Goal: Task Accomplishment & Management: Use online tool/utility

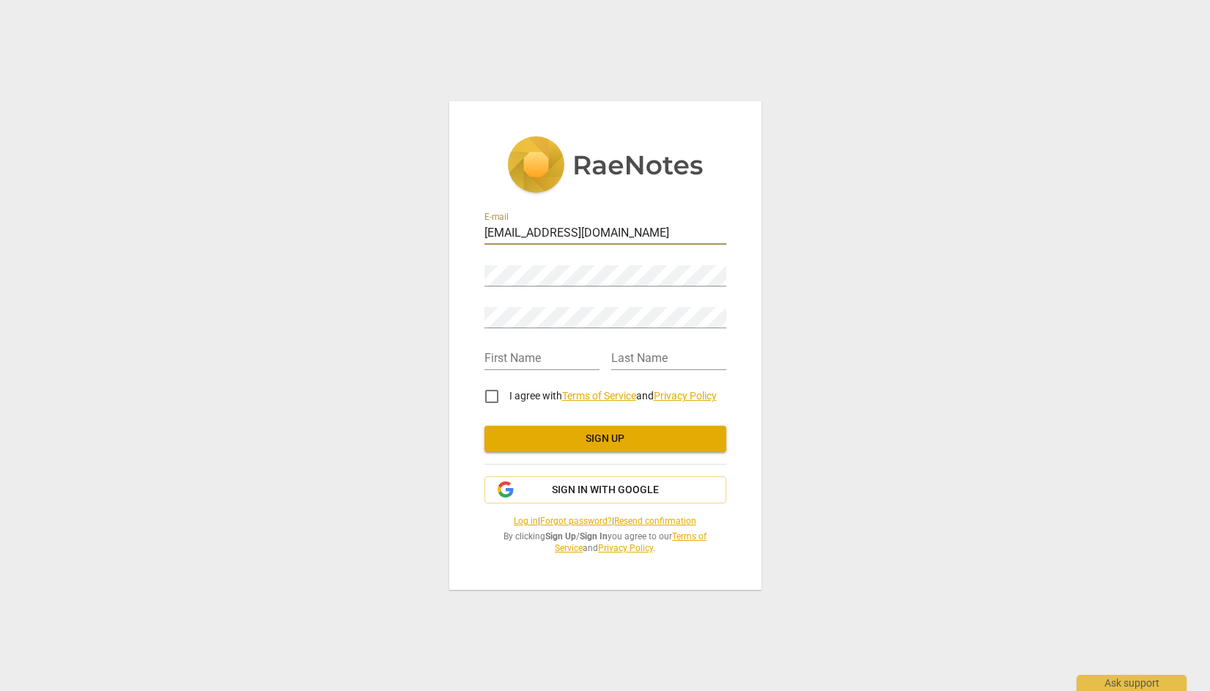
type input "contact@steventimmerman.com"
click at [467, 273] on div "E-mail contact@steventimmerman.com Password Retype Password First Name Last Nam…" at bounding box center [605, 345] width 312 height 488
type input "Steven"
type input "[PERSON_NAME]"
click at [493, 396] on input "I agree with Terms of Service and Privacy Policy" at bounding box center [491, 396] width 35 height 35
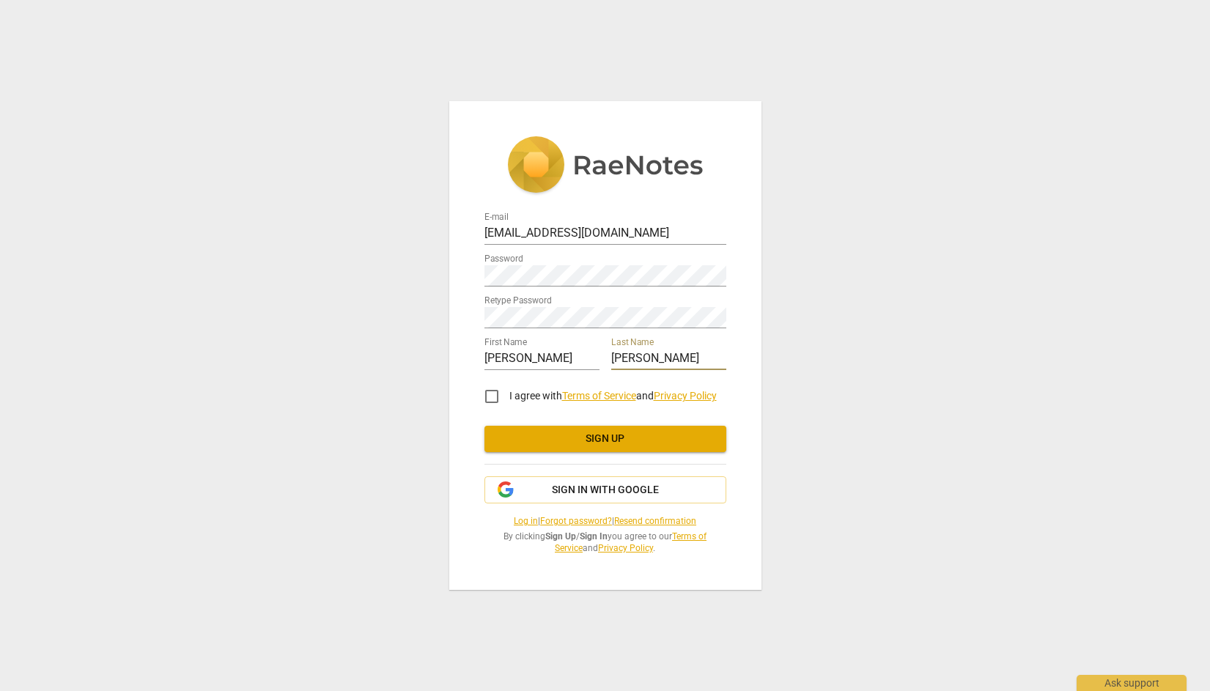
checkbox input "true"
click at [619, 437] on span "Sign up" at bounding box center [605, 439] width 218 height 15
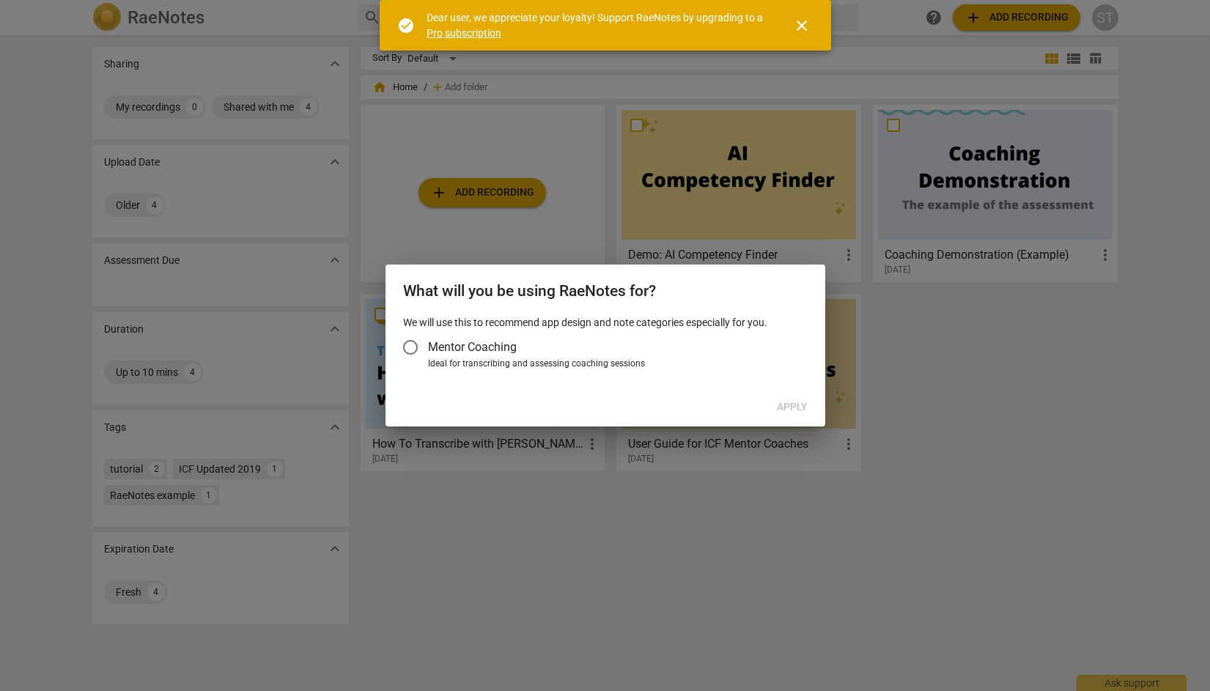
click at [414, 349] on input "Mentor Coaching" at bounding box center [410, 347] width 35 height 35
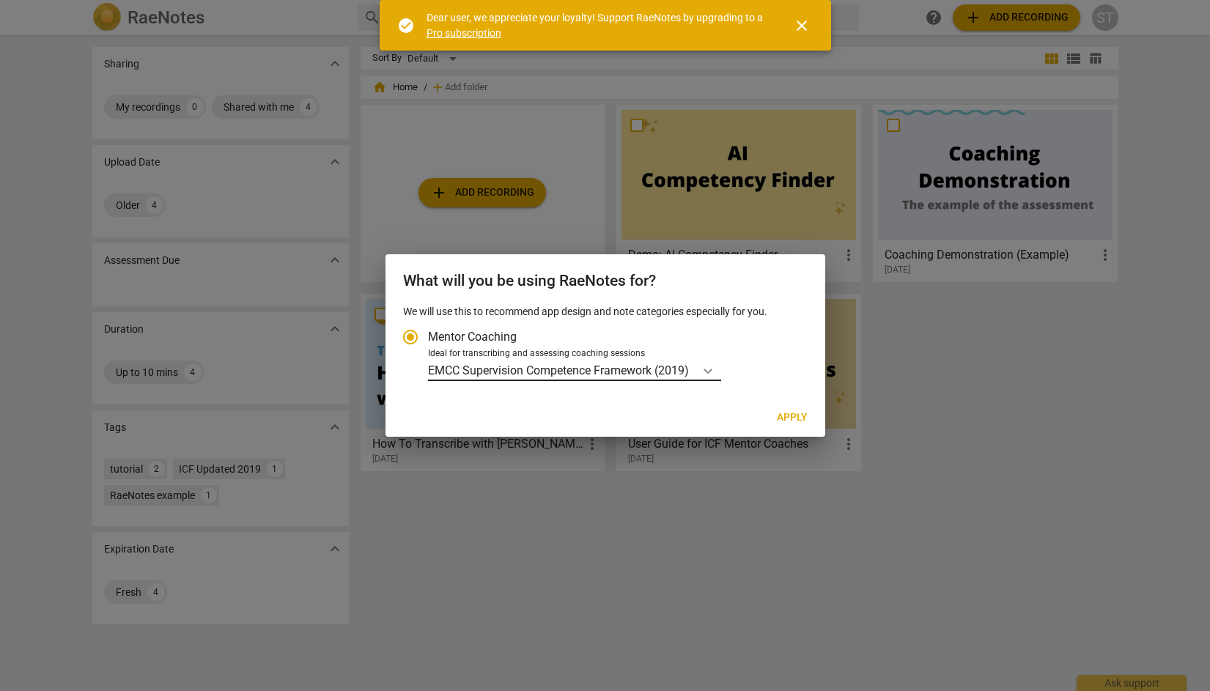
click at [709, 366] on icon "Account type" at bounding box center [708, 370] width 15 height 15
click at [0, 0] on input "Ideal for transcribing and assessing coaching sessions EMCC Supervision Compete…" at bounding box center [0, 0] width 0 height 0
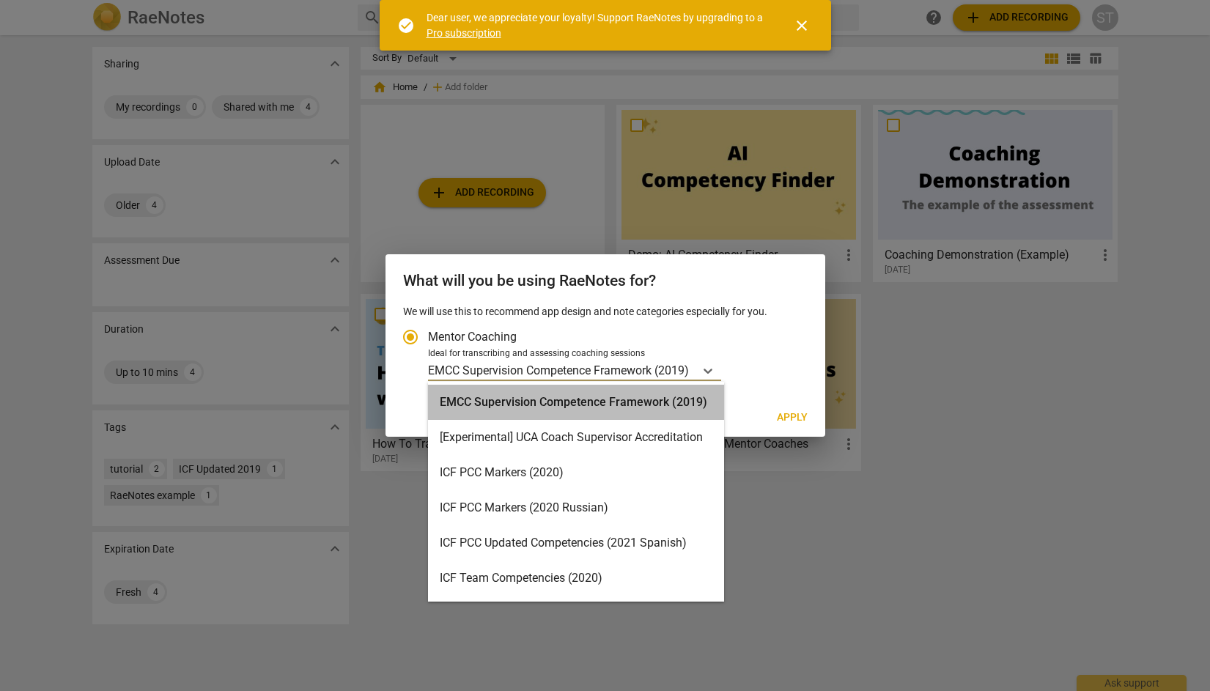
click at [661, 402] on div "EMCC Supervision Competence Framework (2019)" at bounding box center [576, 402] width 296 height 35
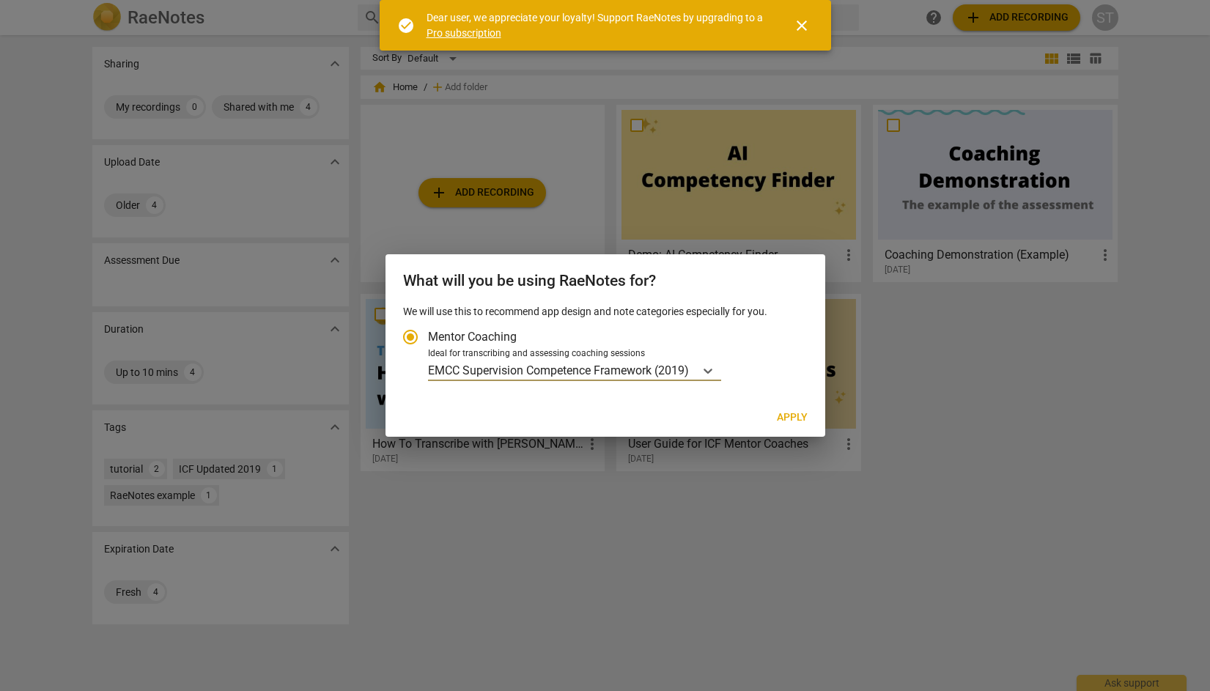
click at [799, 412] on span "Apply" at bounding box center [792, 417] width 31 height 15
radio input "false"
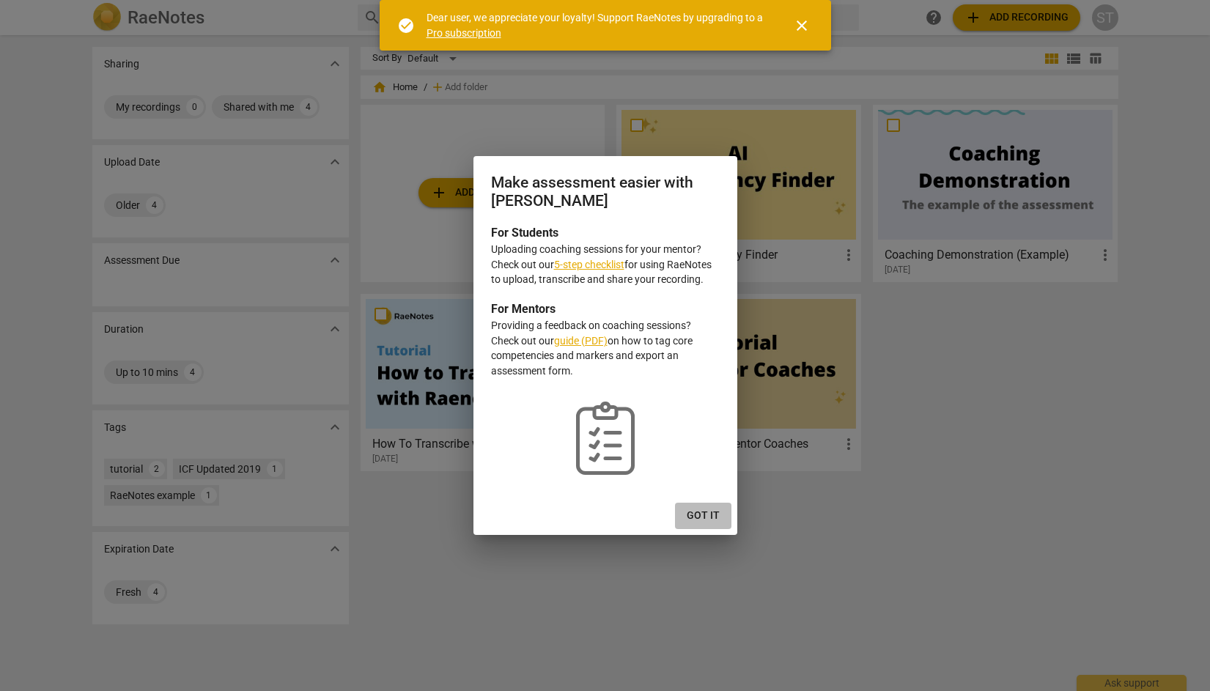
click at [712, 514] on span "Got it" at bounding box center [703, 516] width 33 height 15
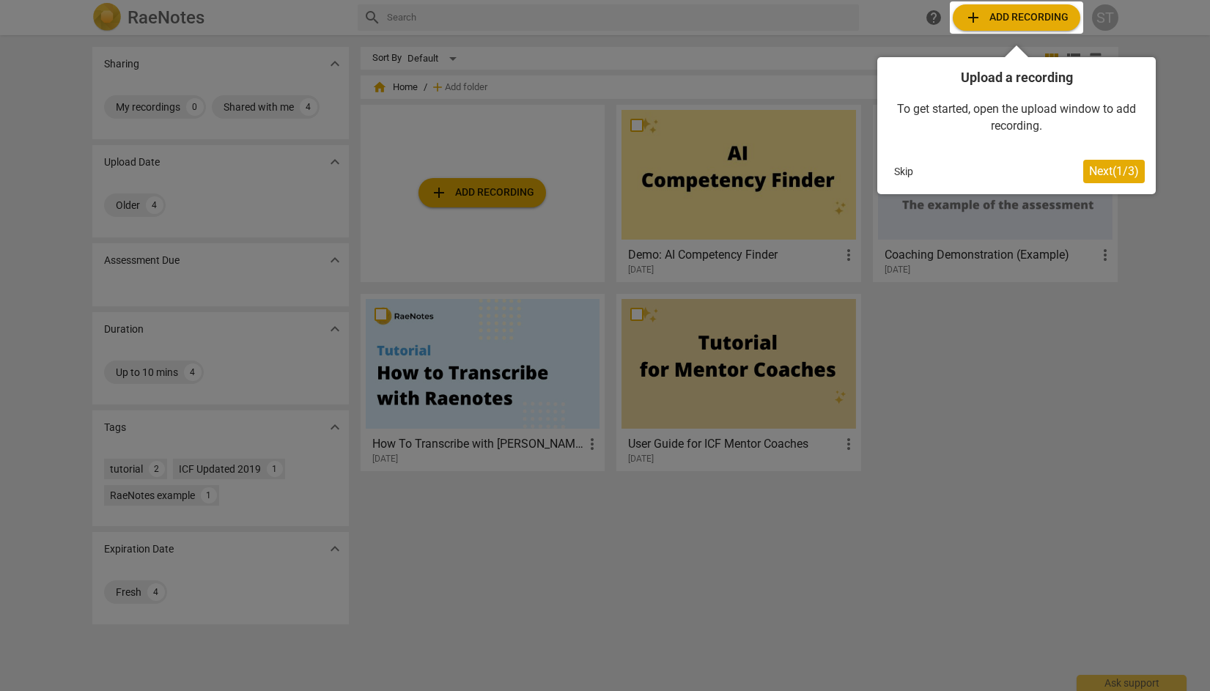
click at [906, 171] on button "Skip" at bounding box center [903, 171] width 31 height 22
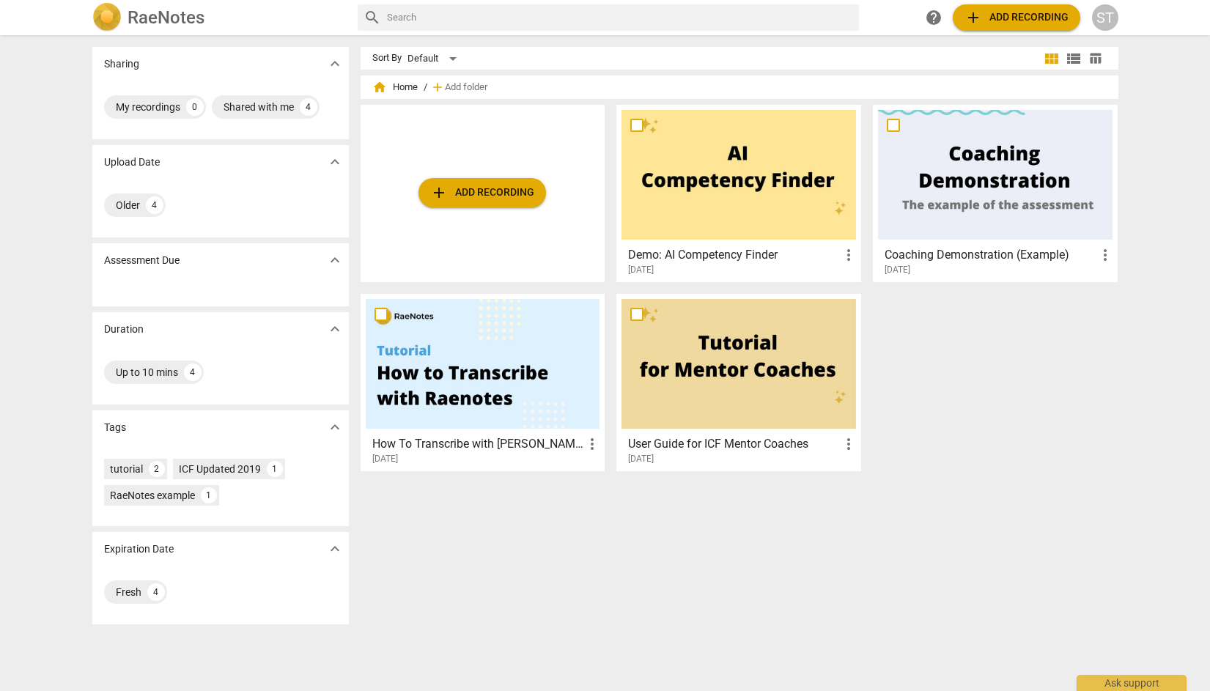
click at [1189, 267] on div "Sharing expand_more My recordings 0 Shared with me 4 Upload Date expand_more Ol…" at bounding box center [605, 364] width 1210 height 654
click at [501, 190] on span "add Add recording" at bounding box center [482, 193] width 104 height 18
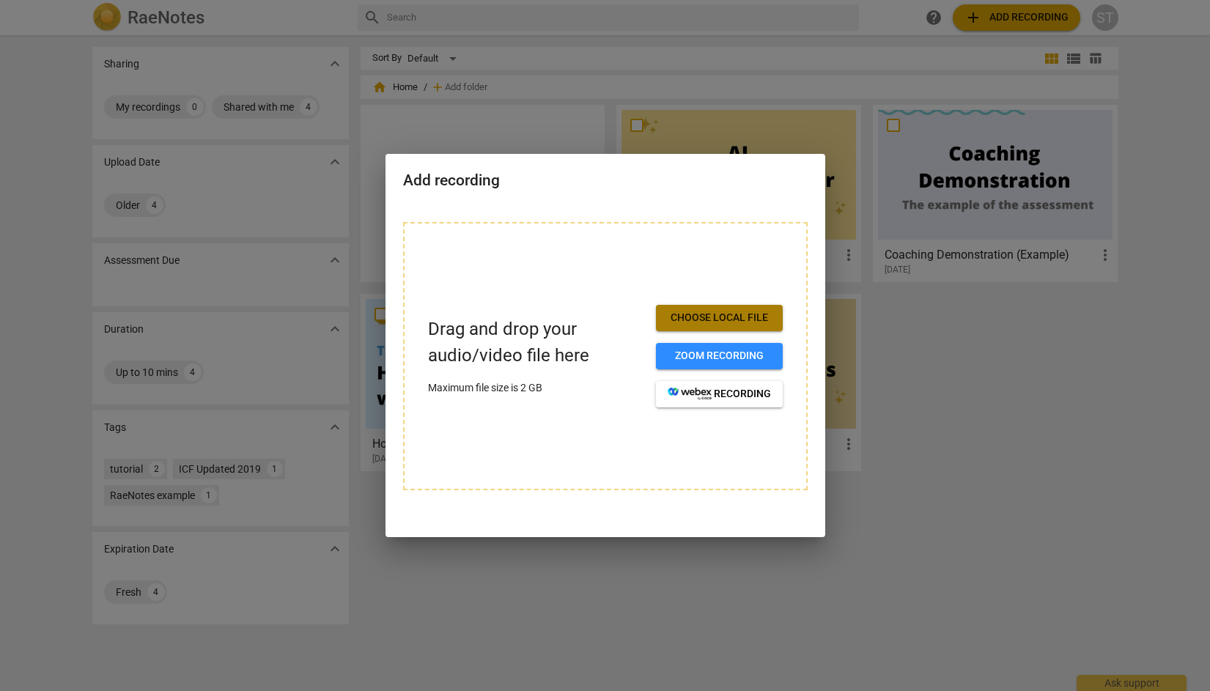
click at [728, 319] on span "Choose local file" at bounding box center [719, 318] width 103 height 15
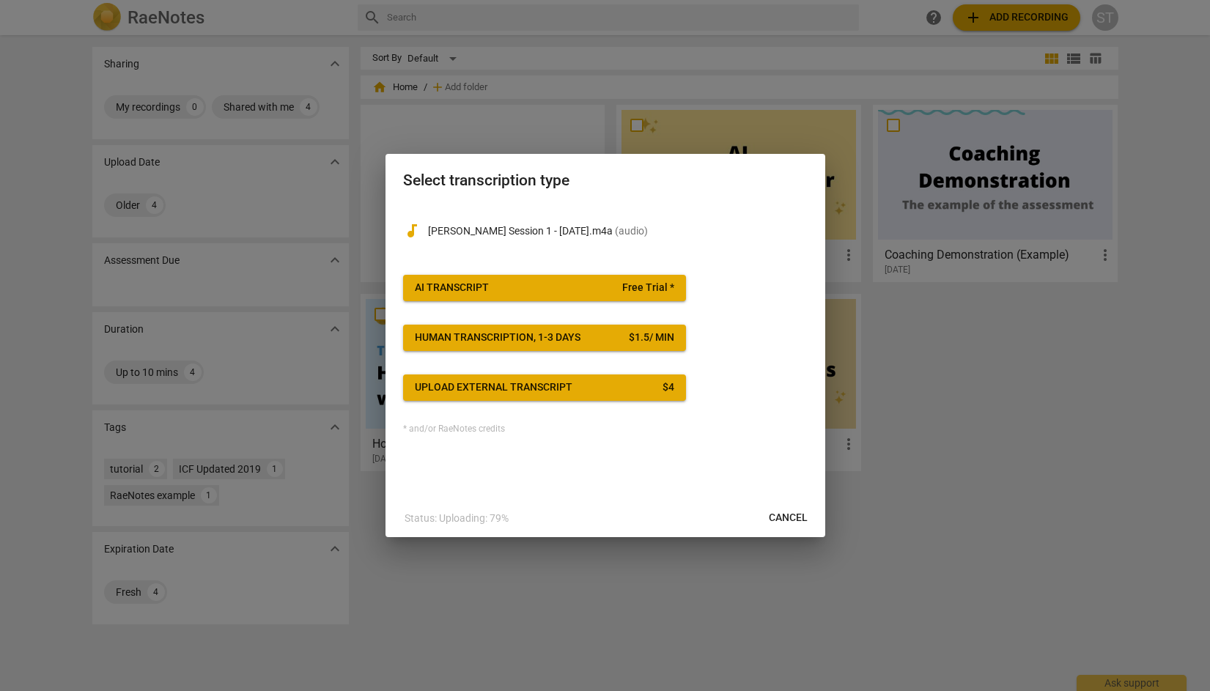
click at [479, 290] on div "AI Transcript" at bounding box center [452, 288] width 74 height 15
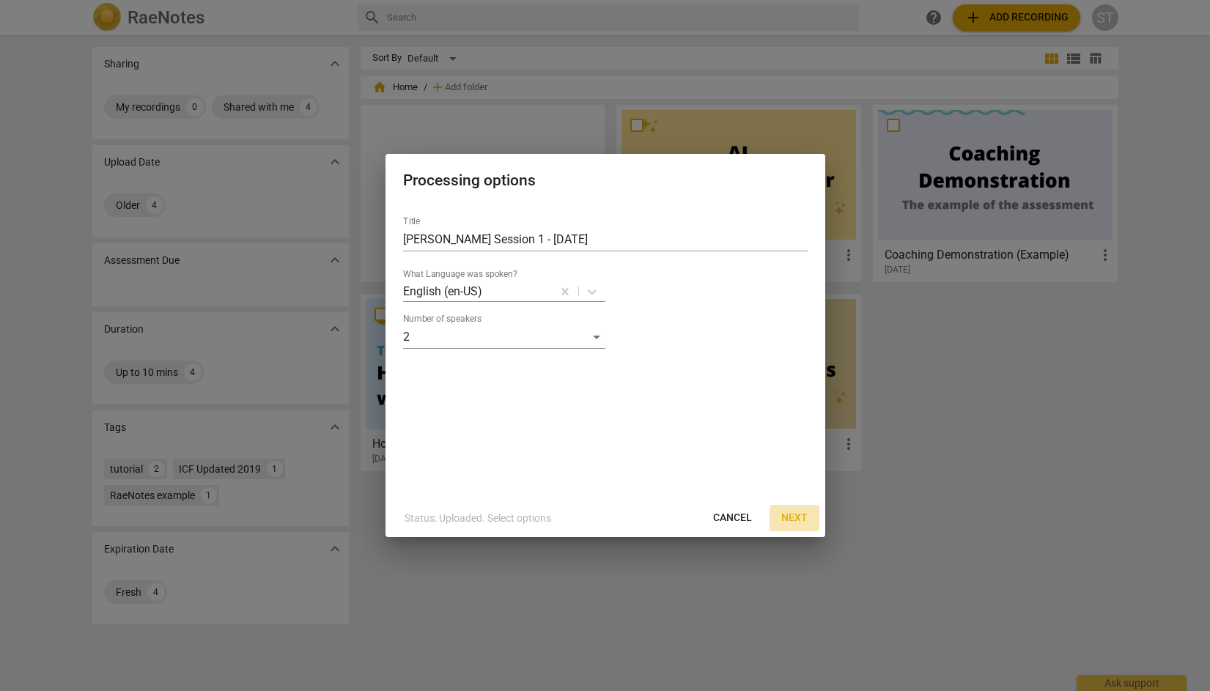
click at [796, 517] on span "Next" at bounding box center [794, 518] width 26 height 15
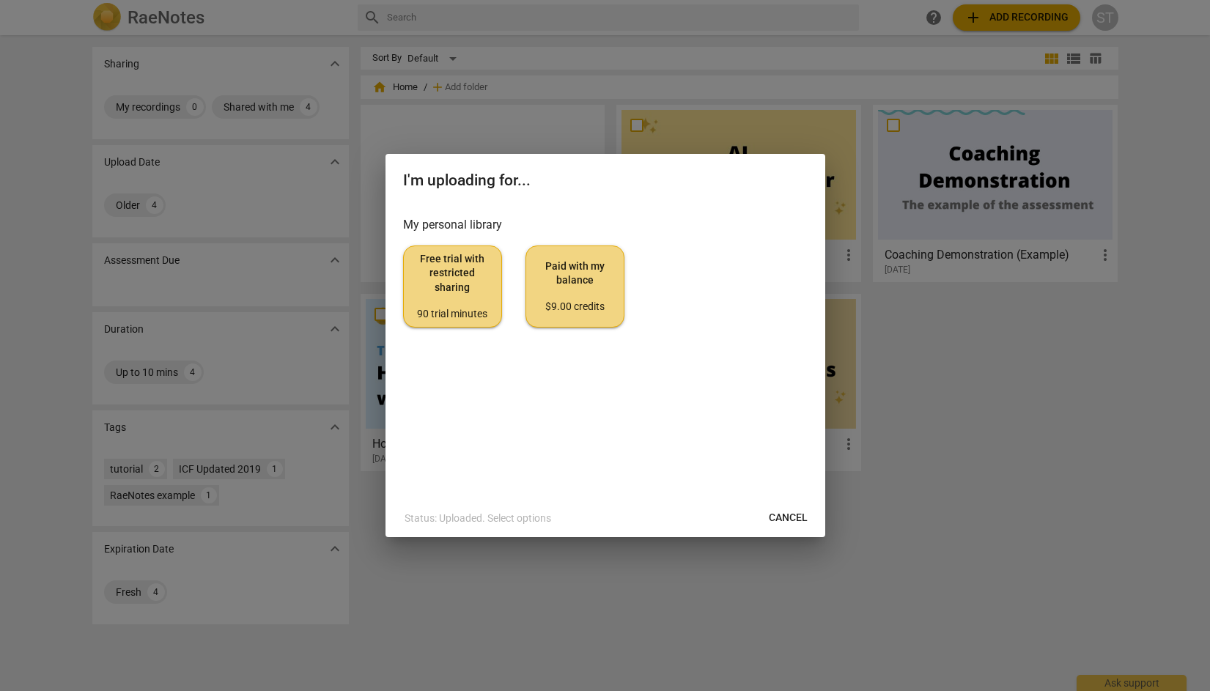
click at [467, 286] on span "Free trial with restricted sharing 90 trial minutes" at bounding box center [452, 286] width 74 height 69
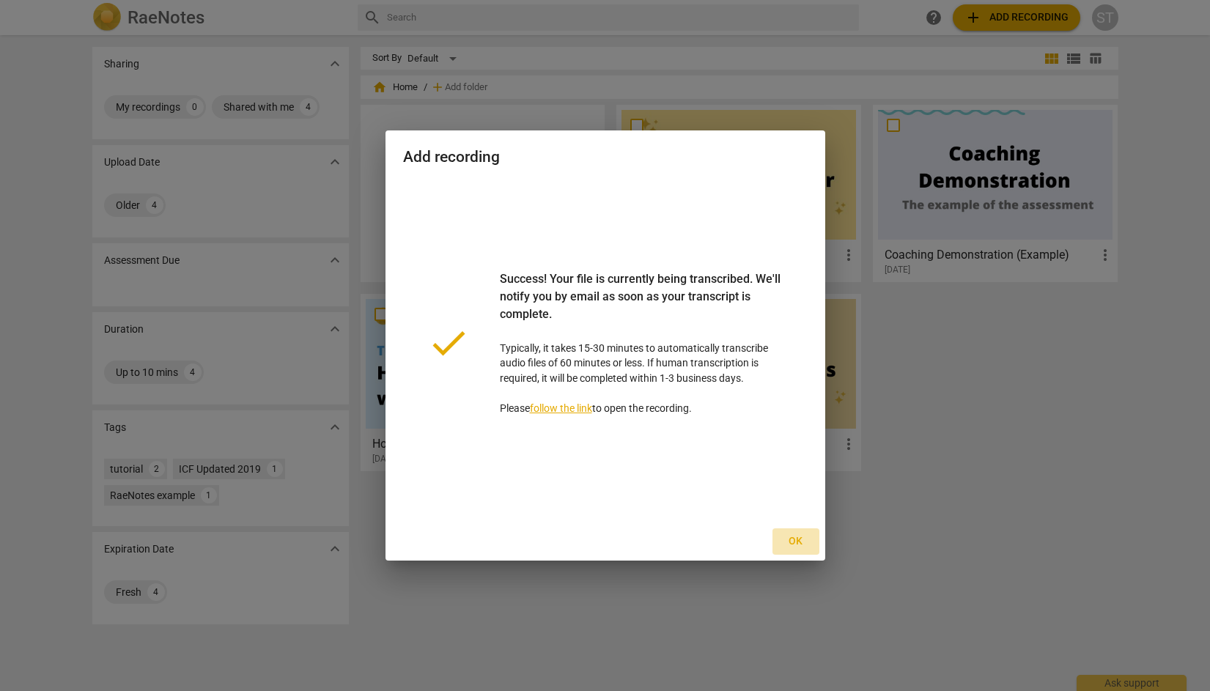
click at [799, 542] on span "Ok" at bounding box center [795, 541] width 23 height 15
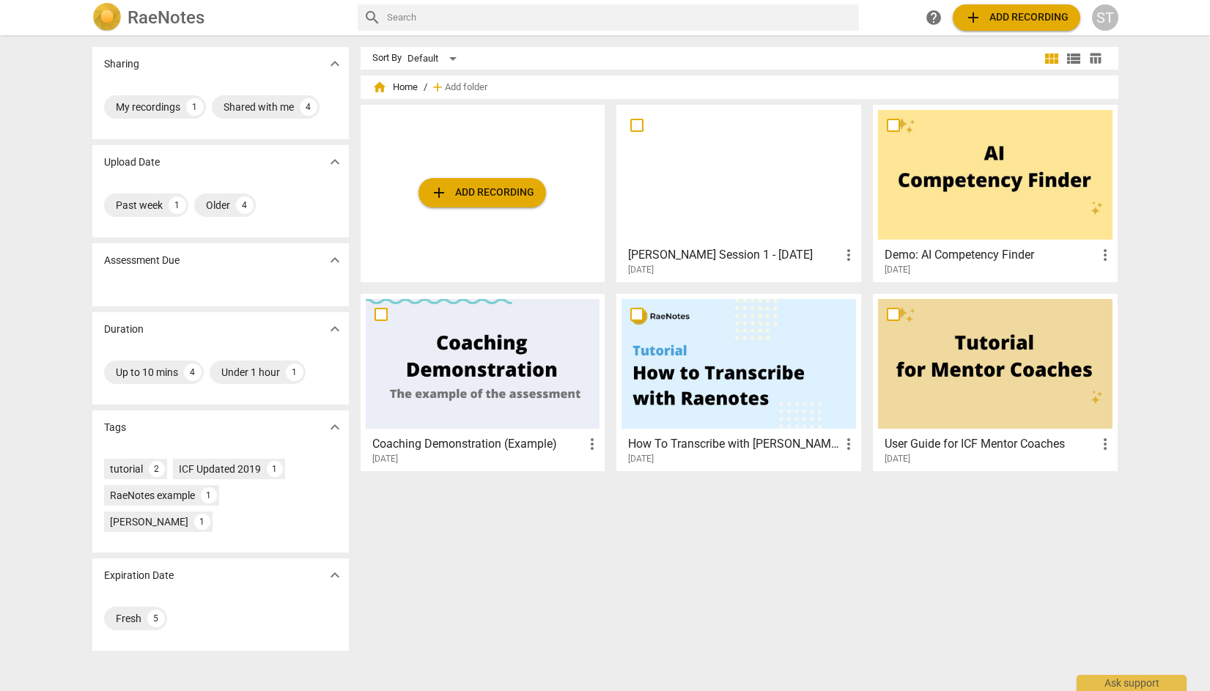
click at [328, 256] on span "expand_more" at bounding box center [335, 260] width 18 height 18
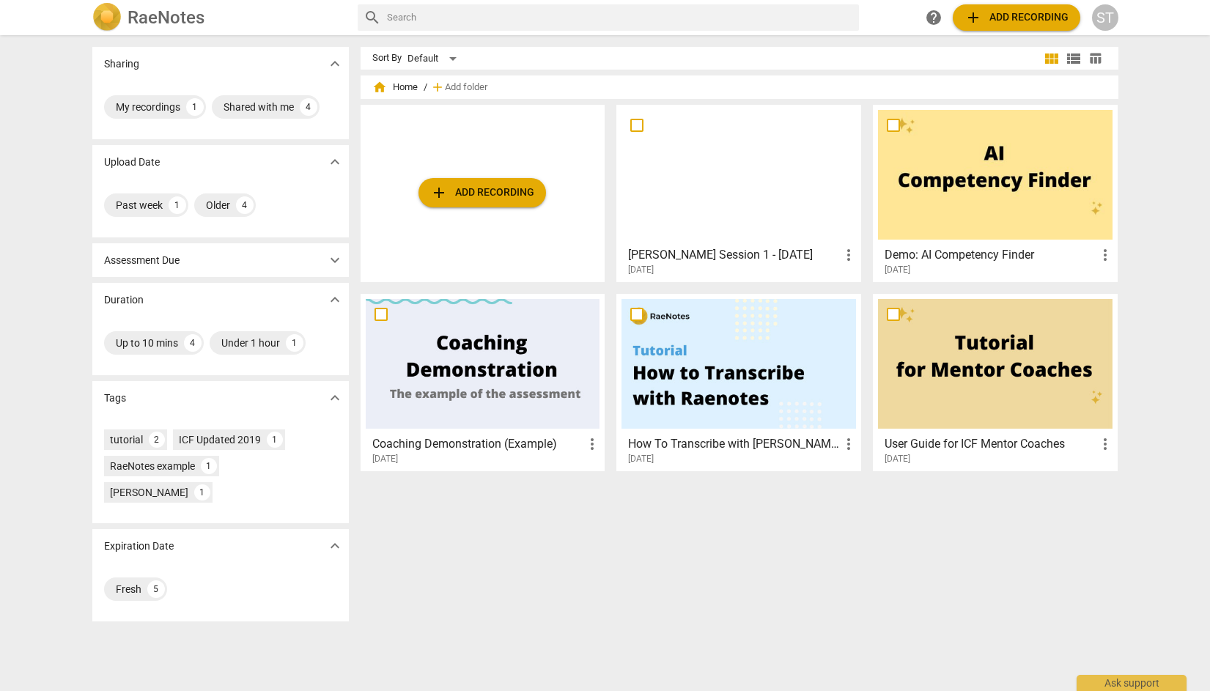
click at [328, 256] on span "expand_more" at bounding box center [335, 260] width 18 height 18
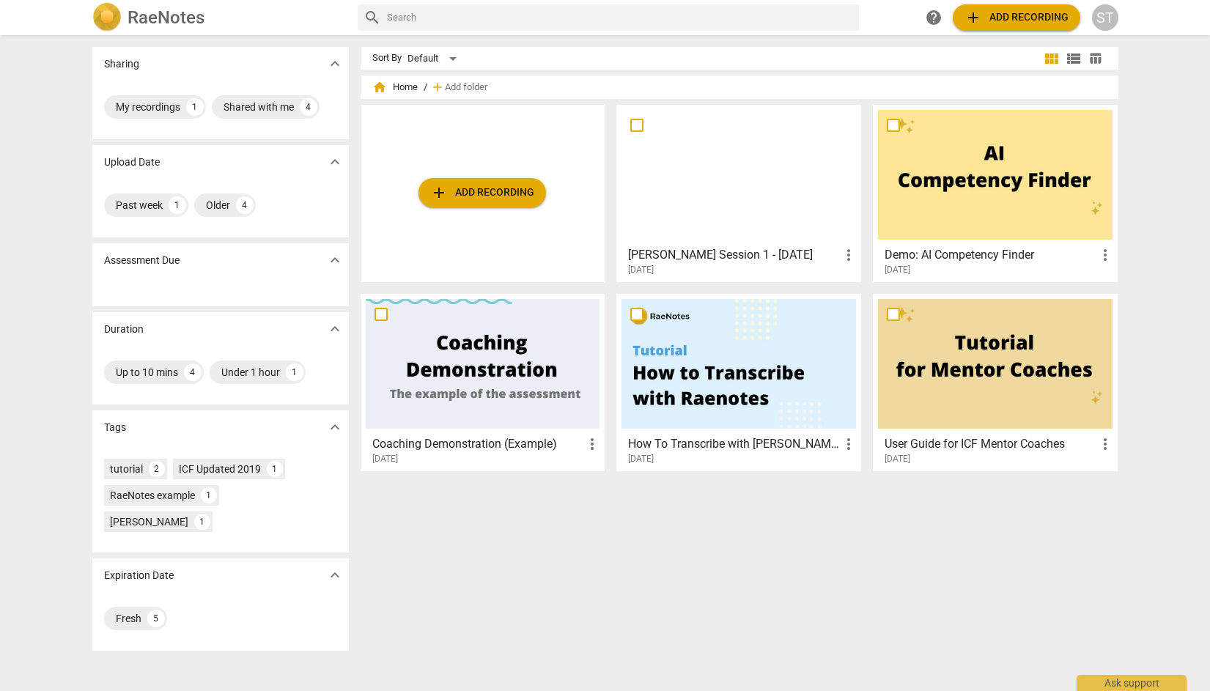
click at [777, 245] on div "Corinna Depooter Session 1 - 04.08.2025 more_vert 2025-08-17" at bounding box center [739, 258] width 236 height 37
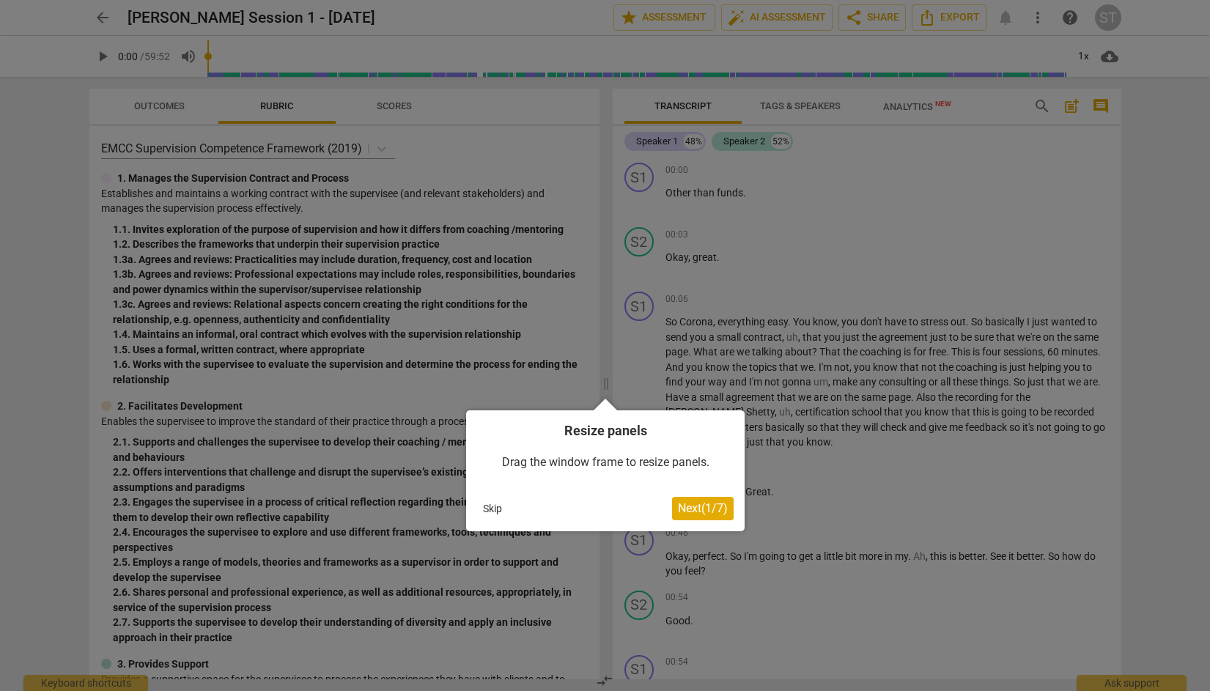
click at [491, 507] on button "Skip" at bounding box center [492, 509] width 31 height 22
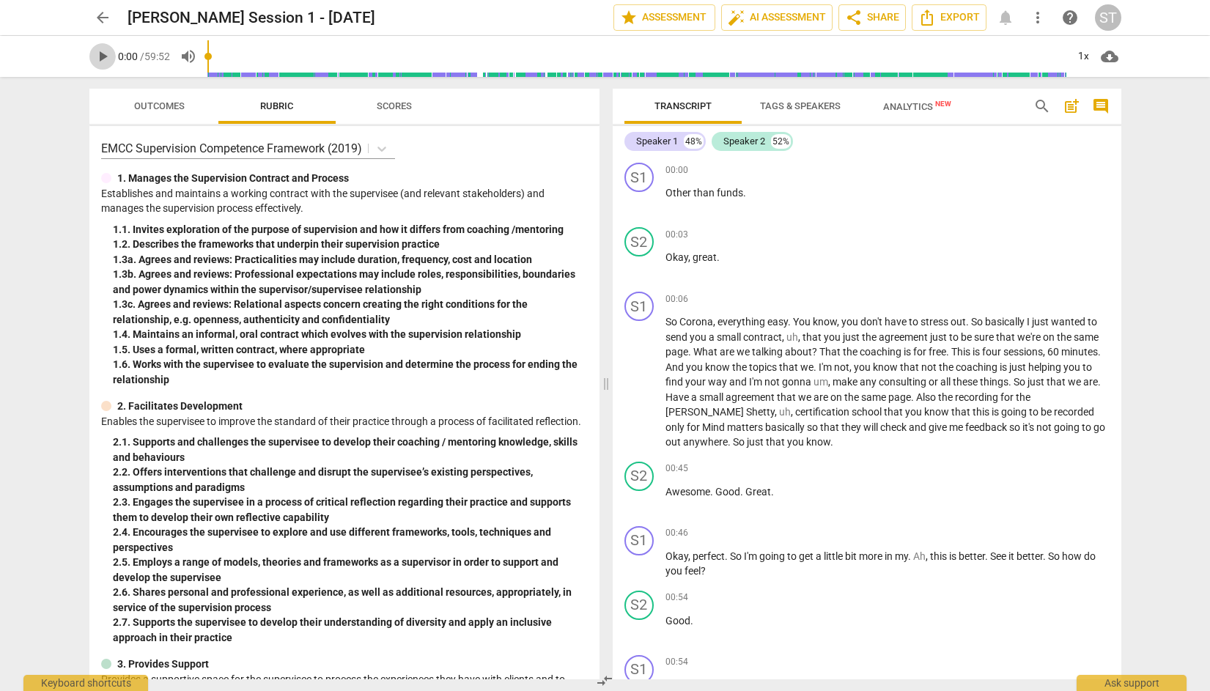
click at [104, 54] on span "play_arrow" at bounding box center [103, 57] width 18 height 18
click at [104, 58] on span "pause" at bounding box center [103, 57] width 18 height 18
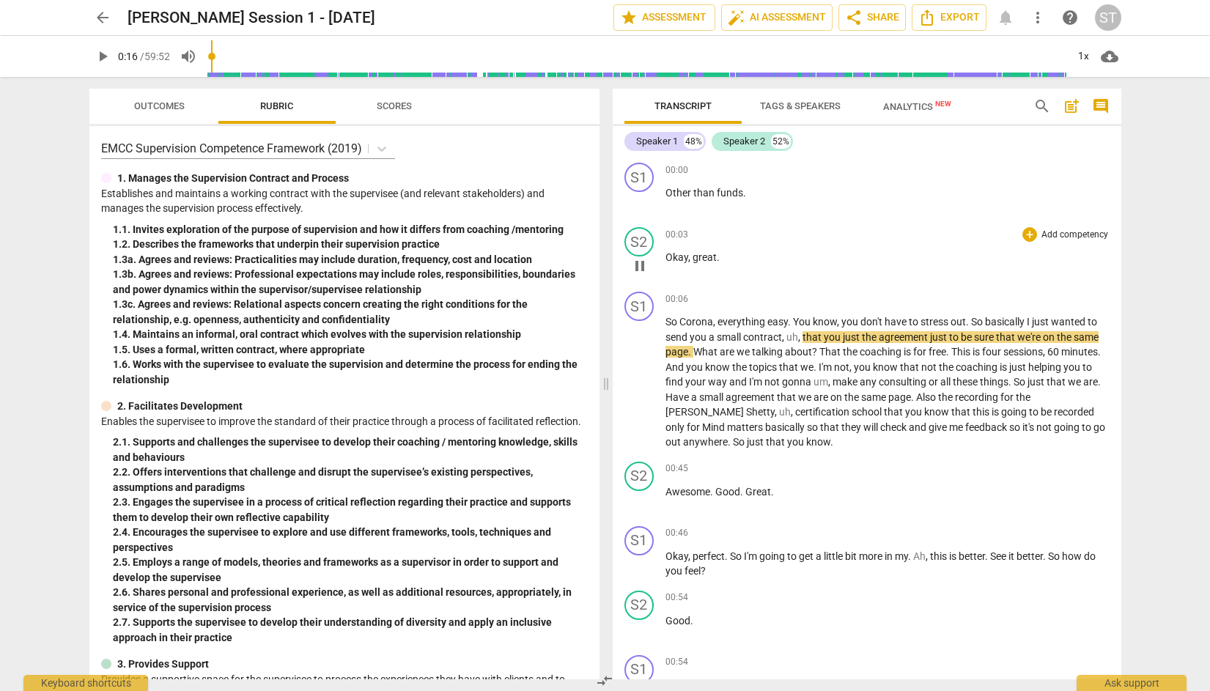
type input "17"
click at [765, 18] on span "auto_fix_high AI Assessment" at bounding box center [777, 18] width 98 height 18
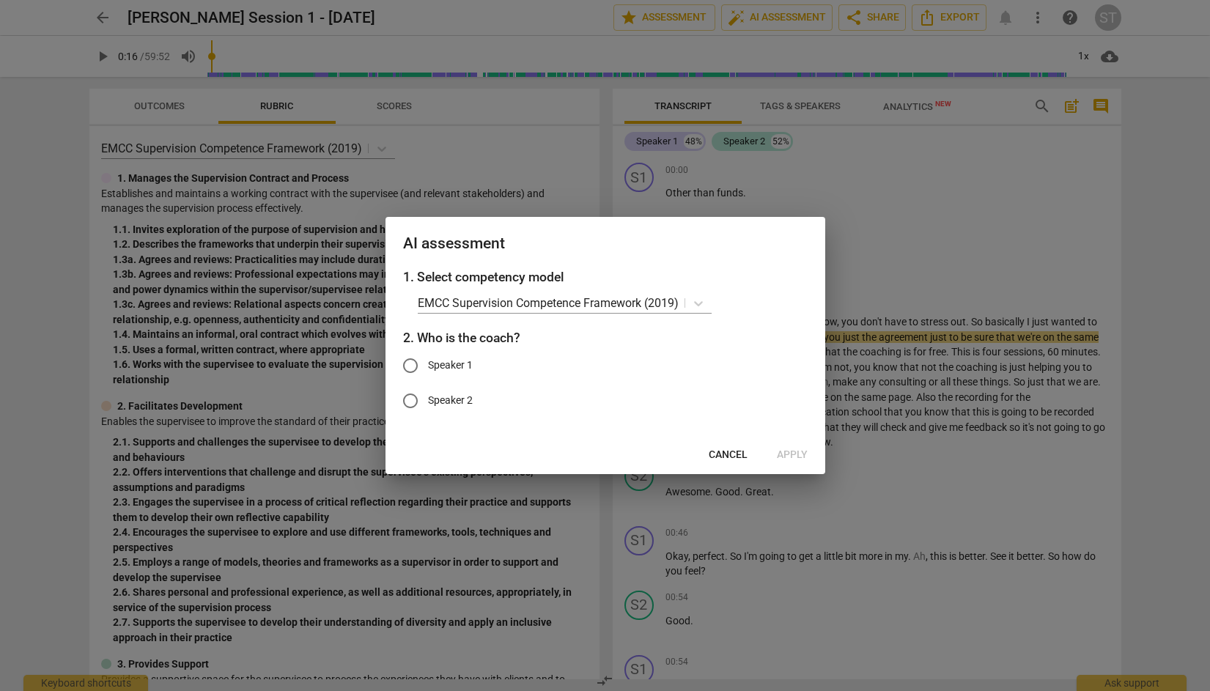
drag, startPoint x: 803, startPoint y: 222, endPoint x: 673, endPoint y: 223, distance: 130.4
click at [673, 223] on div "AI assessment" at bounding box center [605, 242] width 440 height 51
click at [743, 451] on span "Cancel" at bounding box center [728, 455] width 39 height 15
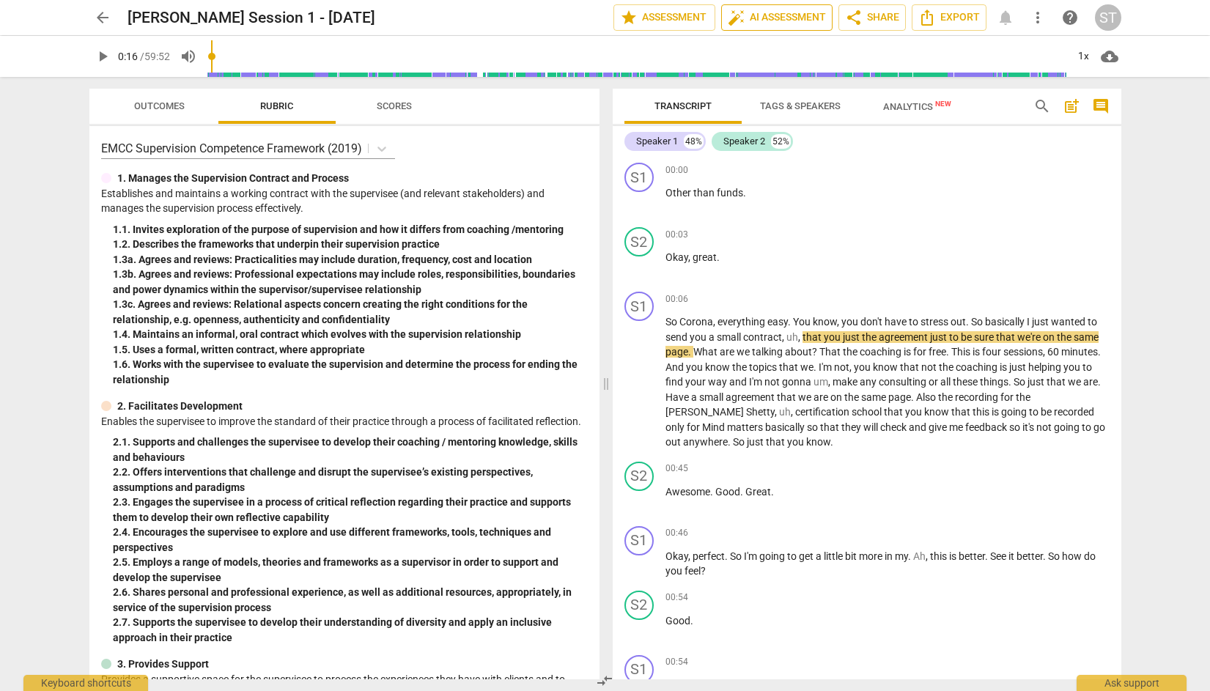
click at [773, 13] on span "auto_fix_high AI Assessment" at bounding box center [777, 18] width 98 height 18
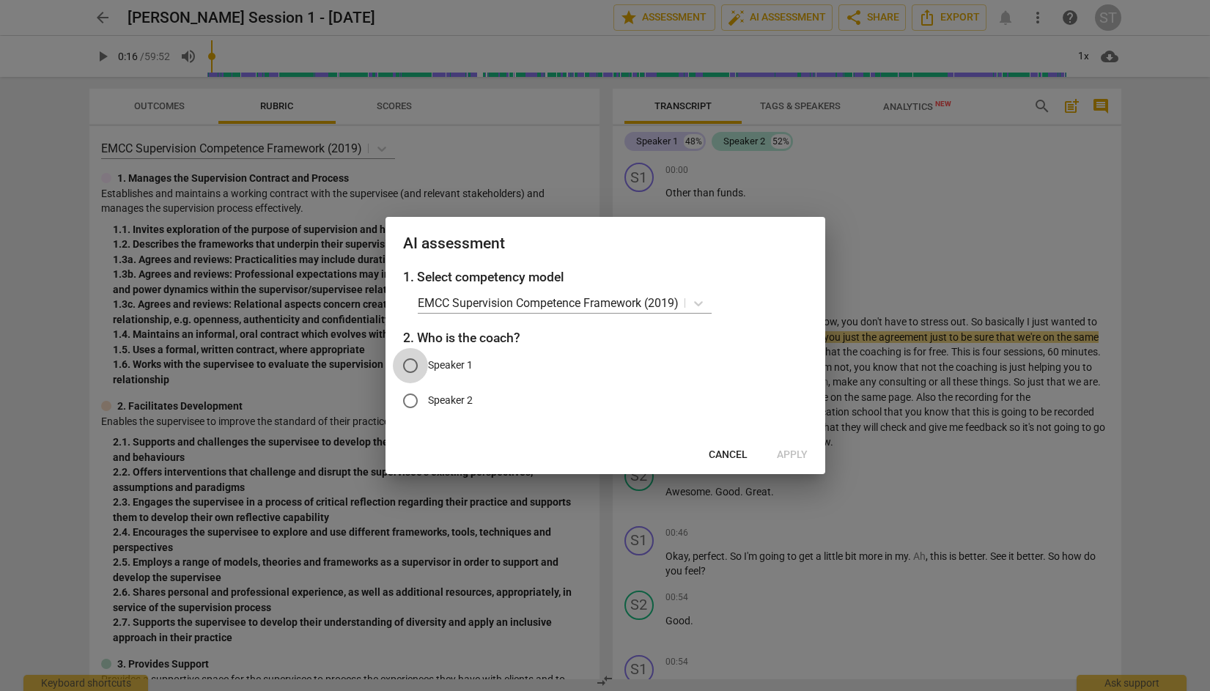
click at [407, 367] on input "Speaker 1" at bounding box center [410, 365] width 35 height 35
radio input "true"
click at [795, 450] on span "Apply" at bounding box center [792, 455] width 31 height 15
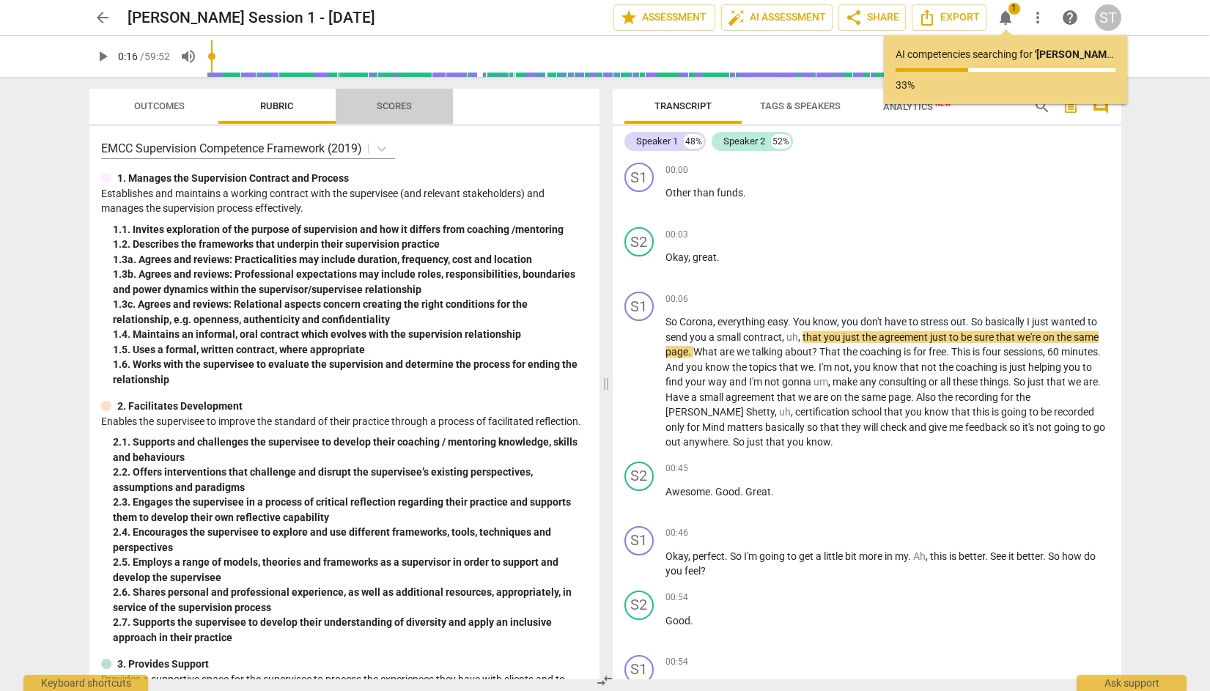
click at [402, 108] on span "Scores" at bounding box center [394, 105] width 35 height 11
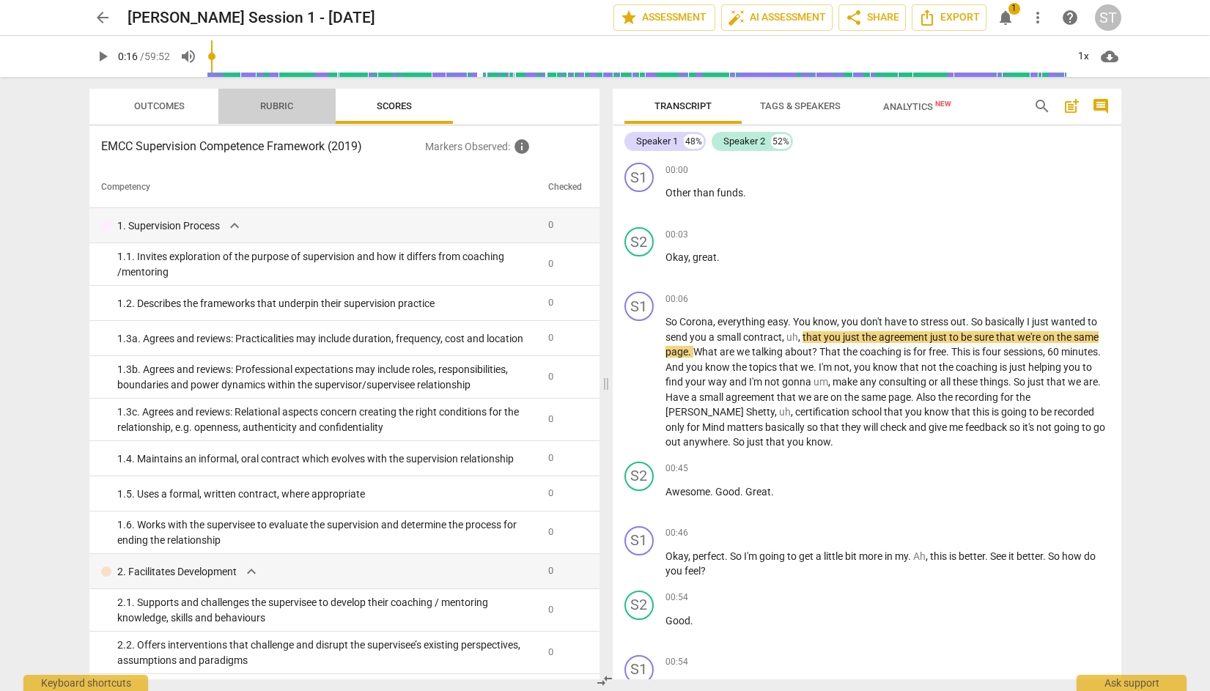
click at [286, 104] on span "Rubric" at bounding box center [276, 105] width 33 height 11
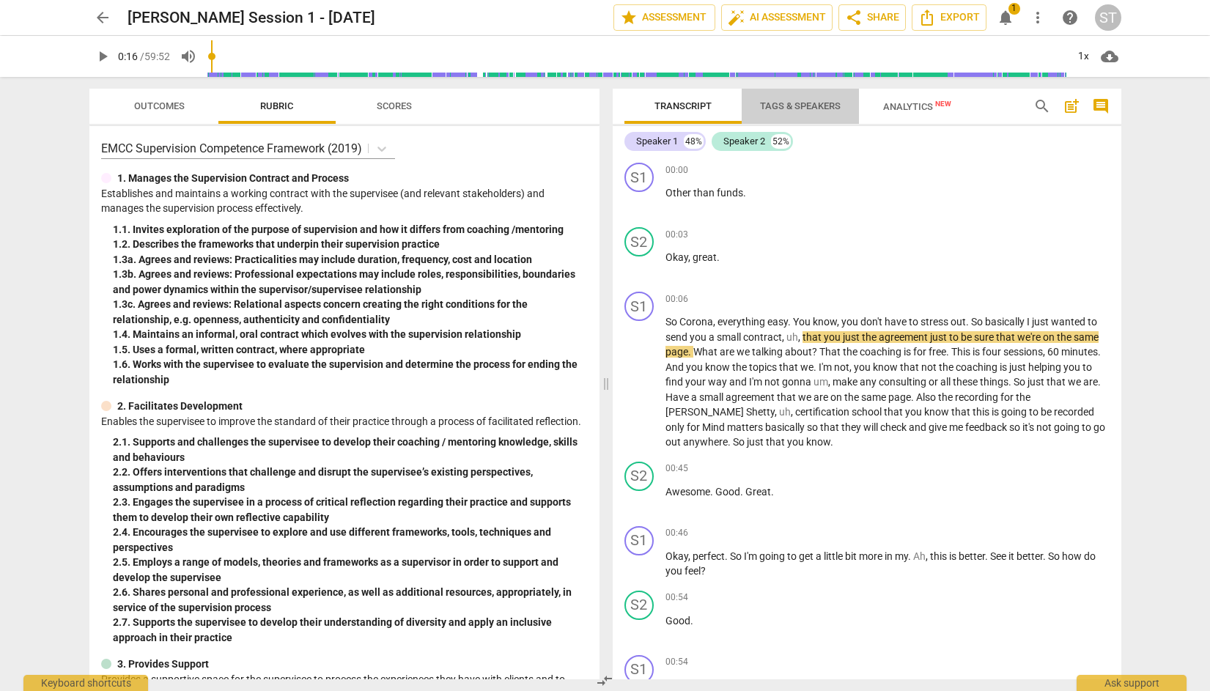
click at [813, 105] on span "Tags & Speakers" at bounding box center [800, 105] width 81 height 11
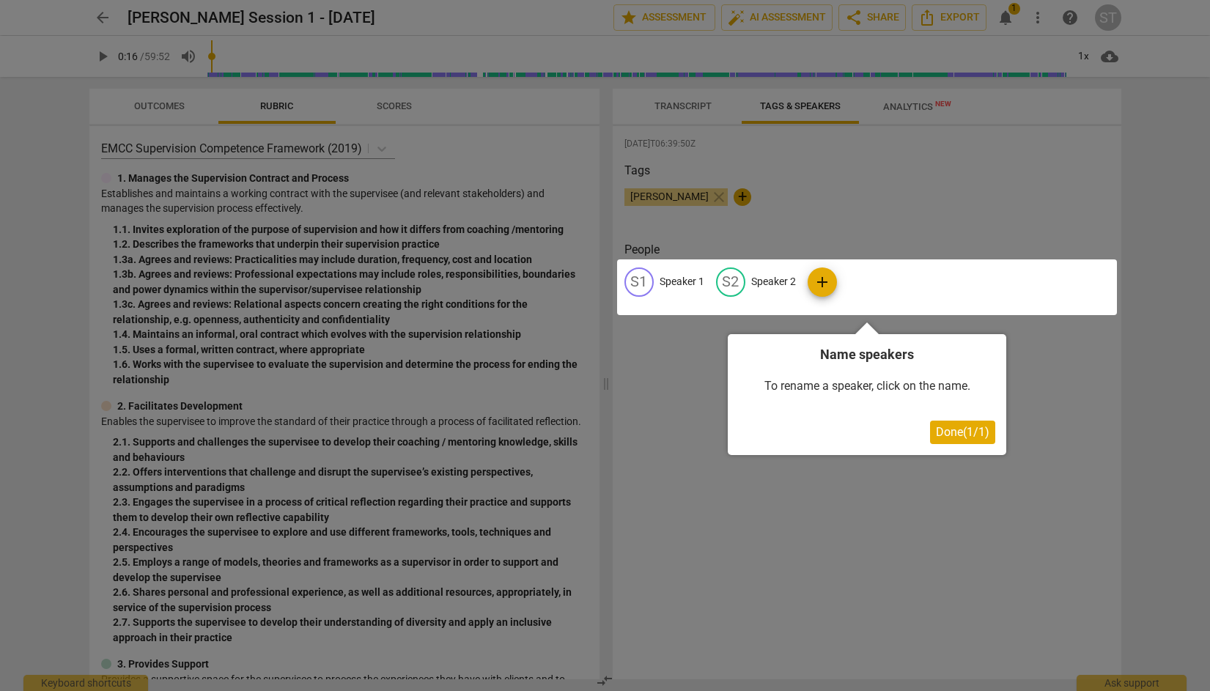
click at [906, 109] on div at bounding box center [605, 345] width 1210 height 691
click at [673, 97] on div at bounding box center [605, 345] width 1210 height 691
click at [980, 437] on span "Done ( 1 / 1 )" at bounding box center [962, 432] width 53 height 14
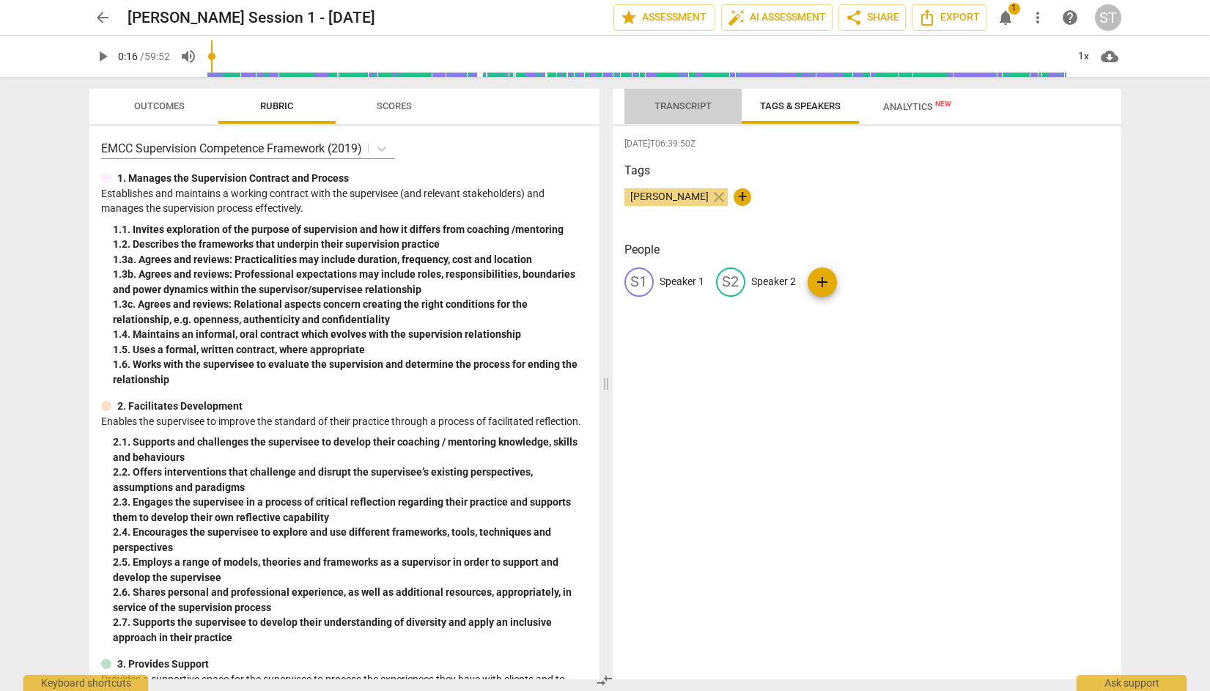
click at [690, 106] on span "Transcript" at bounding box center [682, 105] width 57 height 11
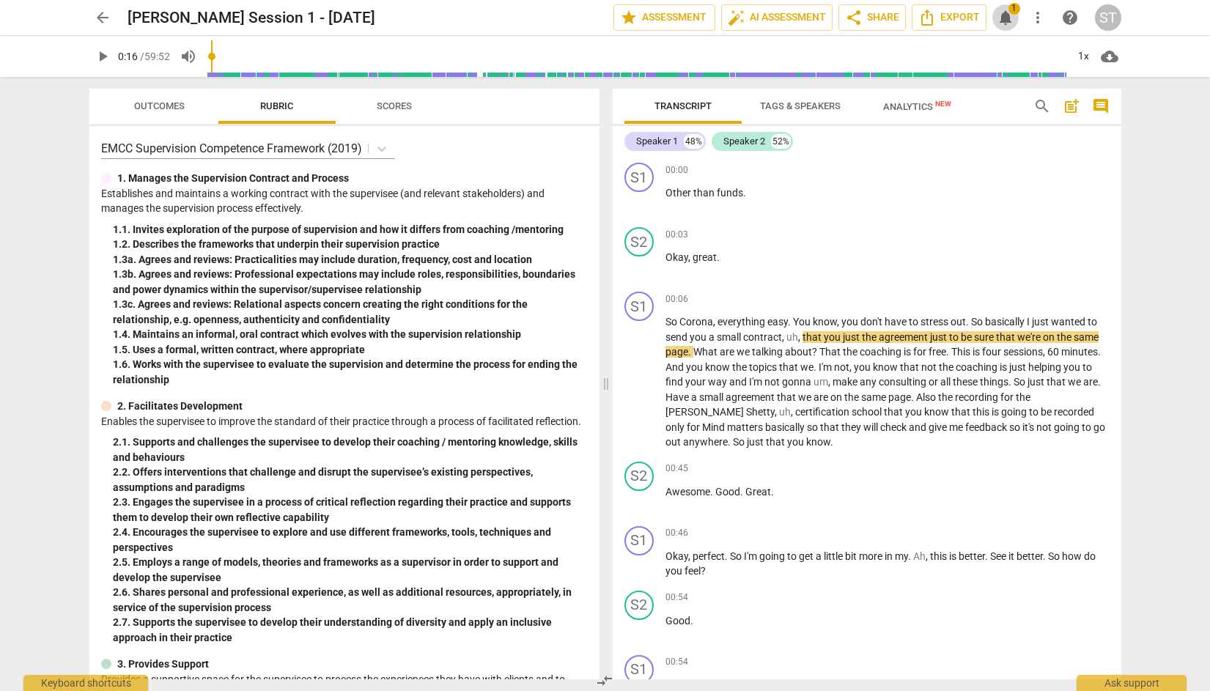
click at [1007, 13] on span "notifications" at bounding box center [1006, 18] width 18 height 18
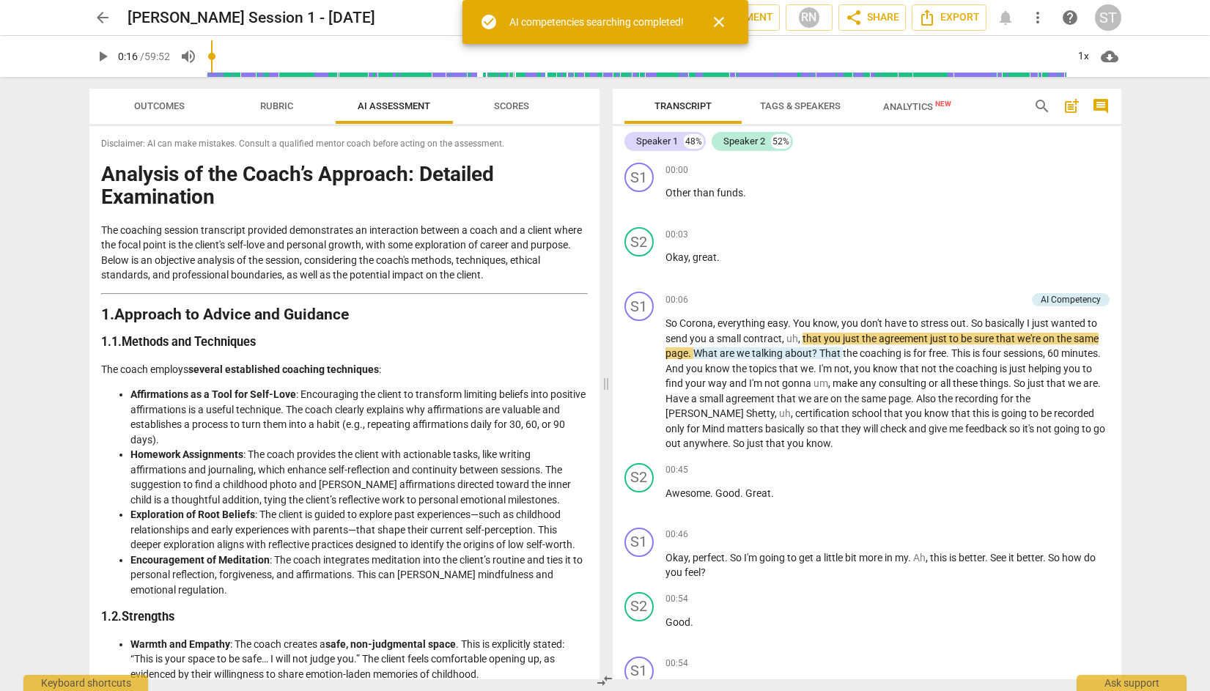
type input "17"
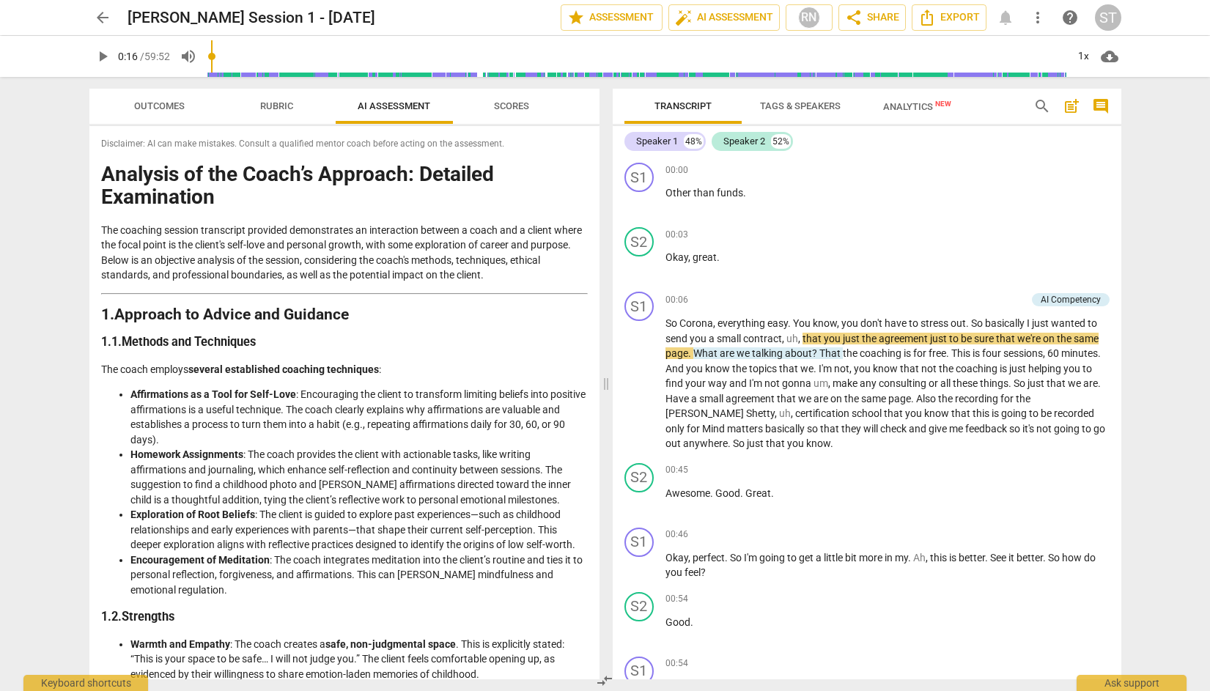
click at [1003, 17] on div "arrow_back Corinna Depooter Session 1 - 04.08.2025 edit star Assessment auto_fi…" at bounding box center [605, 17] width 1032 height 26
click at [1006, 19] on div "arrow_back Corinna Depooter Session 1 - 04.08.2025 edit star Assessment auto_fi…" at bounding box center [605, 17] width 1032 height 26
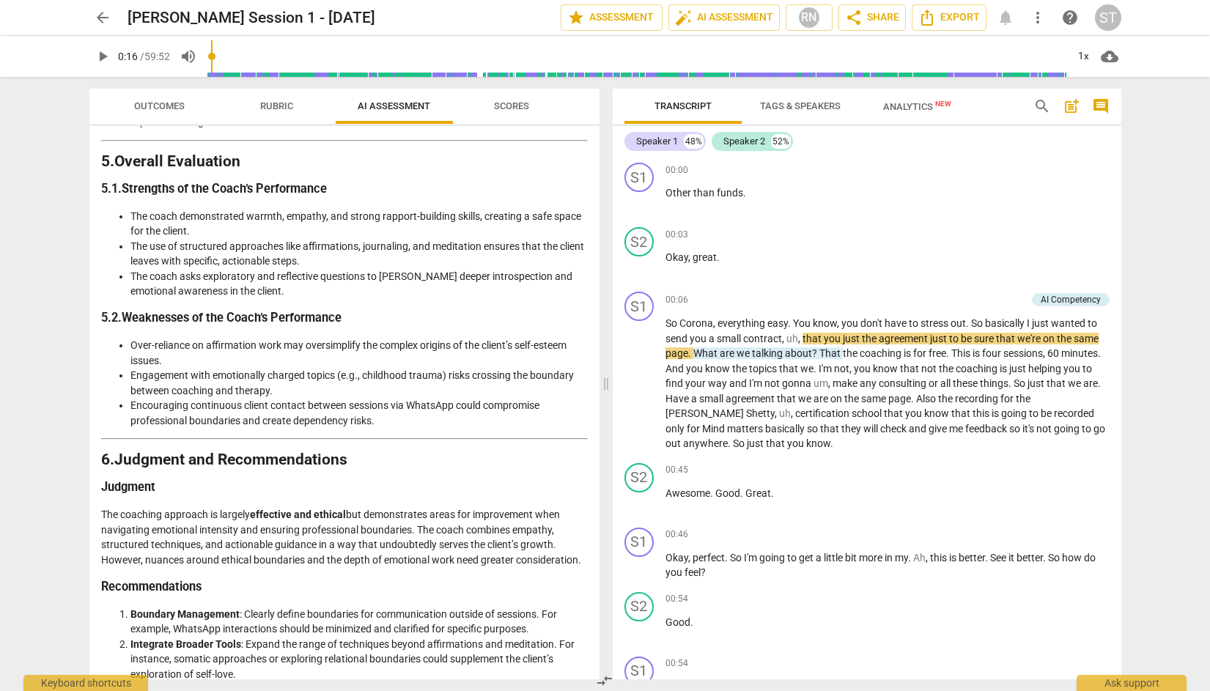
scroll to position [1692, 0]
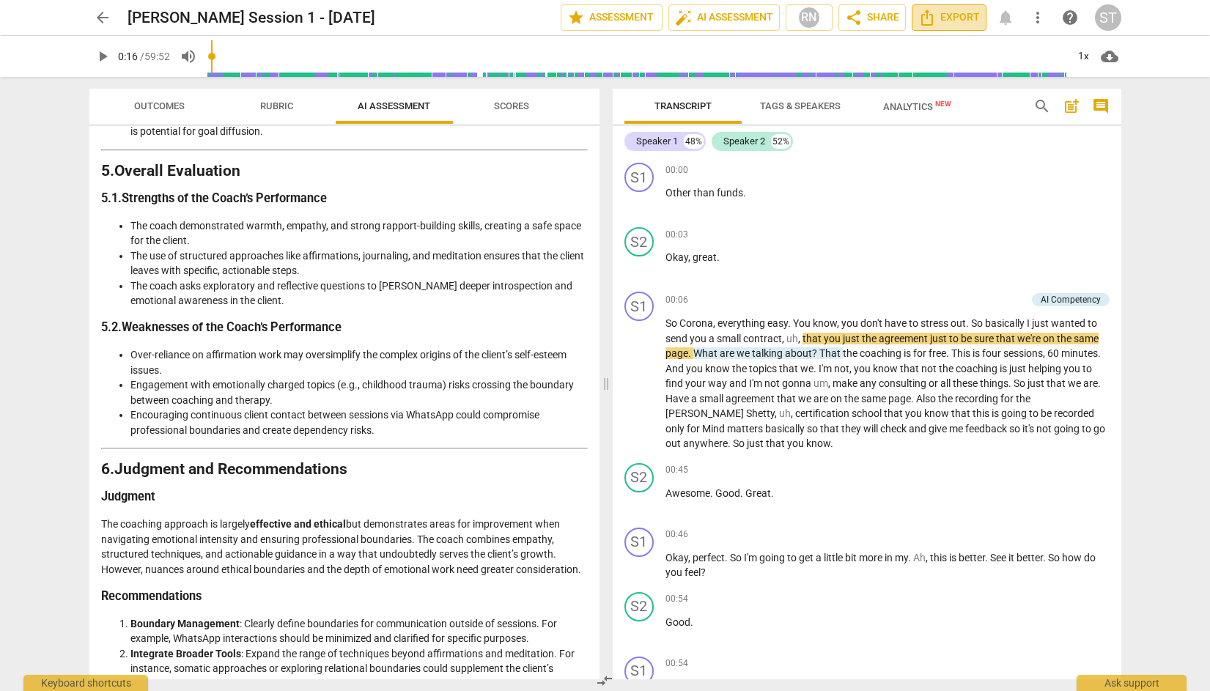
click at [931, 16] on icon "Export" at bounding box center [927, 18] width 18 height 18
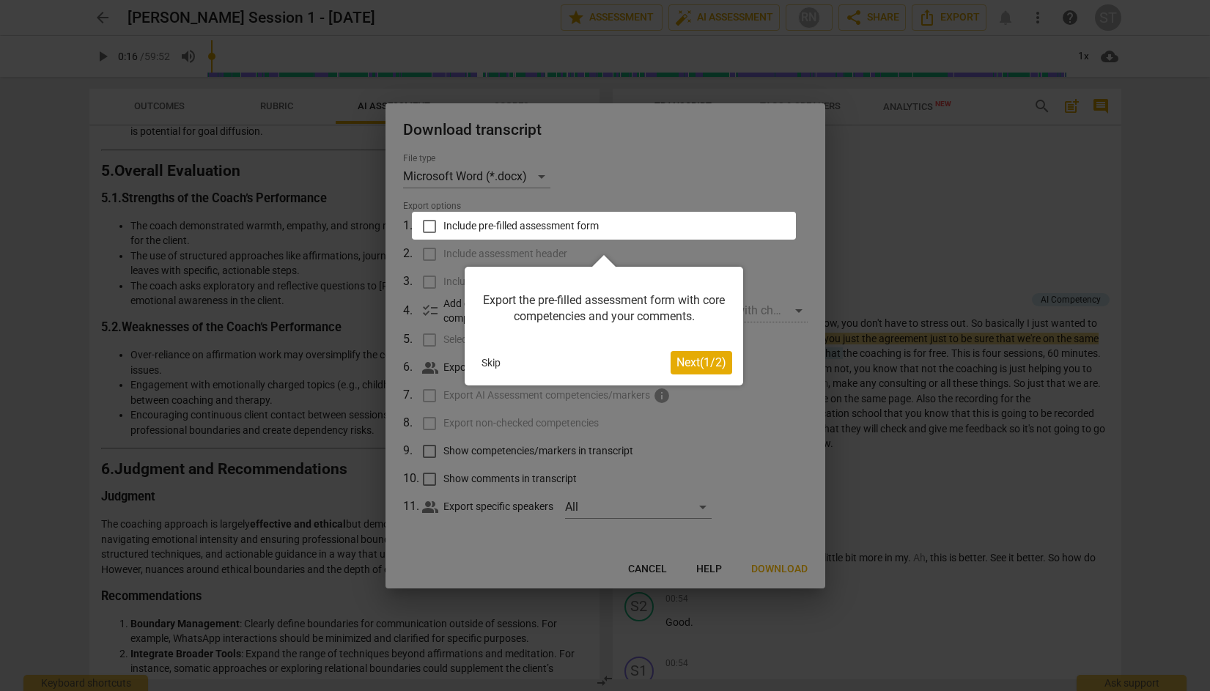
click at [495, 361] on button "Skip" at bounding box center [491, 363] width 31 height 22
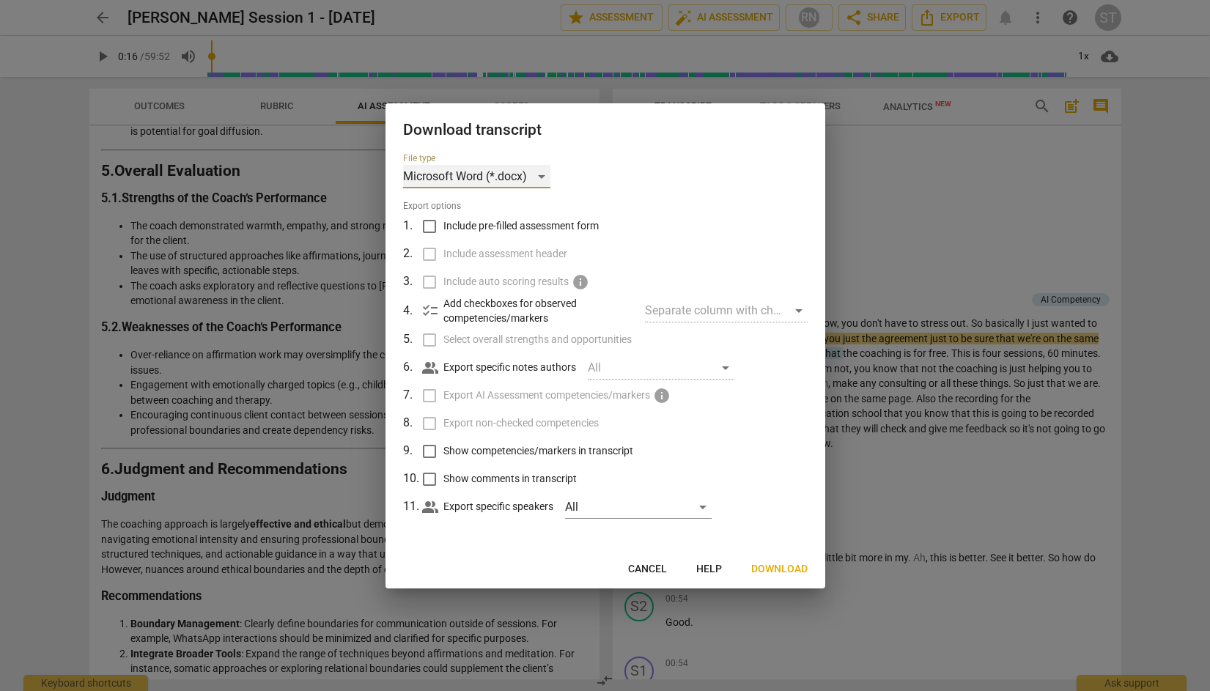
click at [541, 174] on div "Microsoft Word (*.docx)" at bounding box center [476, 176] width 147 height 23
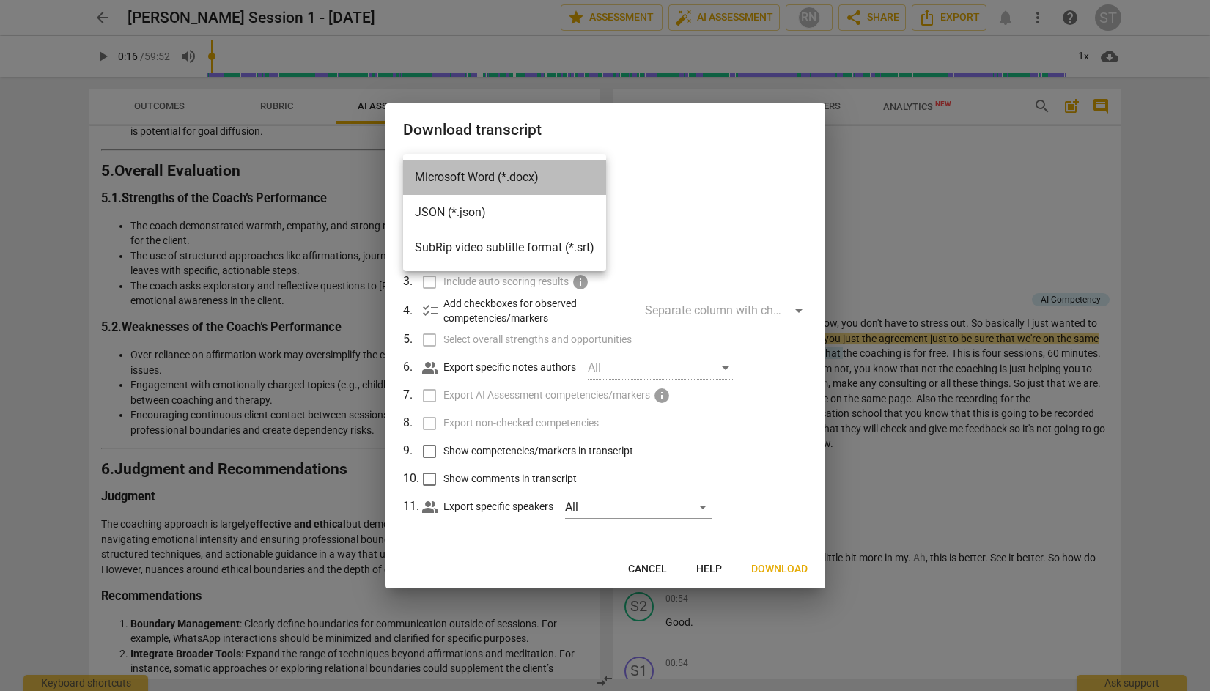
click at [526, 176] on li "Microsoft Word (*.docx)" at bounding box center [504, 177] width 203 height 35
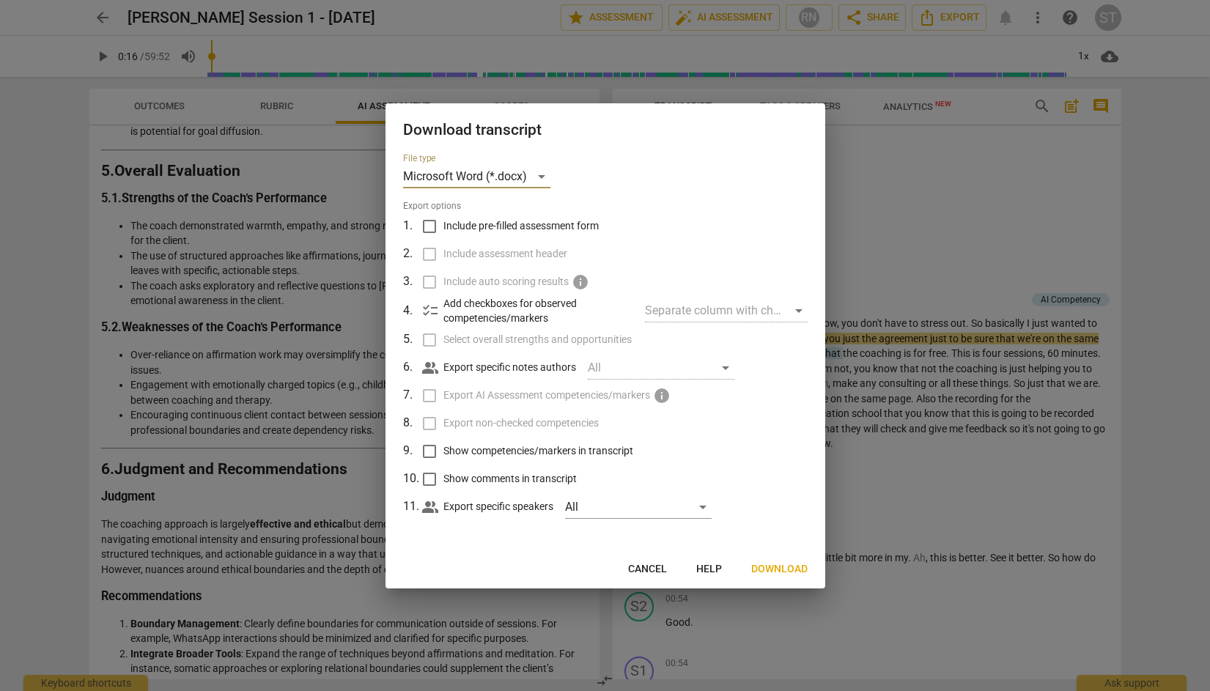
click at [654, 566] on span "Cancel" at bounding box center [647, 569] width 39 height 15
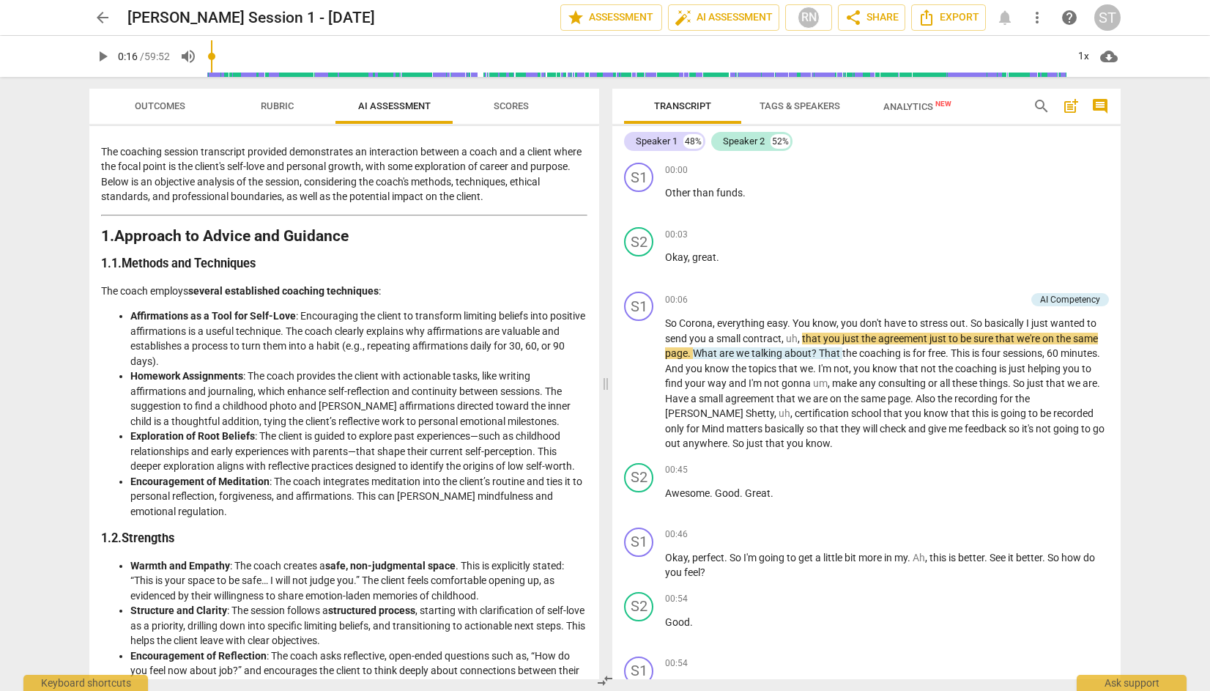
scroll to position [0, 0]
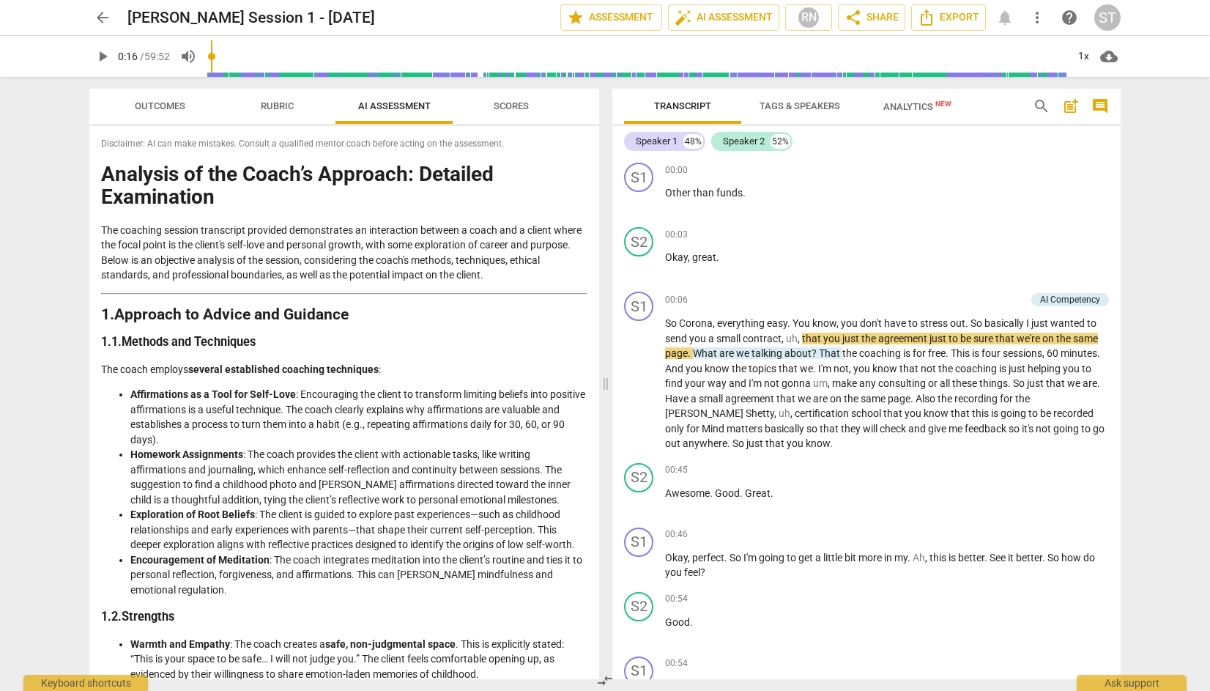
click at [503, 105] on span "Scores" at bounding box center [511, 105] width 35 height 11
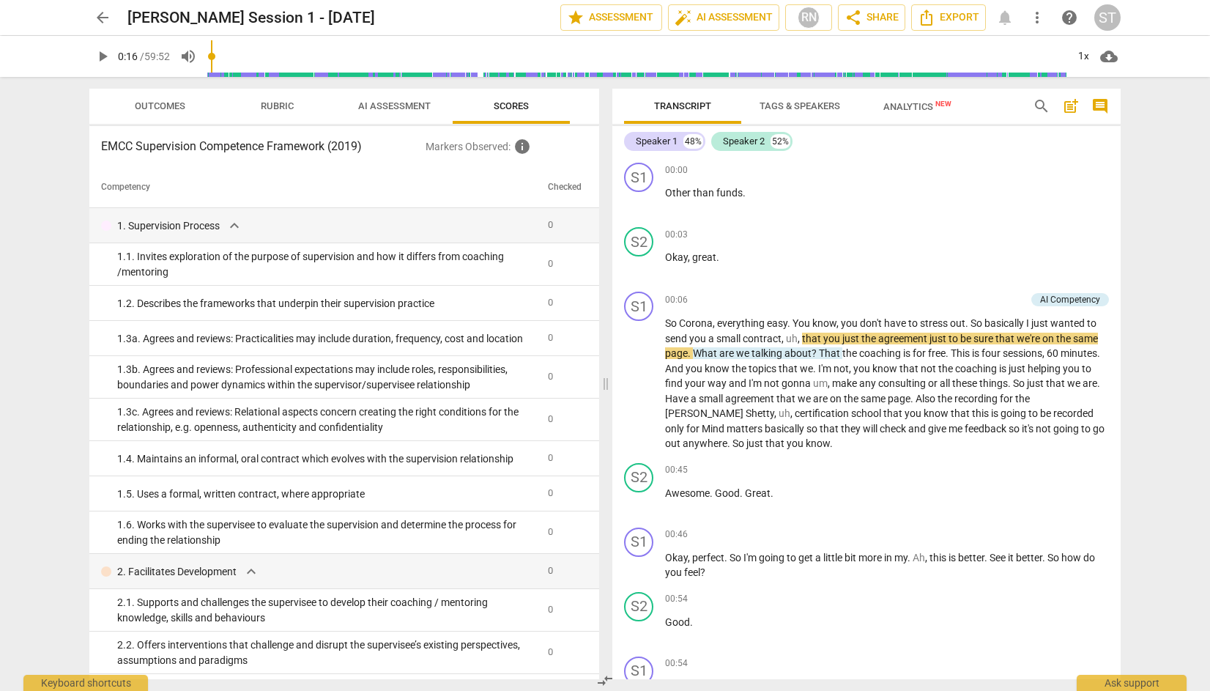
click at [412, 100] on span "AI Assessment" at bounding box center [395, 107] width 108 height 20
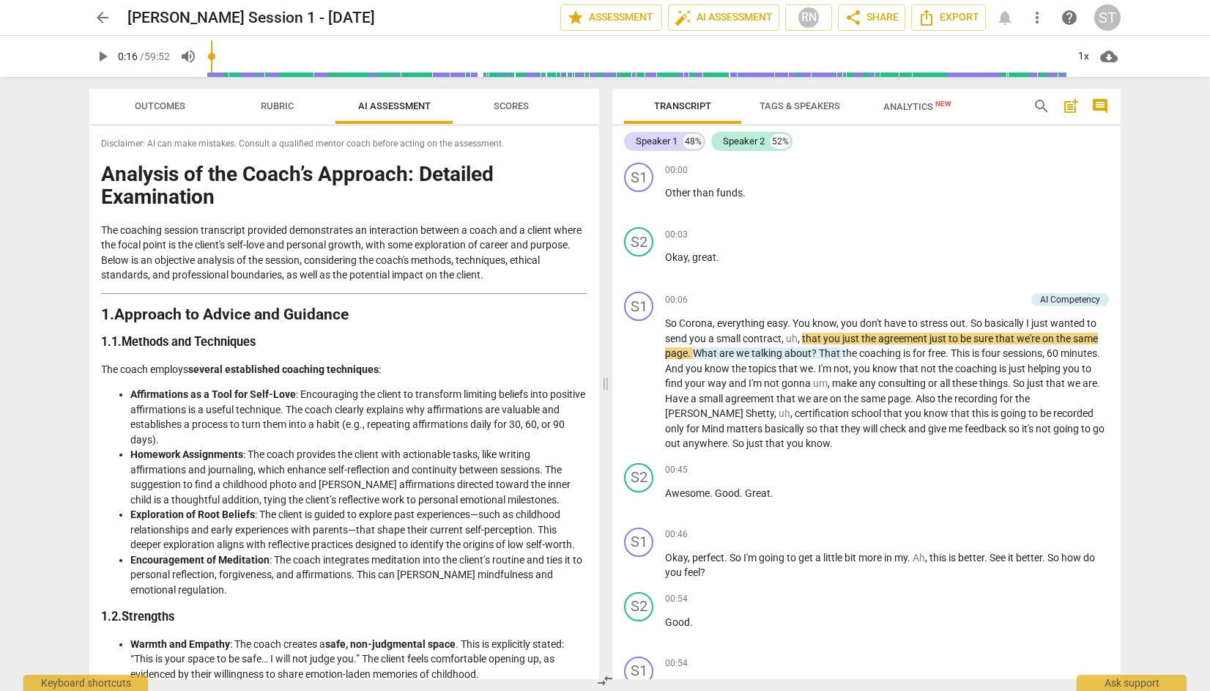
click at [462, 169] on h1 "Analysis of the Coach’s Approach: Detailed Examination" at bounding box center [344, 185] width 487 height 45
click at [467, 132] on div "Disclaimer: AI can make mistakes. Consult a qualified mentor coach before actin…" at bounding box center [344, 402] width 510 height 553
click at [485, 152] on div "Disclaimer: AI can make mistakes. Consult a qualified mentor coach before actin…" at bounding box center [344, 402] width 510 height 553
click at [1041, 20] on span "more_vert" at bounding box center [1038, 18] width 18 height 18
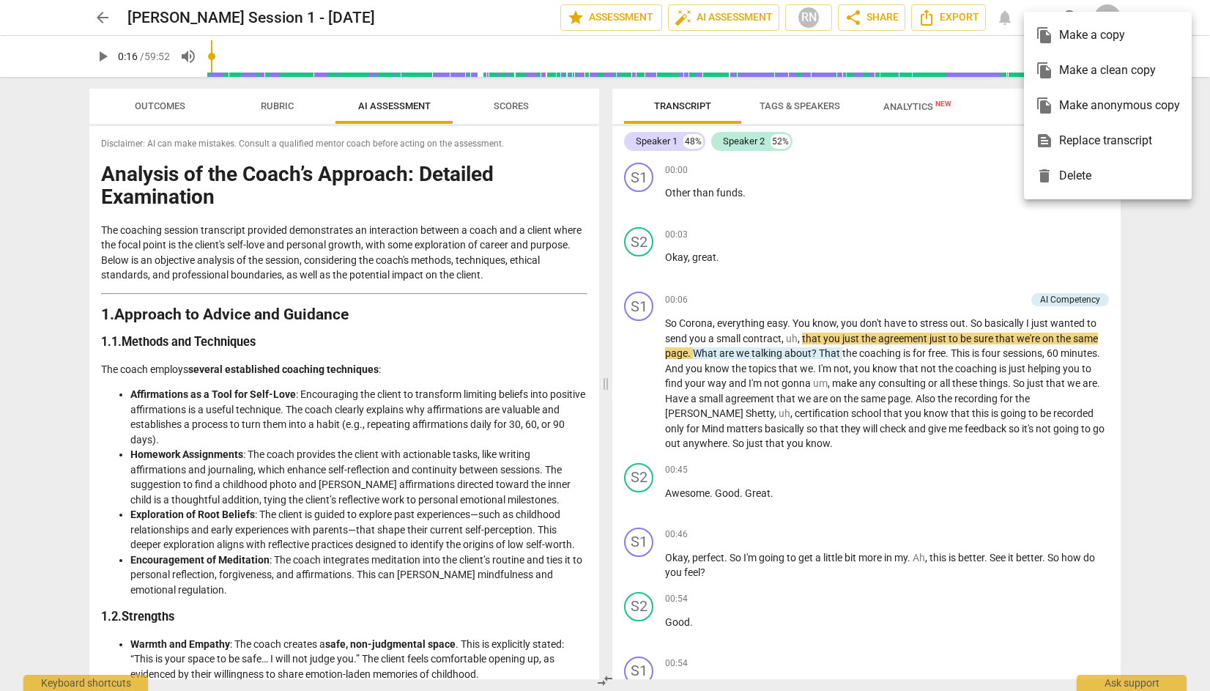
click at [1197, 282] on div at bounding box center [605, 345] width 1210 height 691
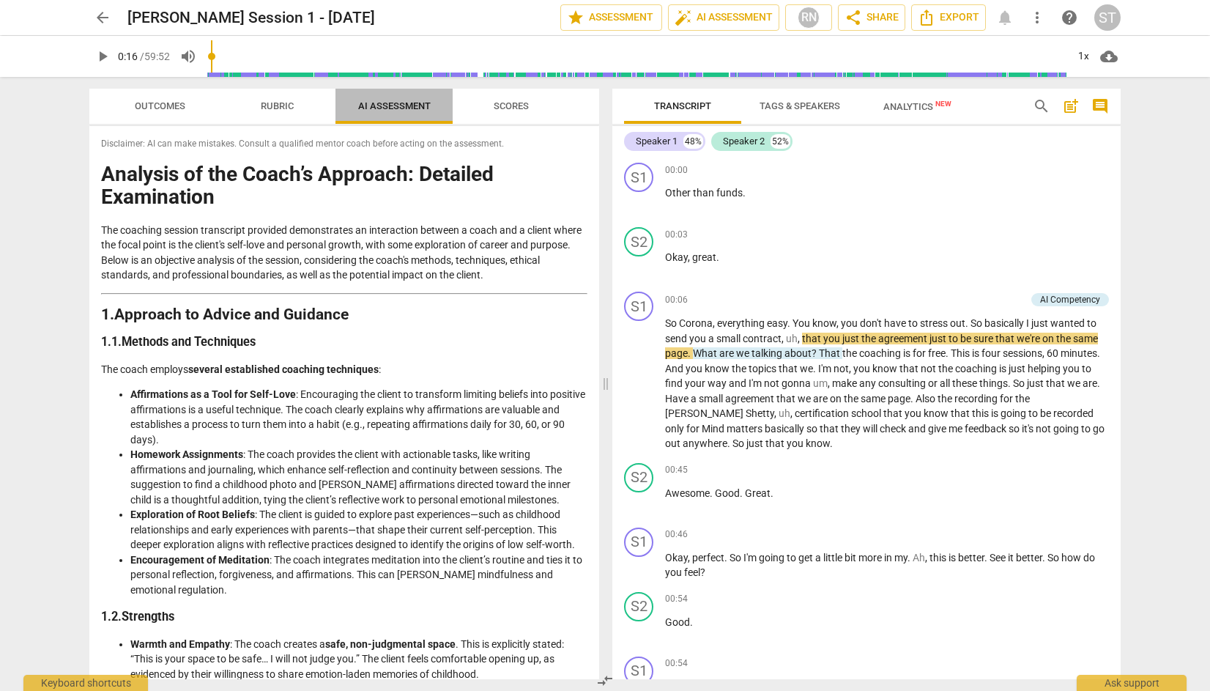
click at [406, 102] on span "AI Assessment" at bounding box center [394, 105] width 73 height 11
click at [407, 103] on span "AI Assessment" at bounding box center [394, 105] width 73 height 11
click at [941, 12] on span "Export" at bounding box center [949, 18] width 62 height 18
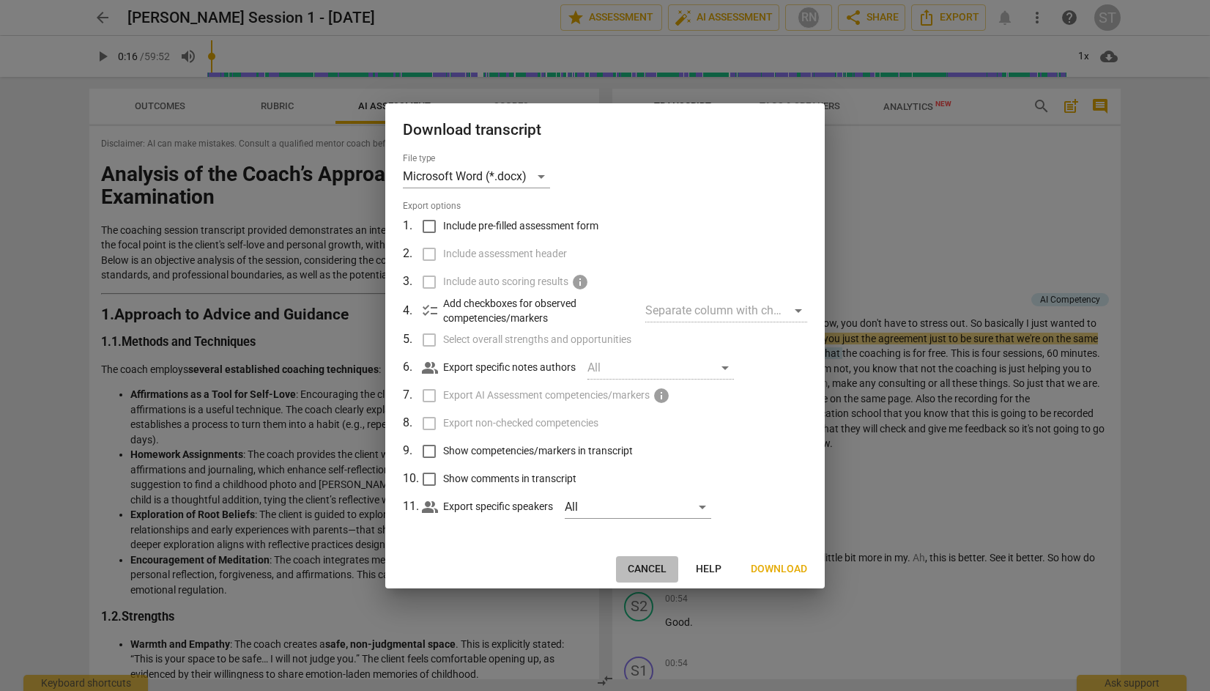
click at [659, 569] on span "Cancel" at bounding box center [647, 569] width 39 height 15
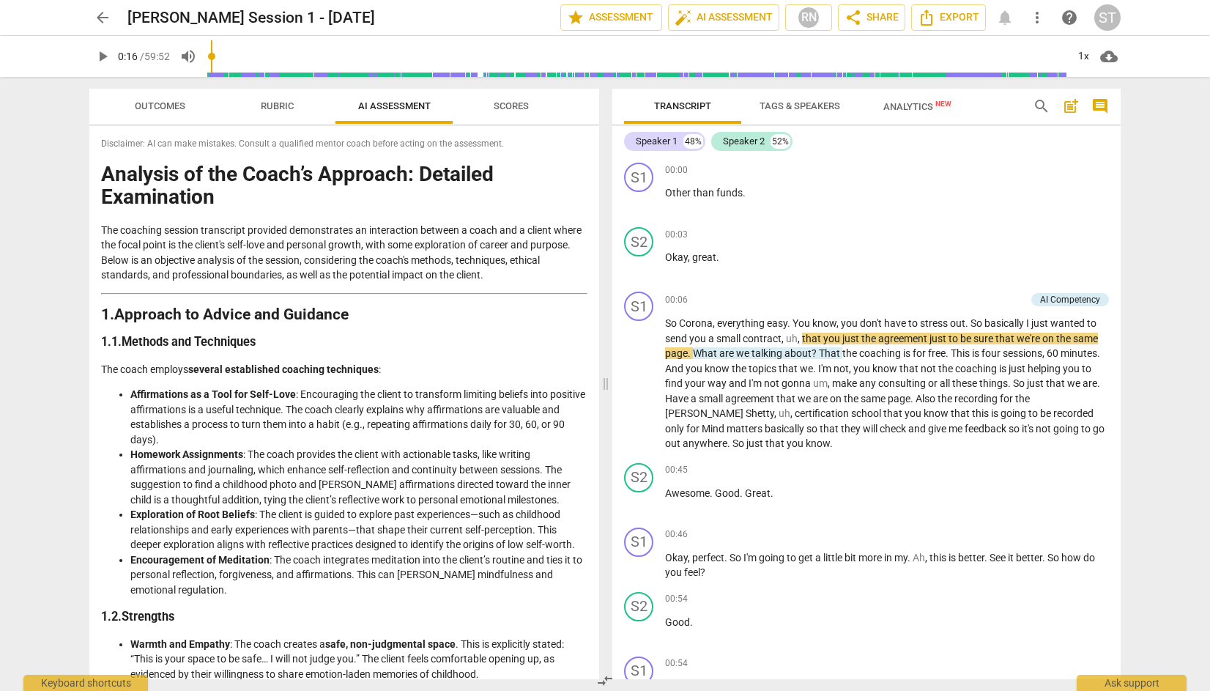
click at [523, 243] on p "The coaching session transcript provided demonstrates an interaction between a …" at bounding box center [344, 253] width 487 height 60
click at [441, 293] on hr at bounding box center [344, 293] width 487 height 1
click at [725, 16] on span "auto_fix_high AI Assessment" at bounding box center [724, 18] width 98 height 18
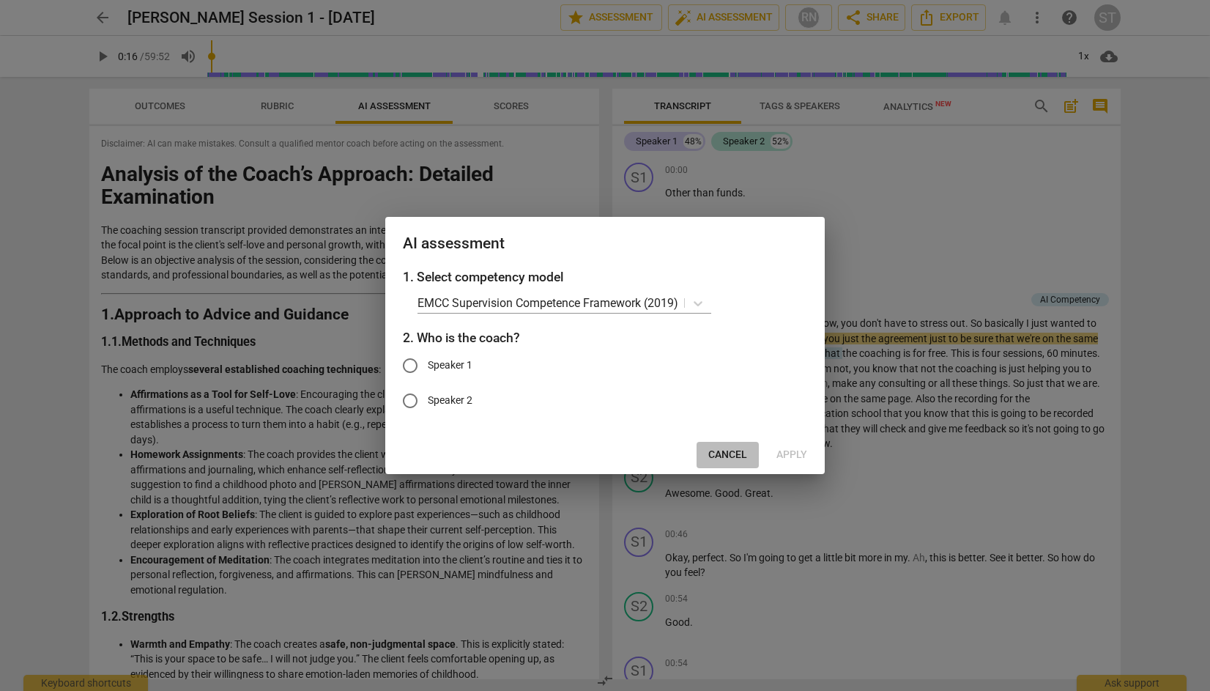
click at [747, 451] on span "Cancel" at bounding box center [728, 455] width 39 height 15
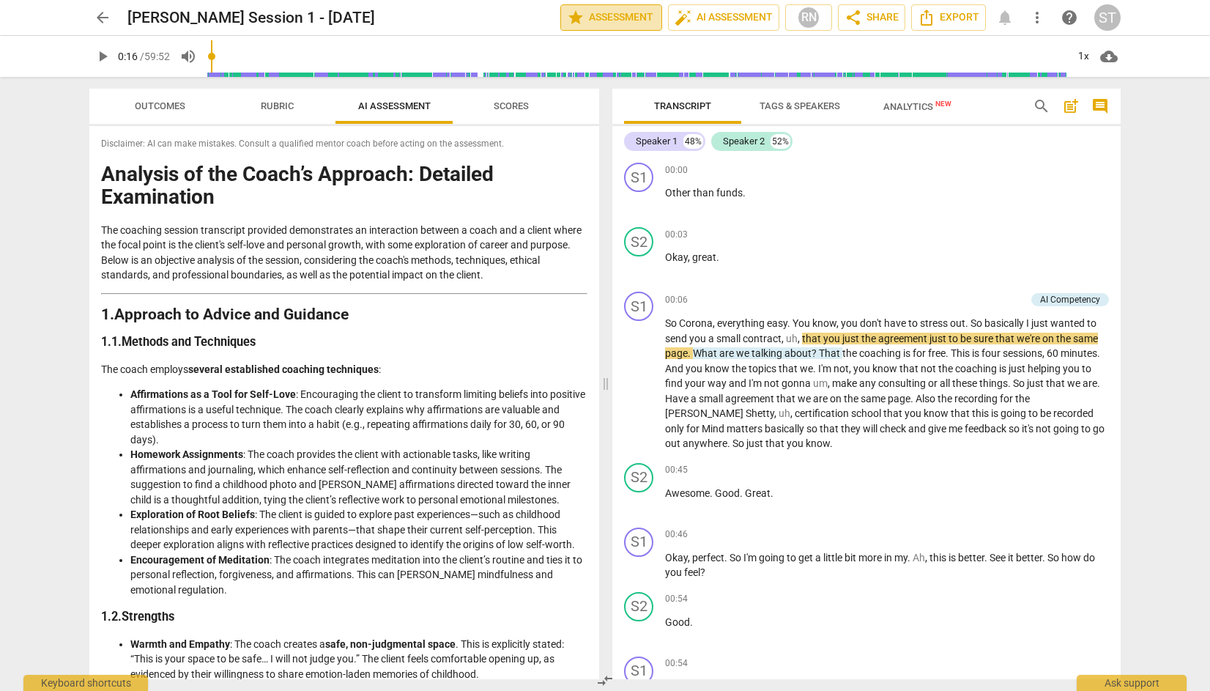
click at [621, 21] on span "star Assessment" at bounding box center [611, 18] width 89 height 18
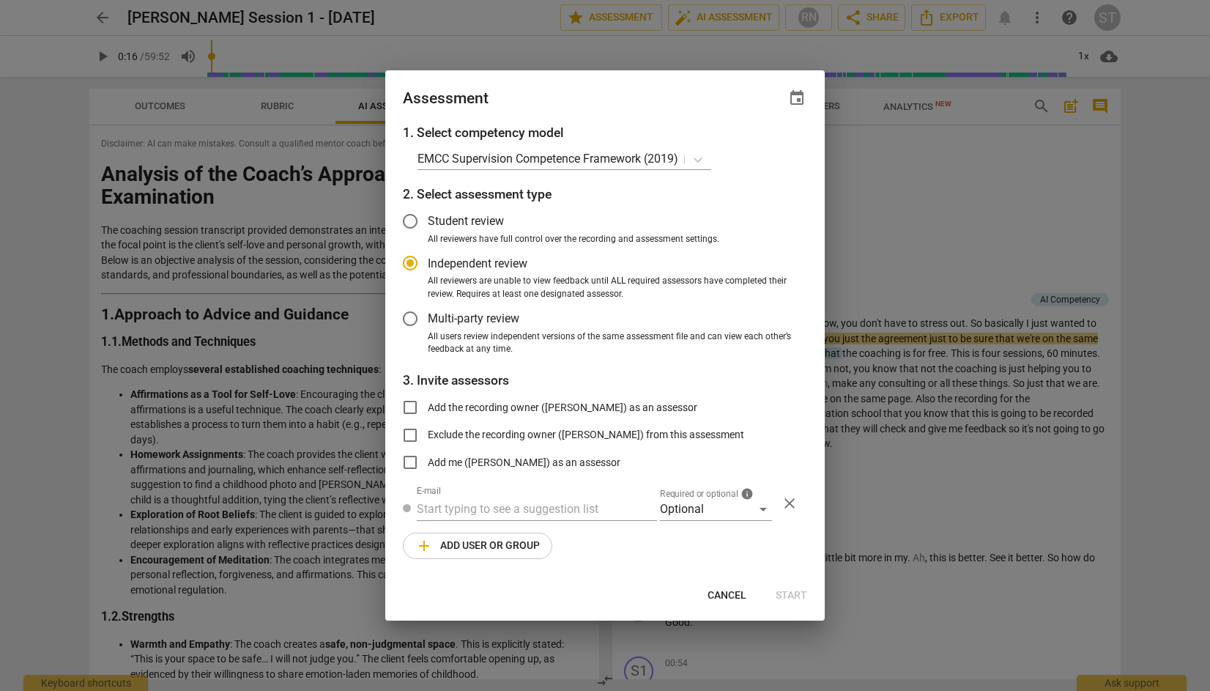
click at [738, 594] on span "Cancel" at bounding box center [727, 595] width 39 height 15
radio input "false"
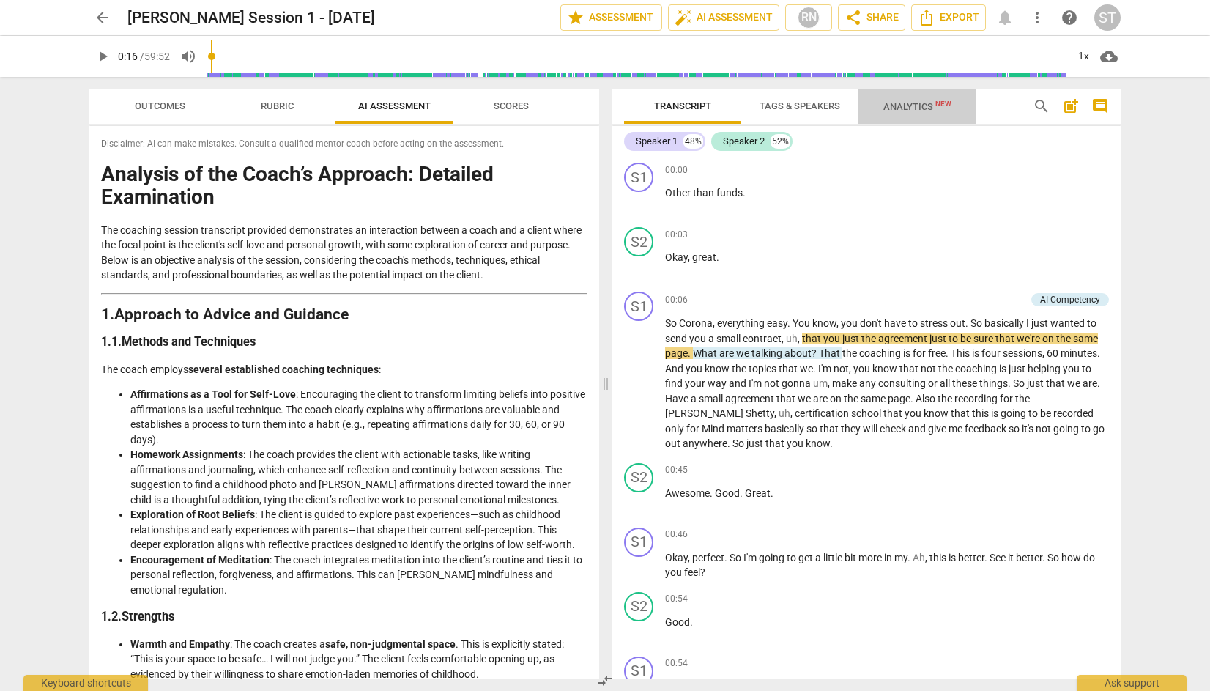
click at [908, 108] on span "Analytics New" at bounding box center [918, 106] width 68 height 11
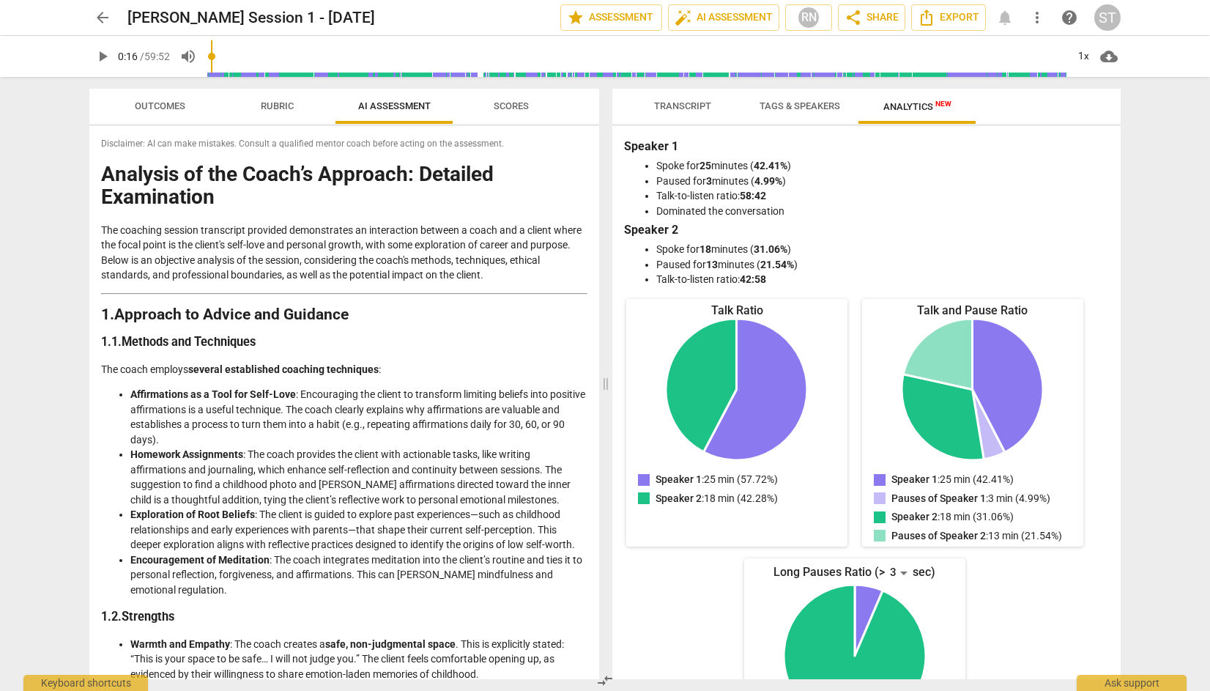
click at [1159, 295] on div "arrow_back Corinna Depooter Session 1 - 04.08.2025 edit star Assessment auto_fi…" at bounding box center [605, 345] width 1210 height 691
click at [810, 13] on div "RN" at bounding box center [809, 18] width 22 height 22
click at [810, 13] on div at bounding box center [605, 345] width 1210 height 691
click at [1165, 188] on div "arrow_back Corinna Depooter Session 1 - 04.08.2025 edit star Assessment auto_fi…" at bounding box center [605, 345] width 1210 height 691
click at [174, 102] on span "Outcomes" at bounding box center [160, 105] width 51 height 11
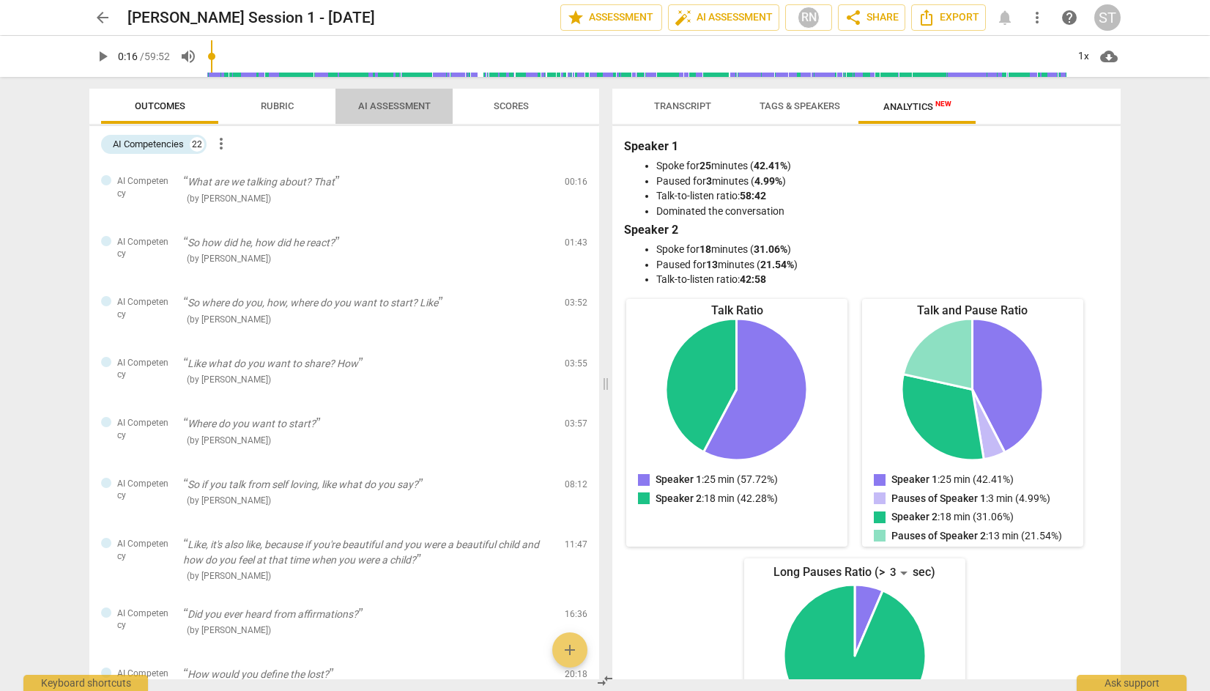
click at [389, 102] on span "AI Assessment" at bounding box center [394, 105] width 73 height 11
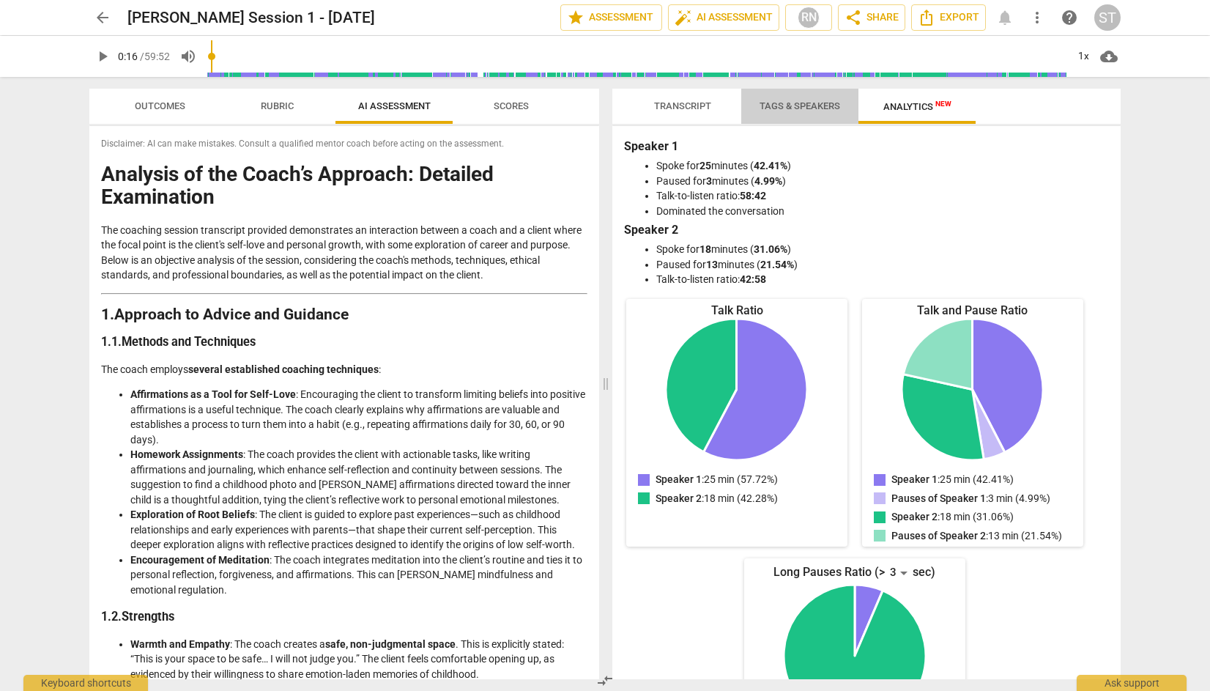
click at [799, 107] on span "Tags & Speakers" at bounding box center [800, 105] width 81 height 11
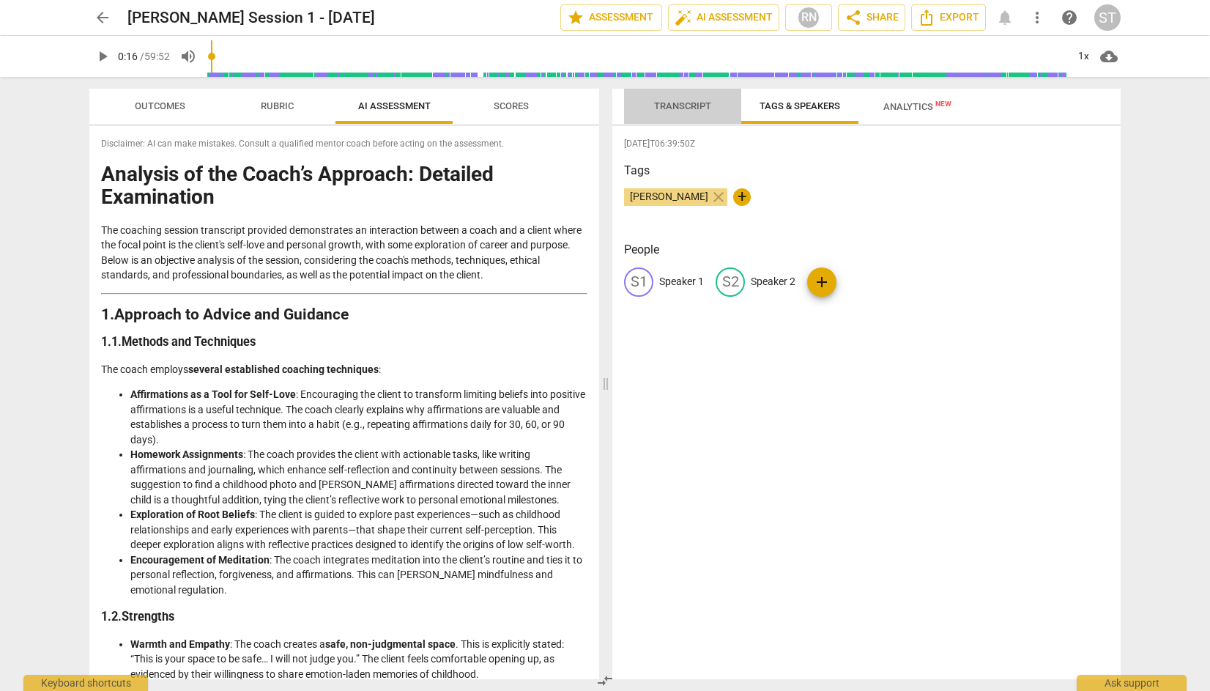
click at [700, 104] on span "Transcript" at bounding box center [682, 105] width 57 height 11
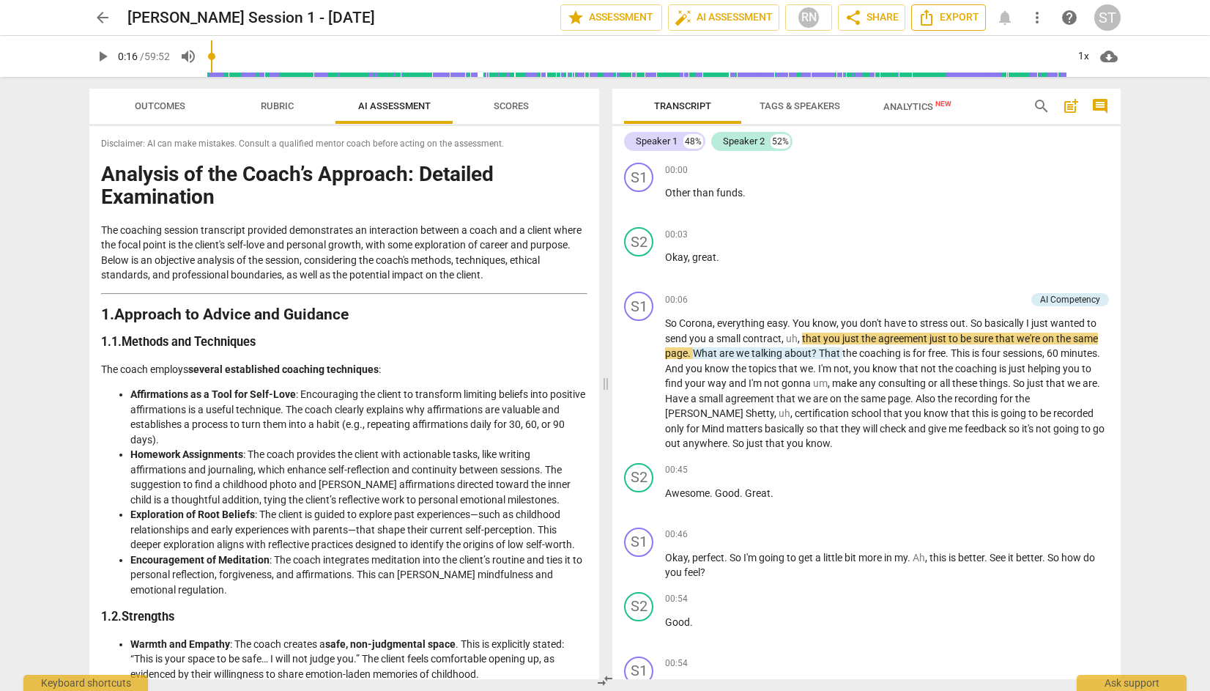
click at [944, 11] on span "Export" at bounding box center [949, 18] width 62 height 18
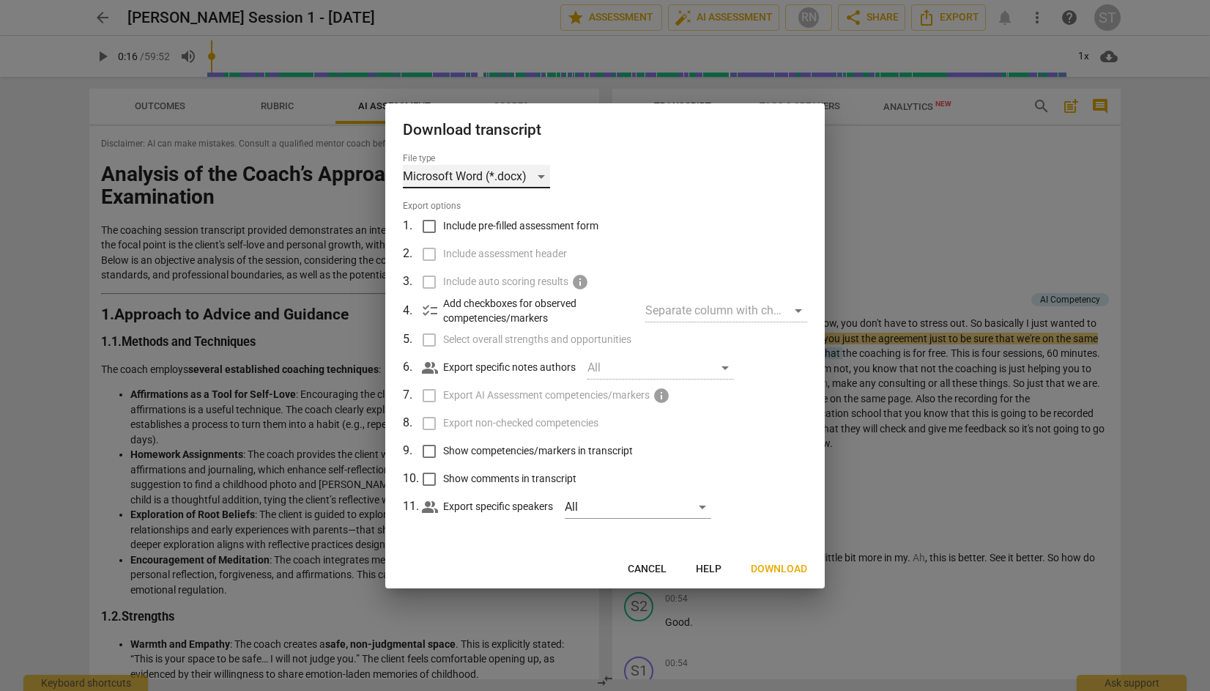
click at [542, 176] on div "Microsoft Word (*.docx)" at bounding box center [476, 176] width 147 height 23
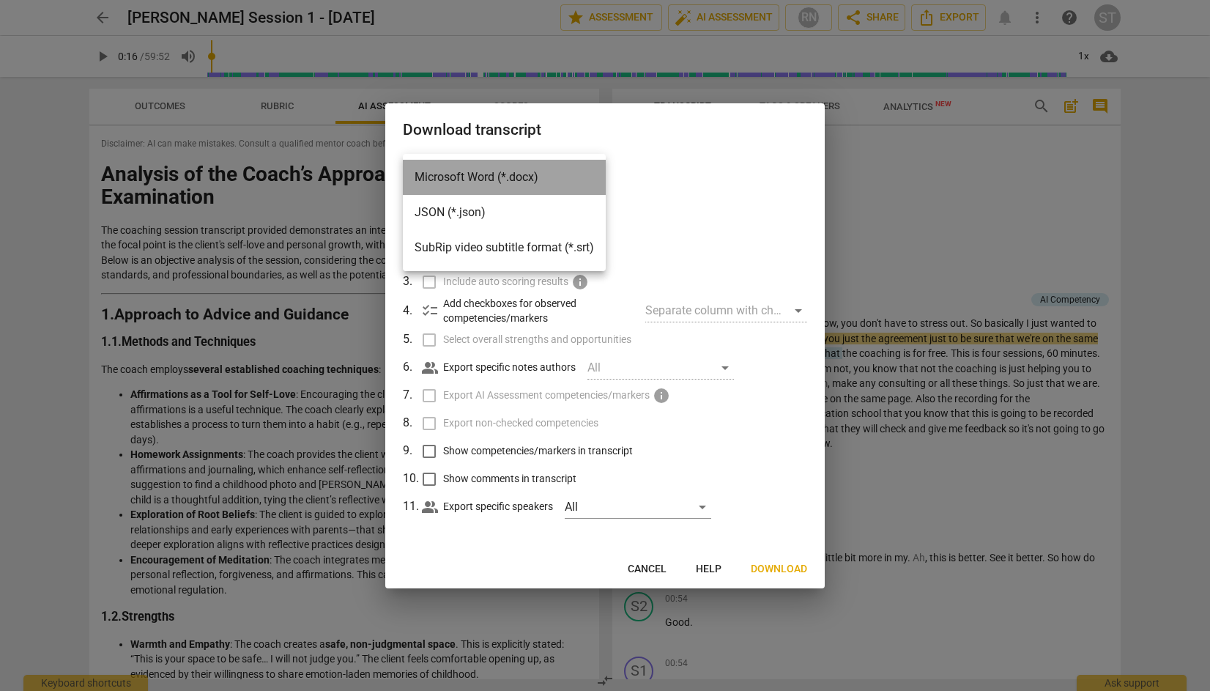
click at [542, 176] on li "Microsoft Word (*.docx)" at bounding box center [504, 177] width 203 height 35
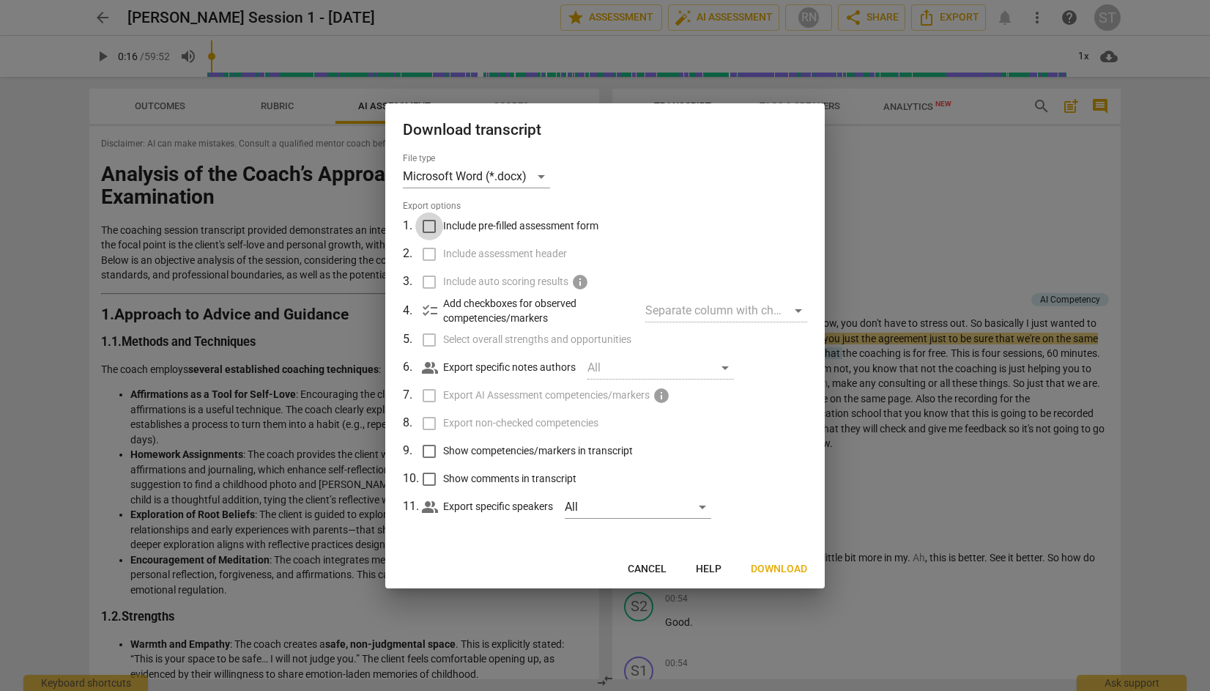
click at [431, 225] on input "Include pre-filled assessment form" at bounding box center [429, 226] width 28 height 28
checkbox input "true"
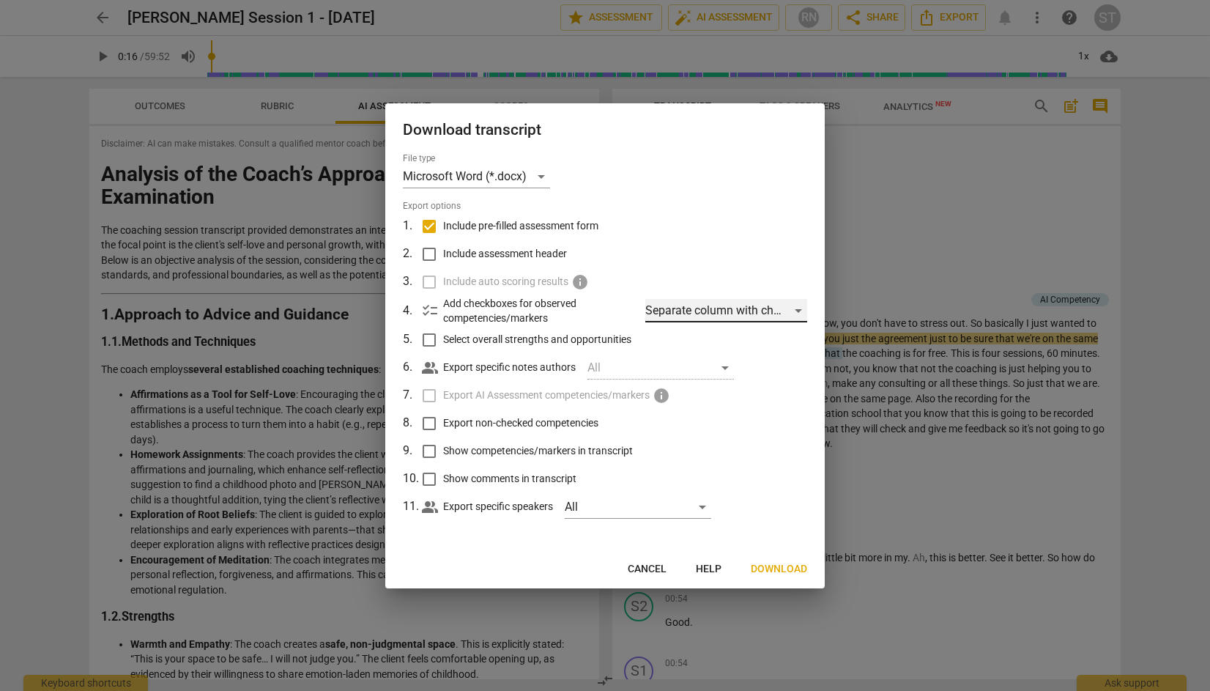
click at [800, 307] on div "Separate column with check marks" at bounding box center [727, 310] width 162 height 23
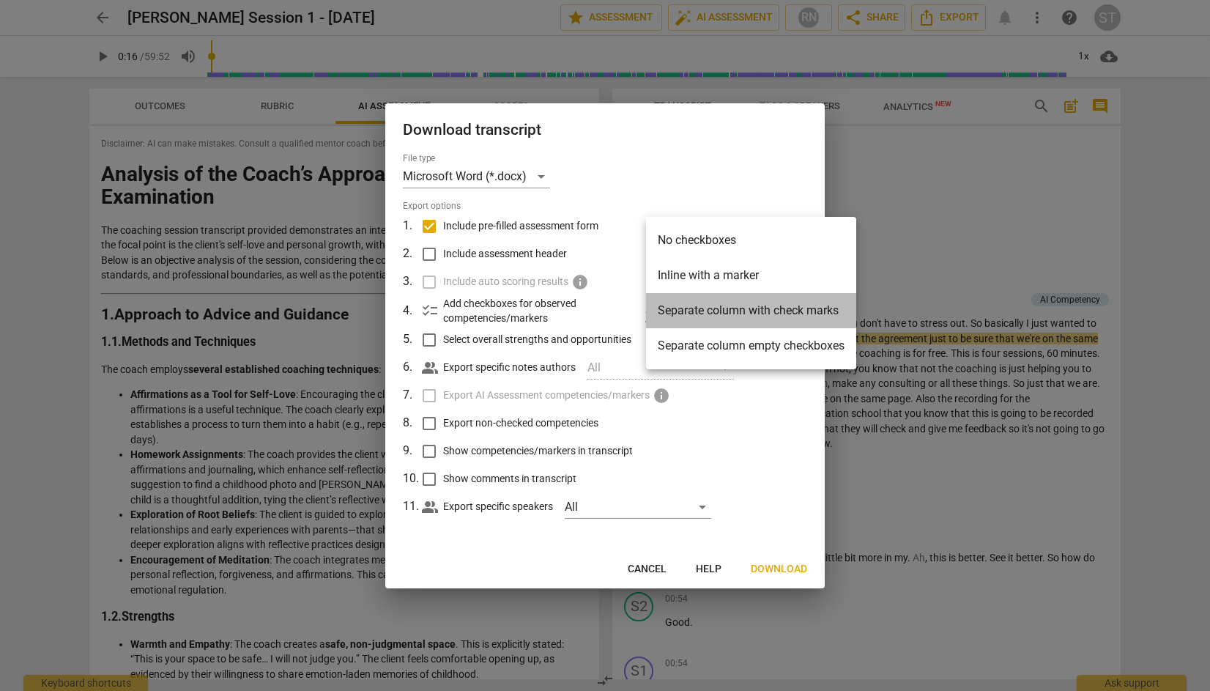
click at [773, 308] on li "Separate column with check marks" at bounding box center [751, 310] width 210 height 35
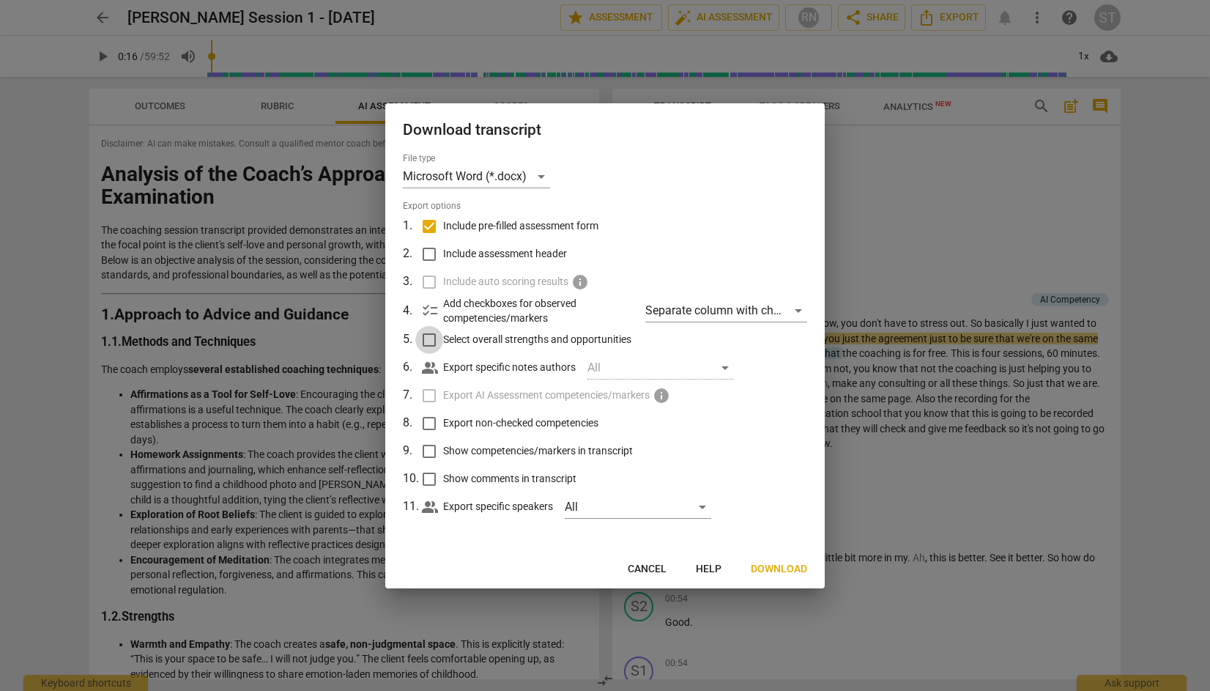
click at [432, 336] on input "Select overall strengths and opportunities" at bounding box center [429, 340] width 28 height 28
checkbox input "true"
click at [426, 421] on input "Export non-checked competencies" at bounding box center [429, 424] width 28 height 28
checkbox input "true"
click at [430, 452] on input "Show competencies/markers in transcript" at bounding box center [429, 451] width 28 height 28
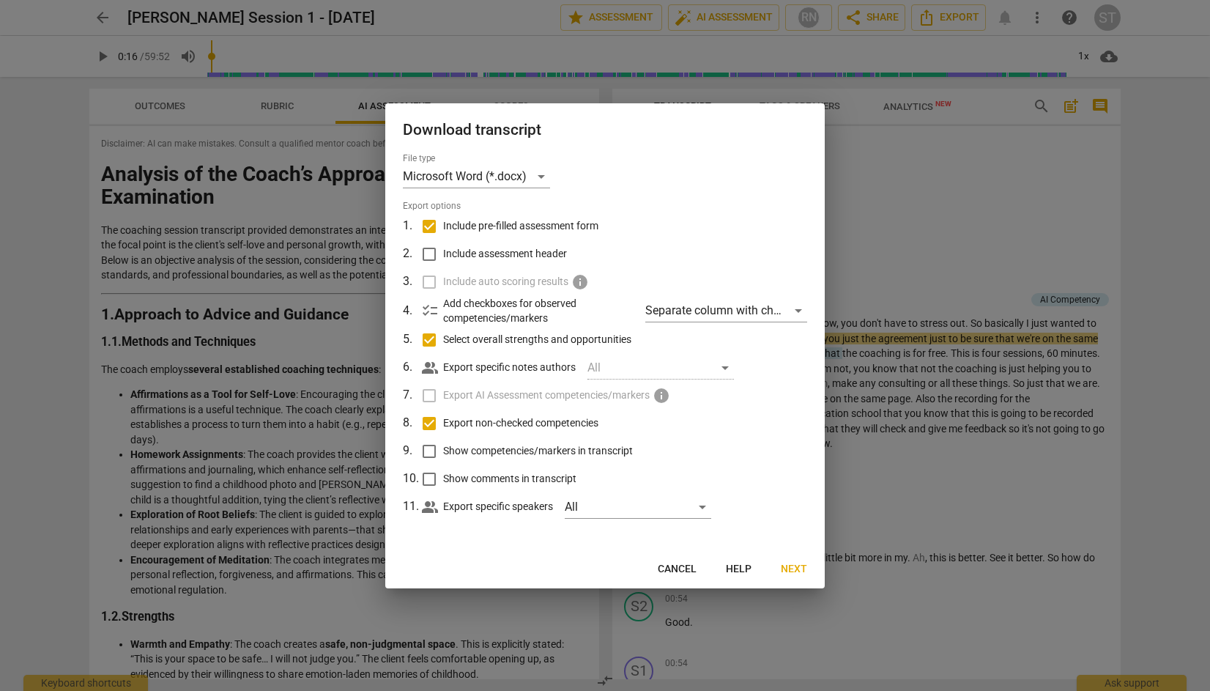
checkbox input "true"
click at [434, 478] on input "Show comments in transcript" at bounding box center [429, 479] width 28 height 28
checkbox input "true"
click at [706, 500] on div "All" at bounding box center [638, 506] width 147 height 23
click at [746, 491] on div at bounding box center [605, 345] width 1210 height 691
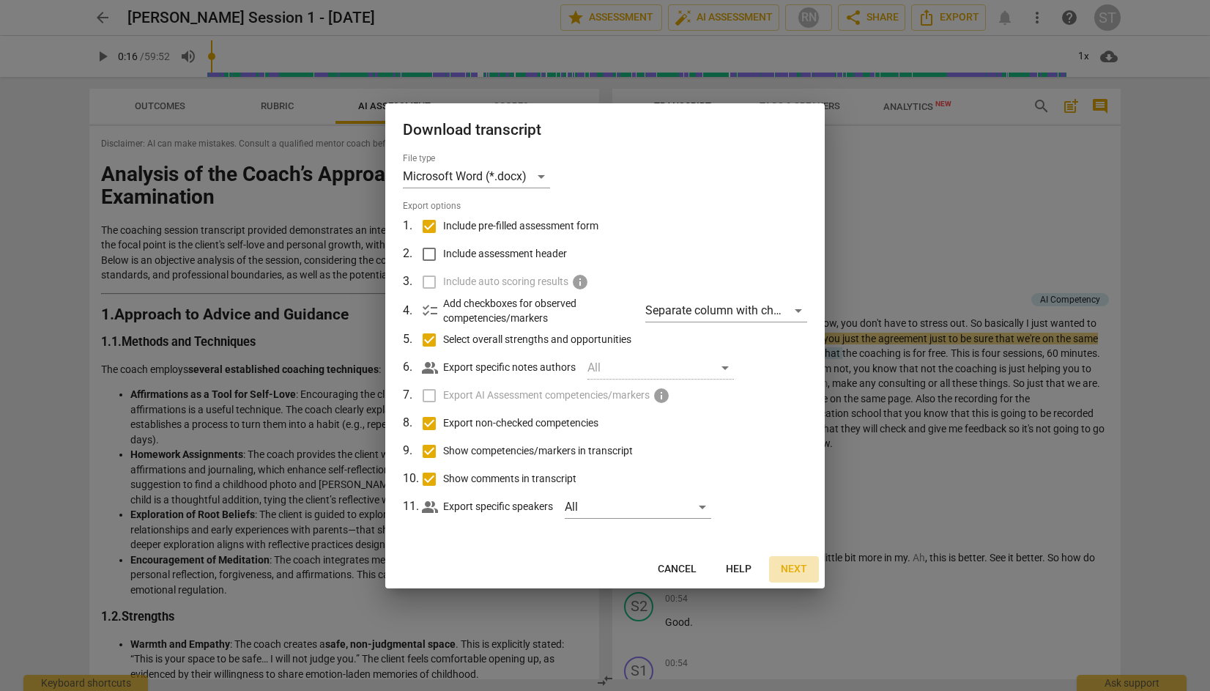
click at [798, 563] on span "Next" at bounding box center [794, 569] width 26 height 15
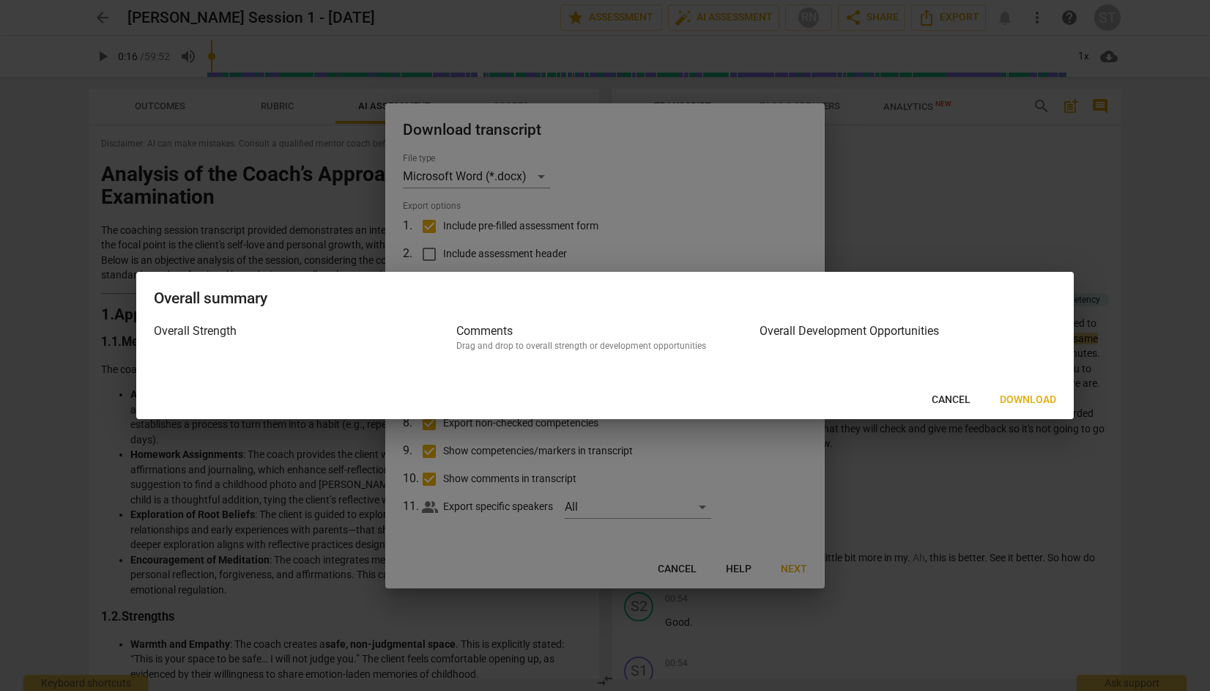
click at [1036, 396] on span "Download" at bounding box center [1028, 400] width 56 height 15
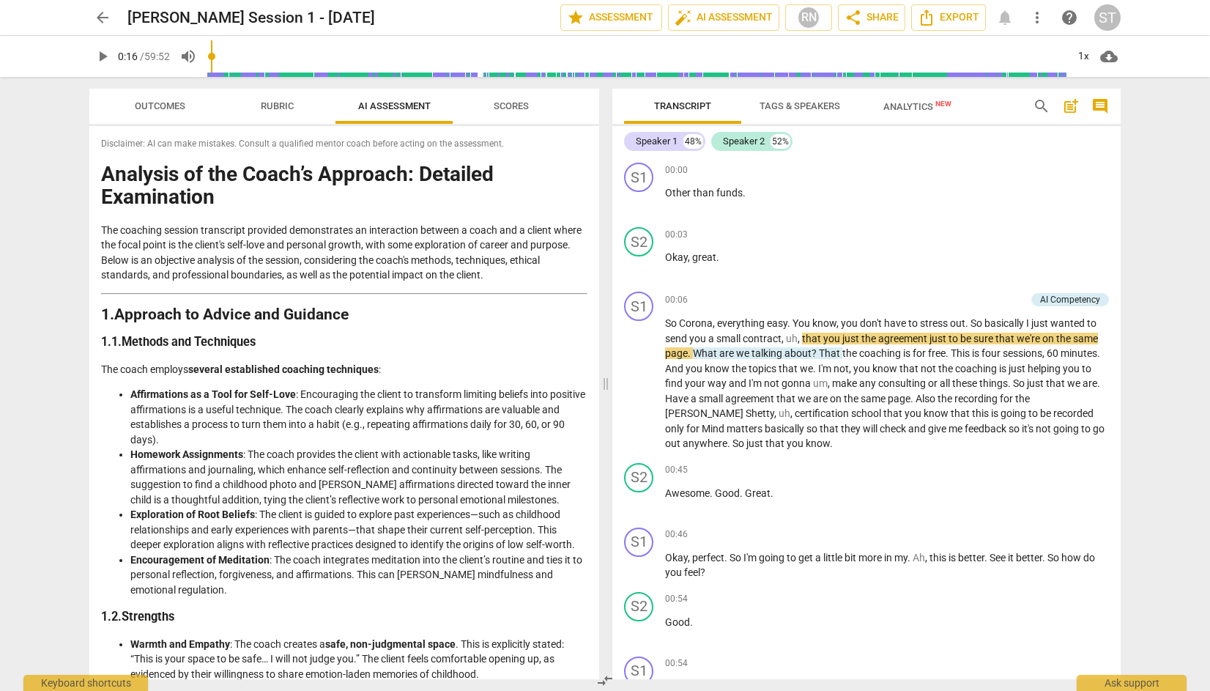
click at [1114, 17] on div "ST" at bounding box center [1108, 17] width 26 height 26
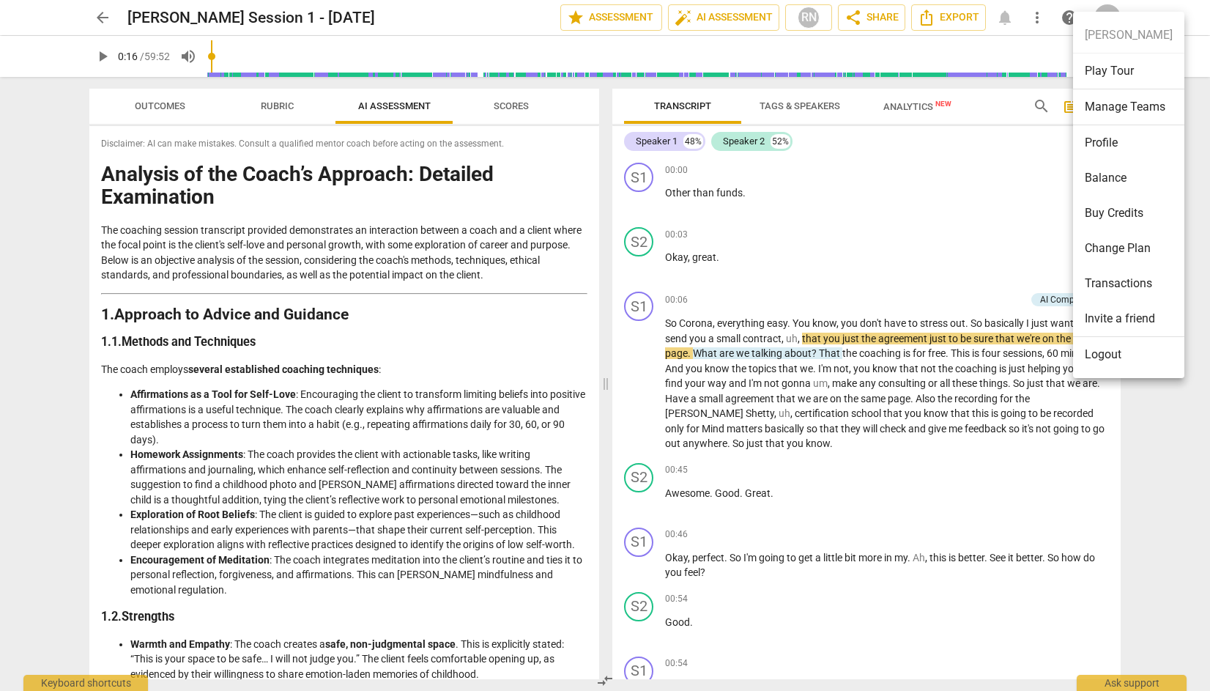
click at [1117, 139] on li "Profile" at bounding box center [1128, 142] width 111 height 35
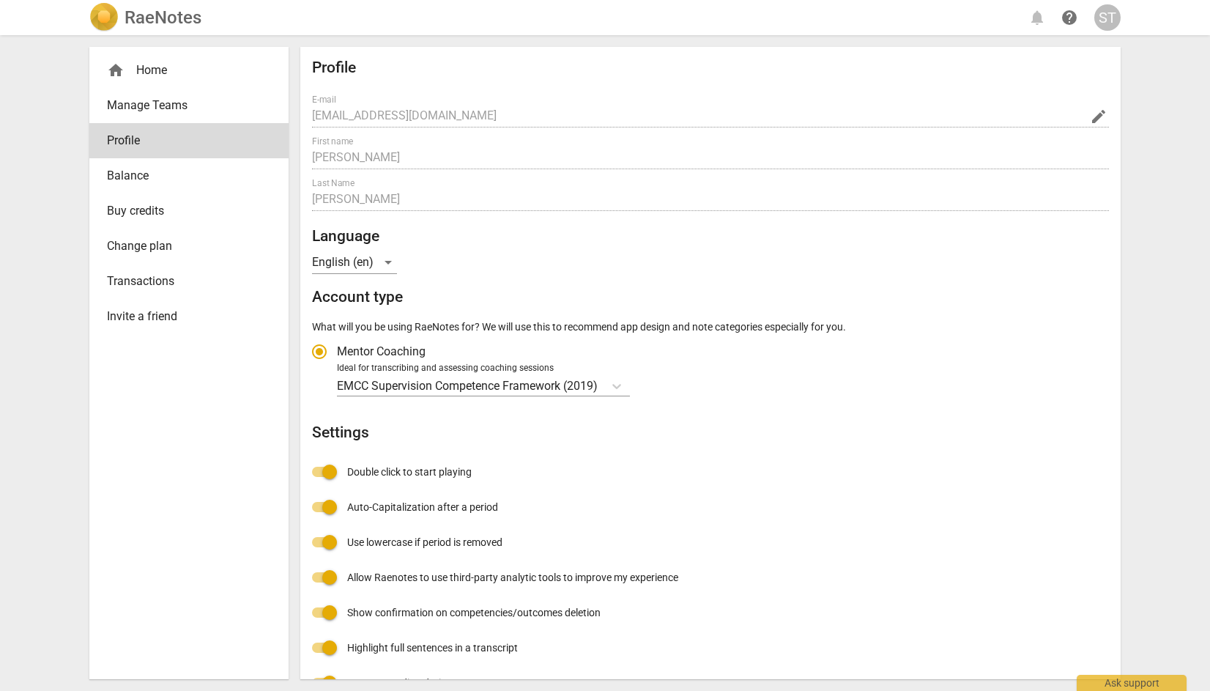
radio input "false"
click at [1109, 15] on div "ST" at bounding box center [1108, 17] width 26 height 26
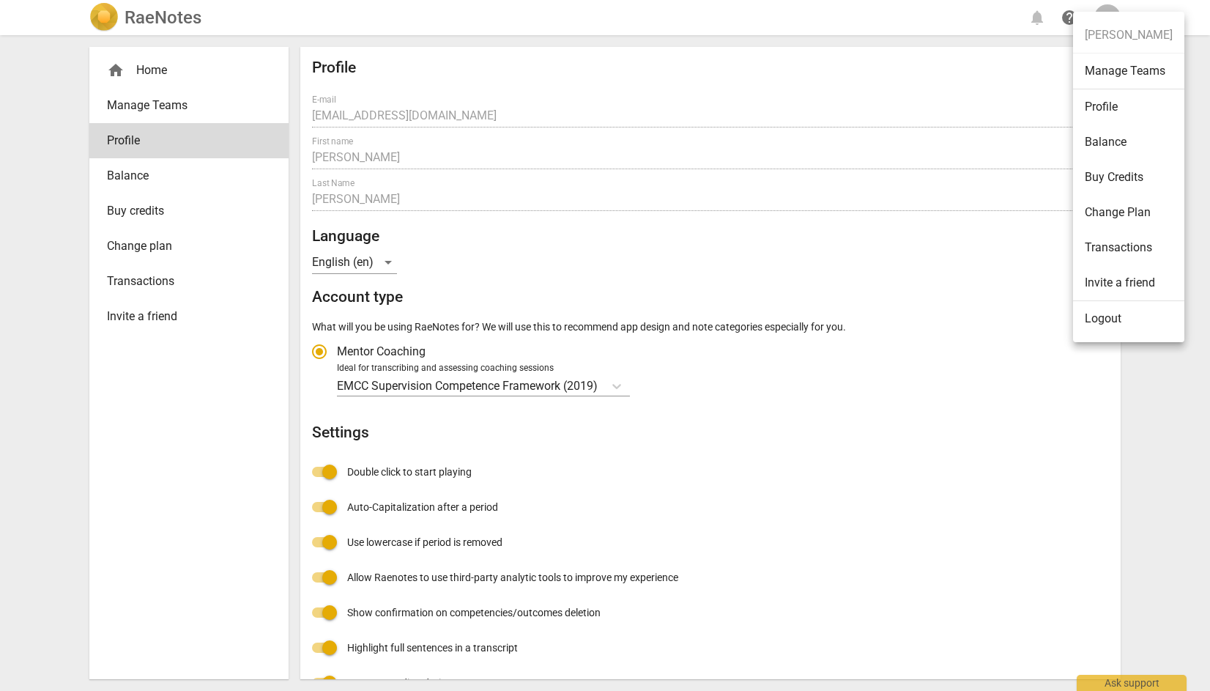
click at [1141, 424] on div at bounding box center [605, 345] width 1210 height 691
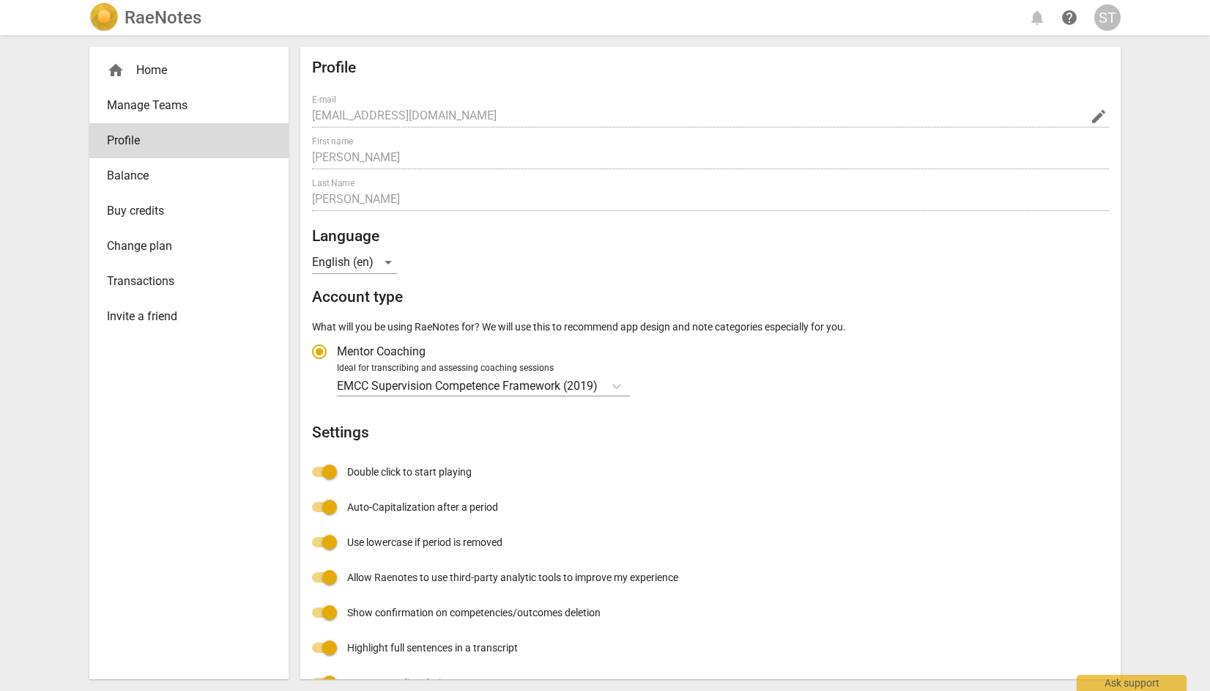
click at [147, 248] on span "Change plan" at bounding box center [183, 246] width 152 height 18
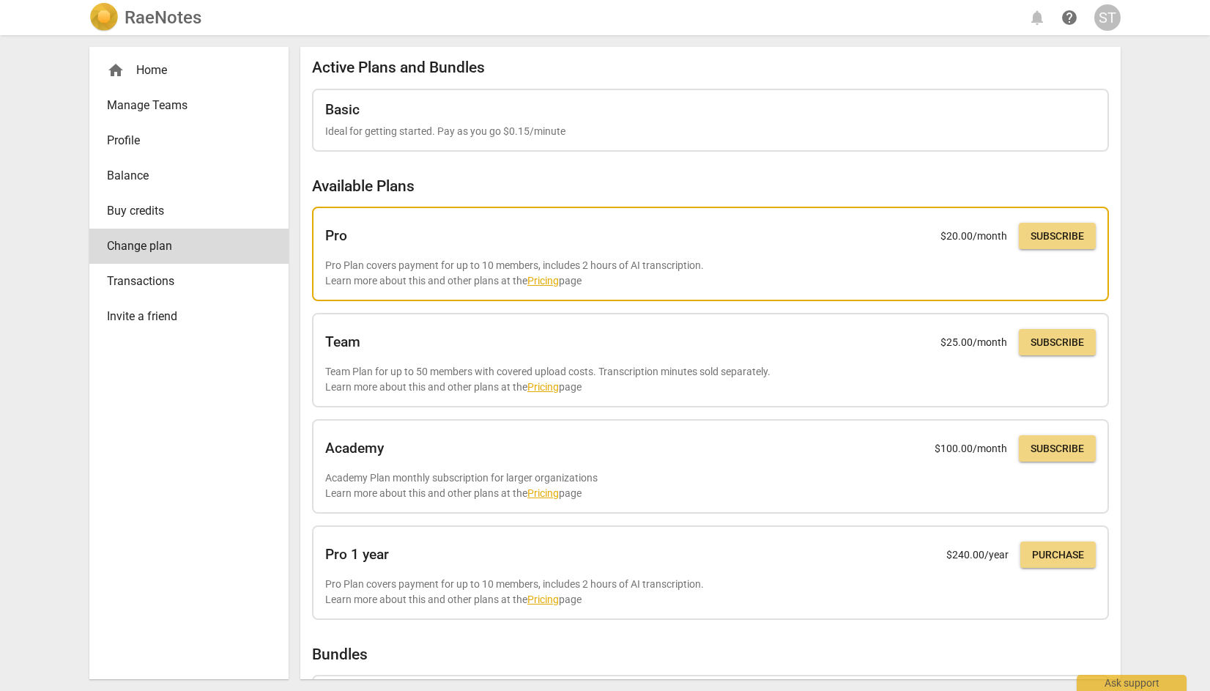
click at [544, 277] on link "Pricing" at bounding box center [544, 281] width 32 height 12
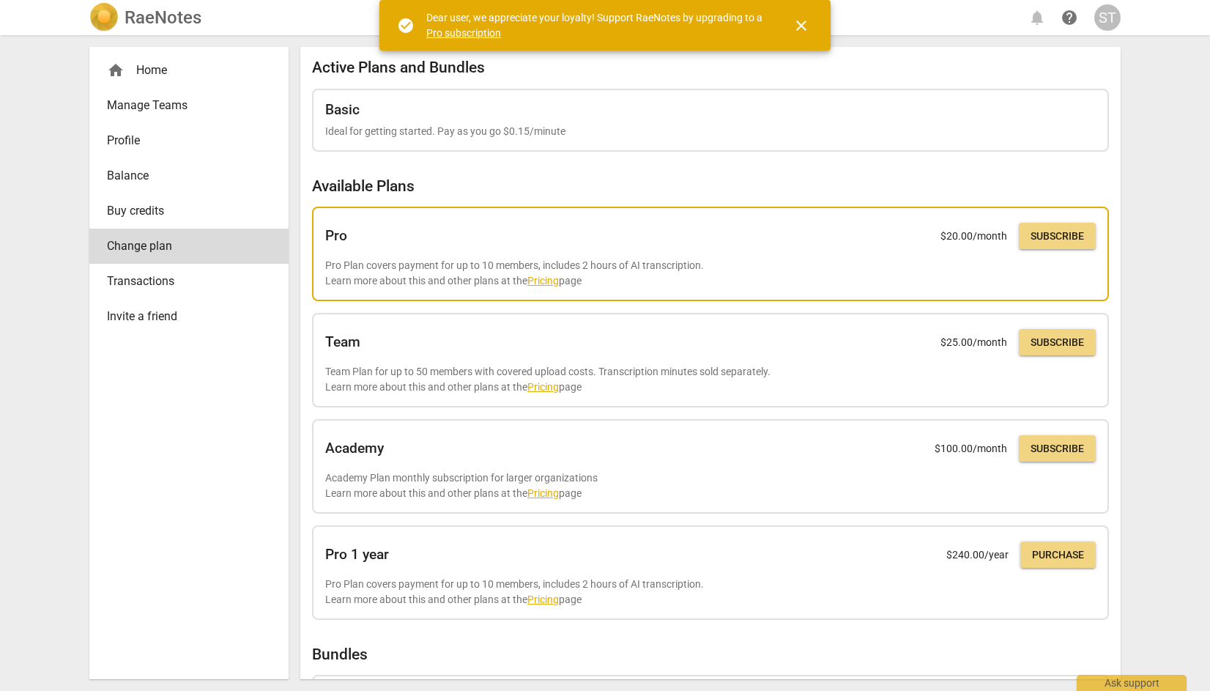
click at [1057, 235] on span "Subscribe" at bounding box center [1057, 236] width 53 height 15
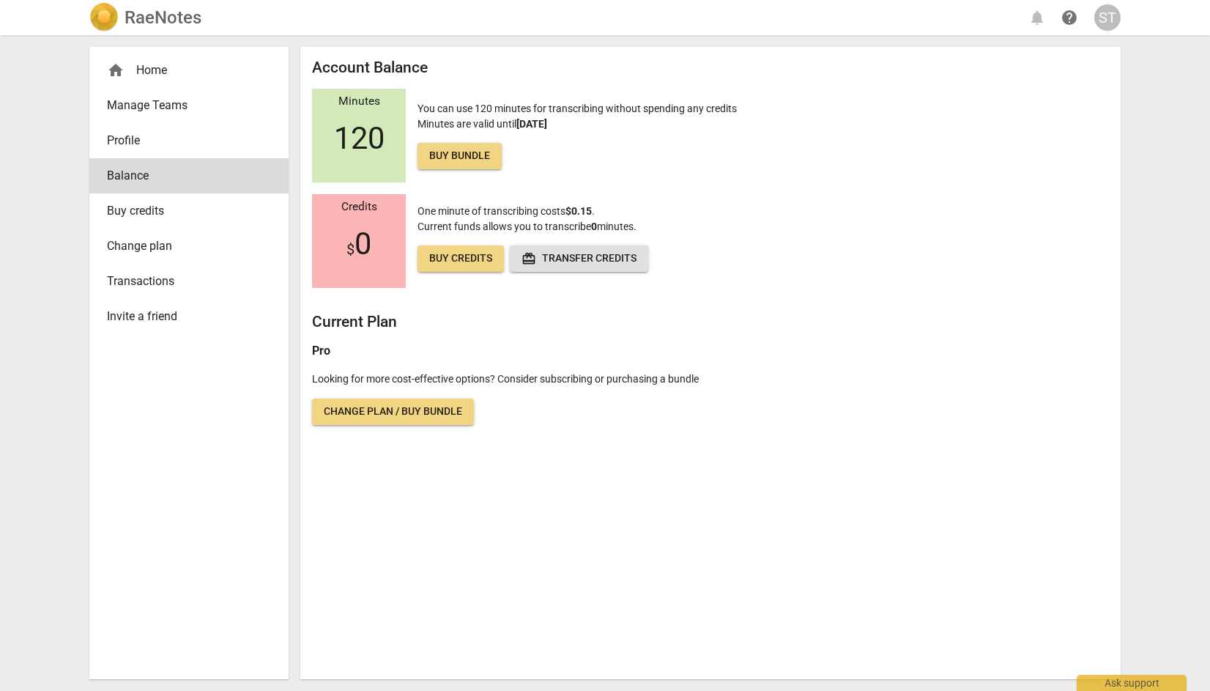
click at [1109, 18] on div "ST" at bounding box center [1108, 17] width 26 height 26
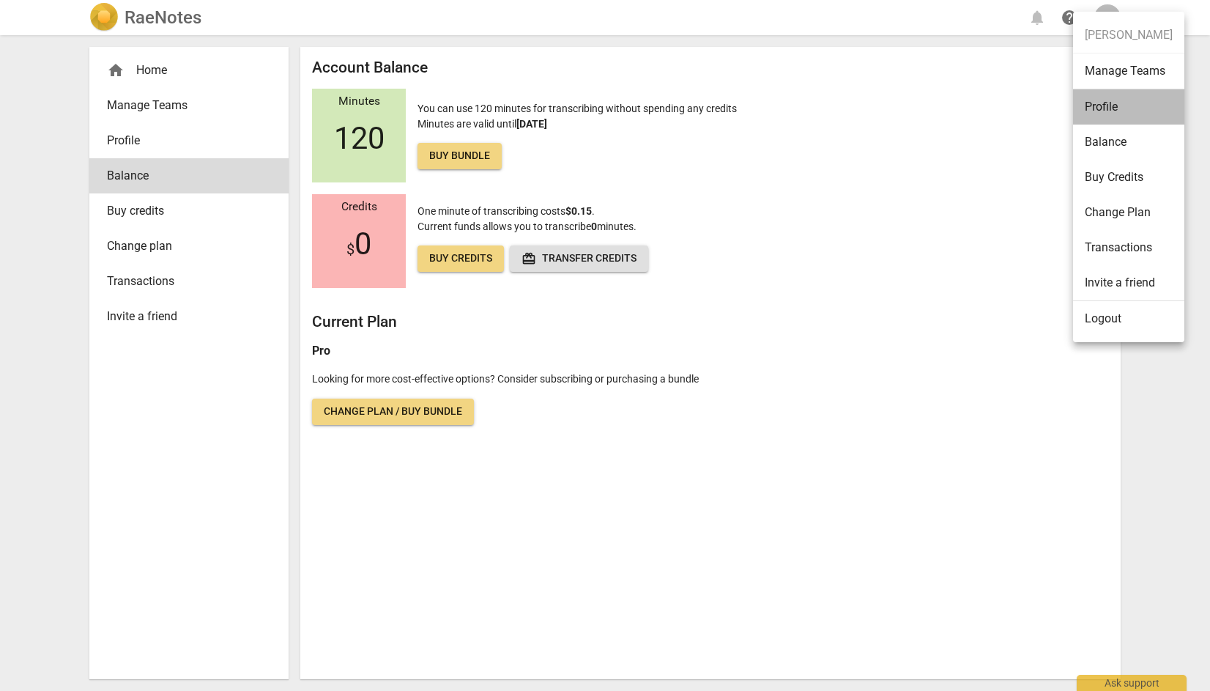
click at [1113, 106] on li "Profile" at bounding box center [1128, 106] width 111 height 35
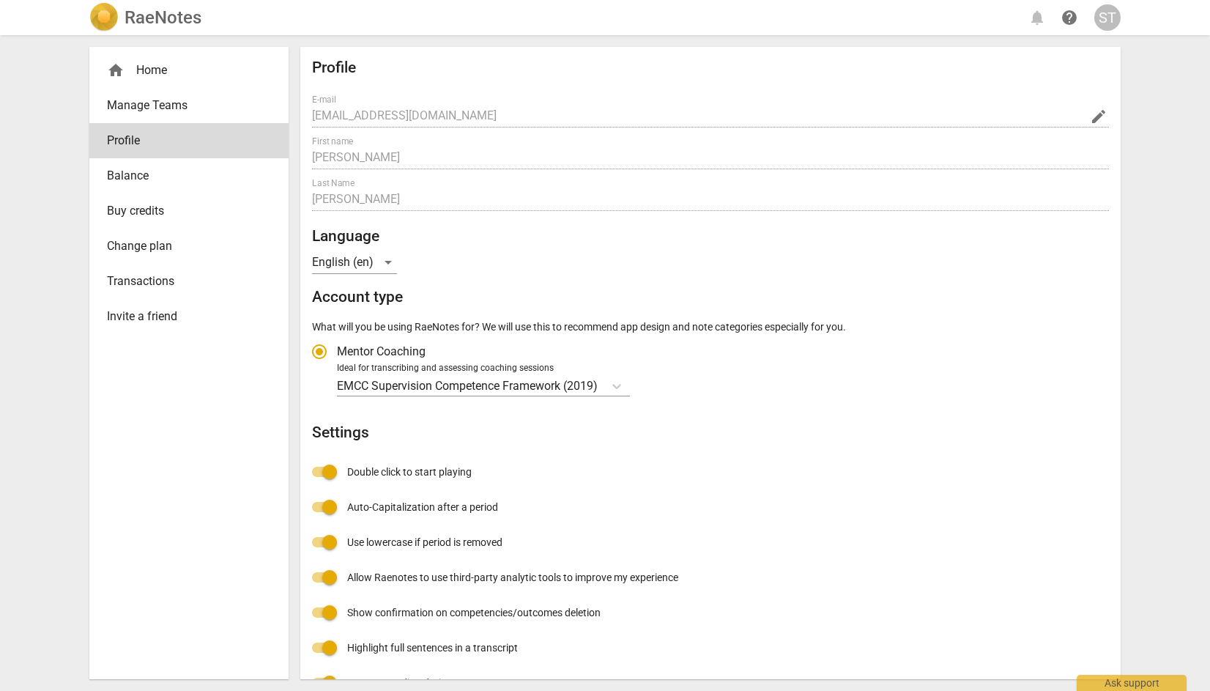
radio input "false"
click at [144, 174] on span "Balance" at bounding box center [183, 176] width 152 height 18
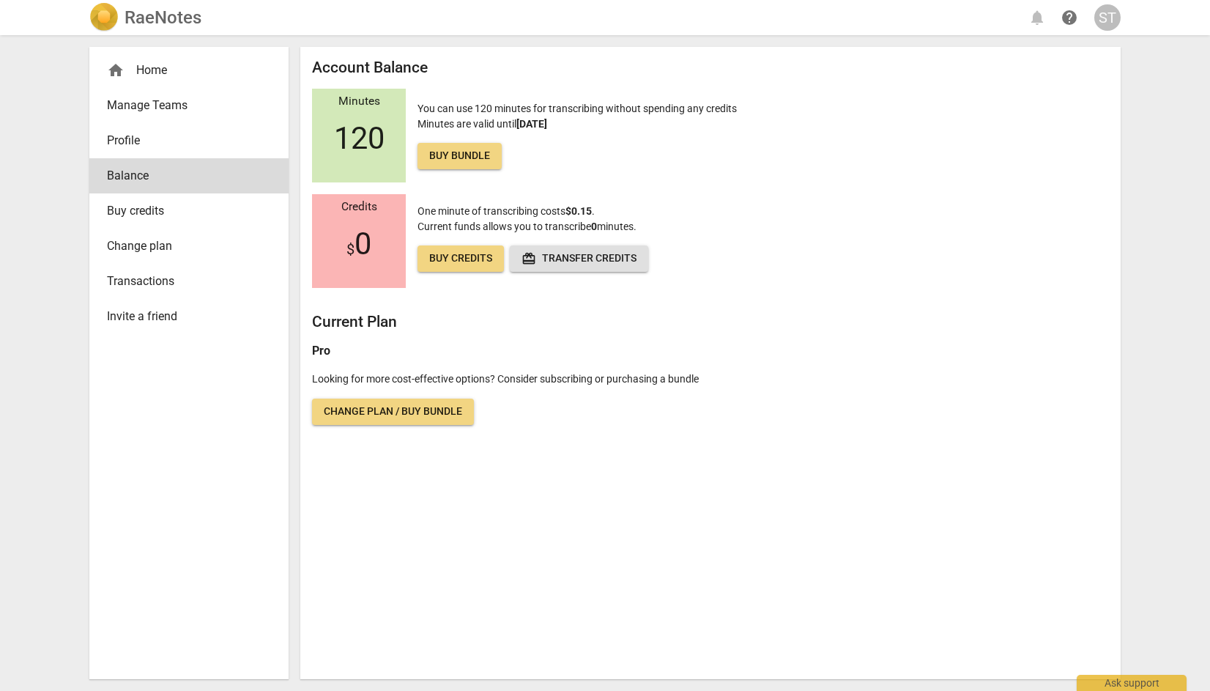
click at [155, 243] on span "Change plan" at bounding box center [183, 246] width 152 height 18
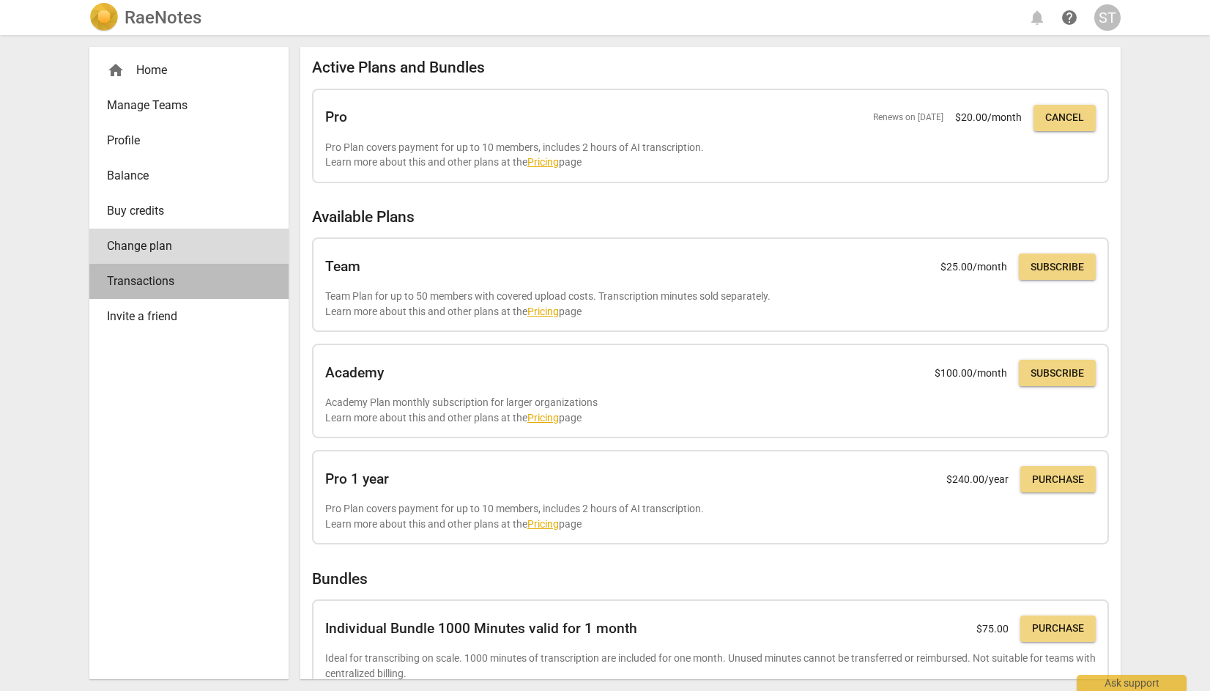
click at [164, 279] on span "Transactions" at bounding box center [183, 282] width 152 height 18
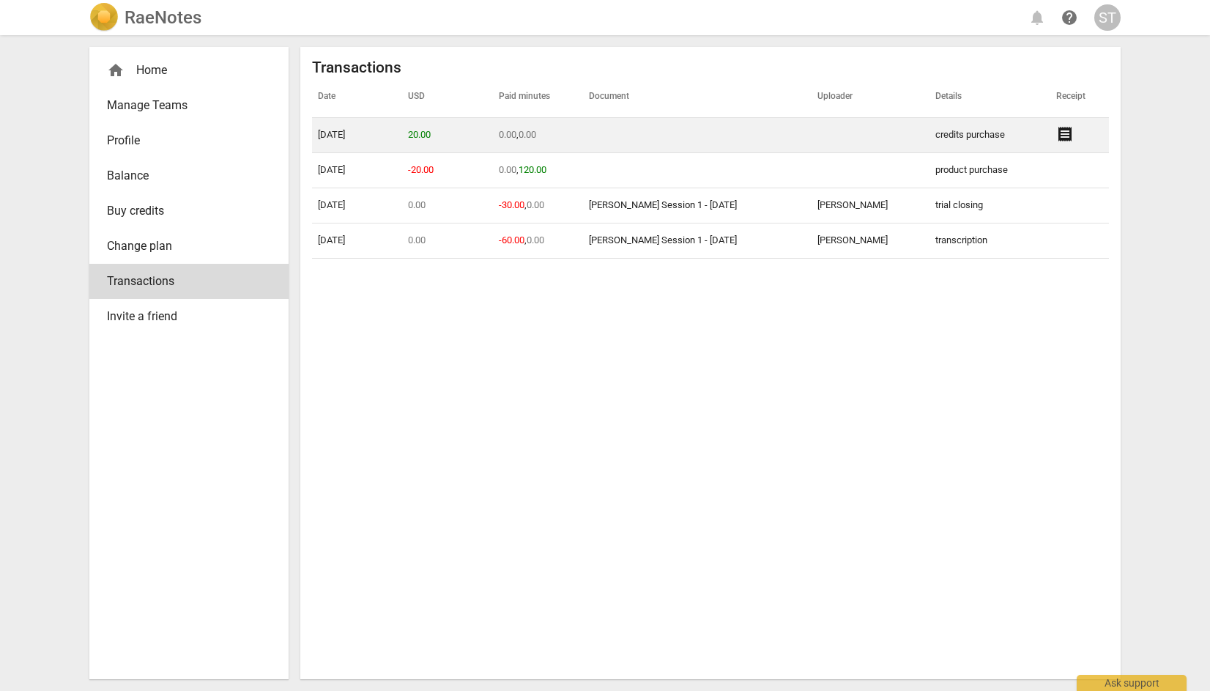
click at [1070, 130] on span "receipt" at bounding box center [1066, 134] width 18 height 18
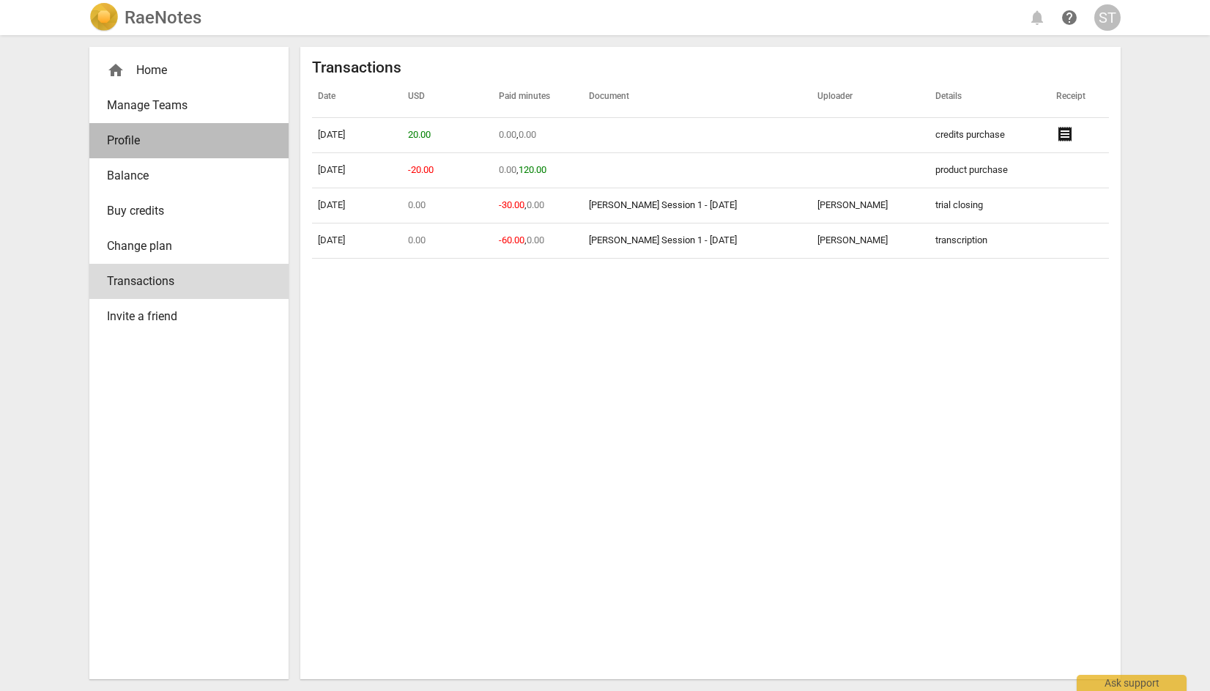
click at [135, 149] on span "Profile" at bounding box center [183, 141] width 152 height 18
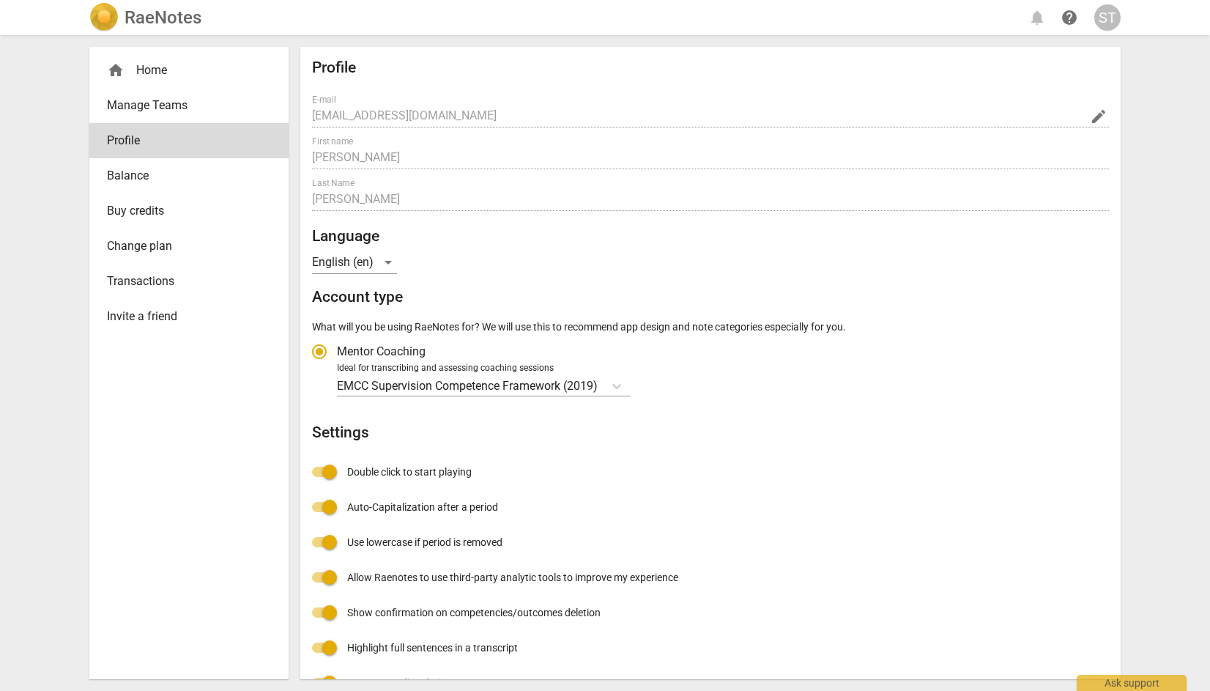
radio input "false"
click at [158, 74] on div "home Home" at bounding box center [183, 71] width 152 height 18
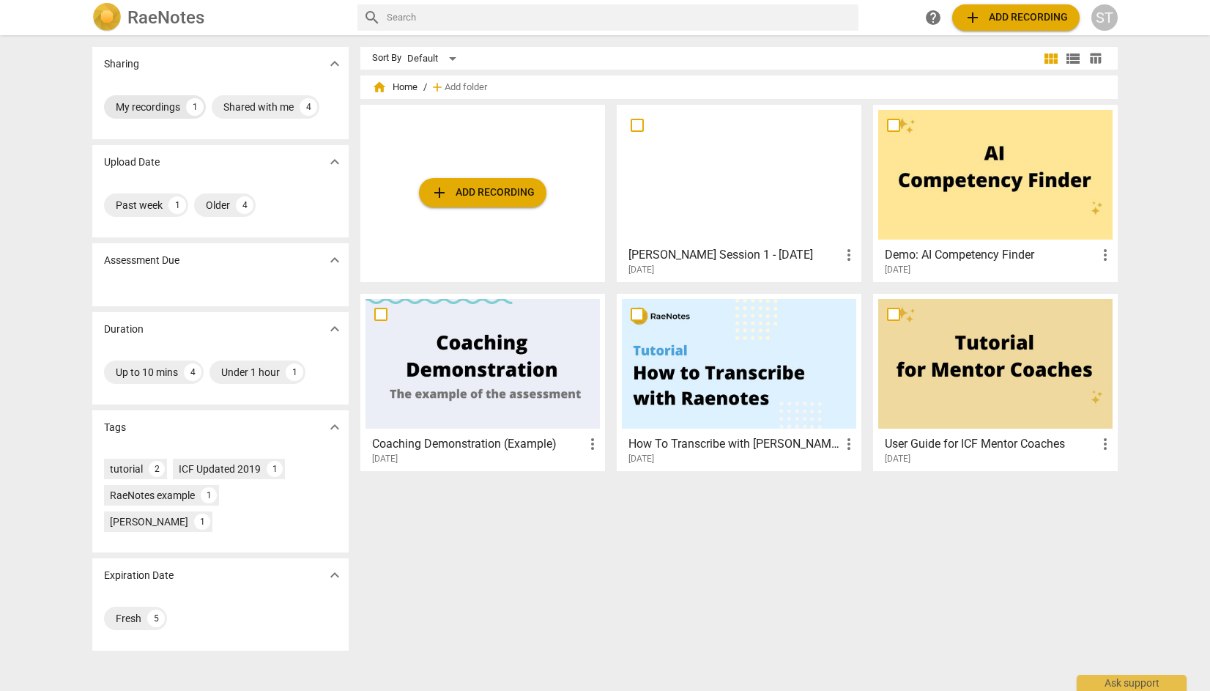
click at [153, 108] on div "My recordings" at bounding box center [148, 107] width 64 height 15
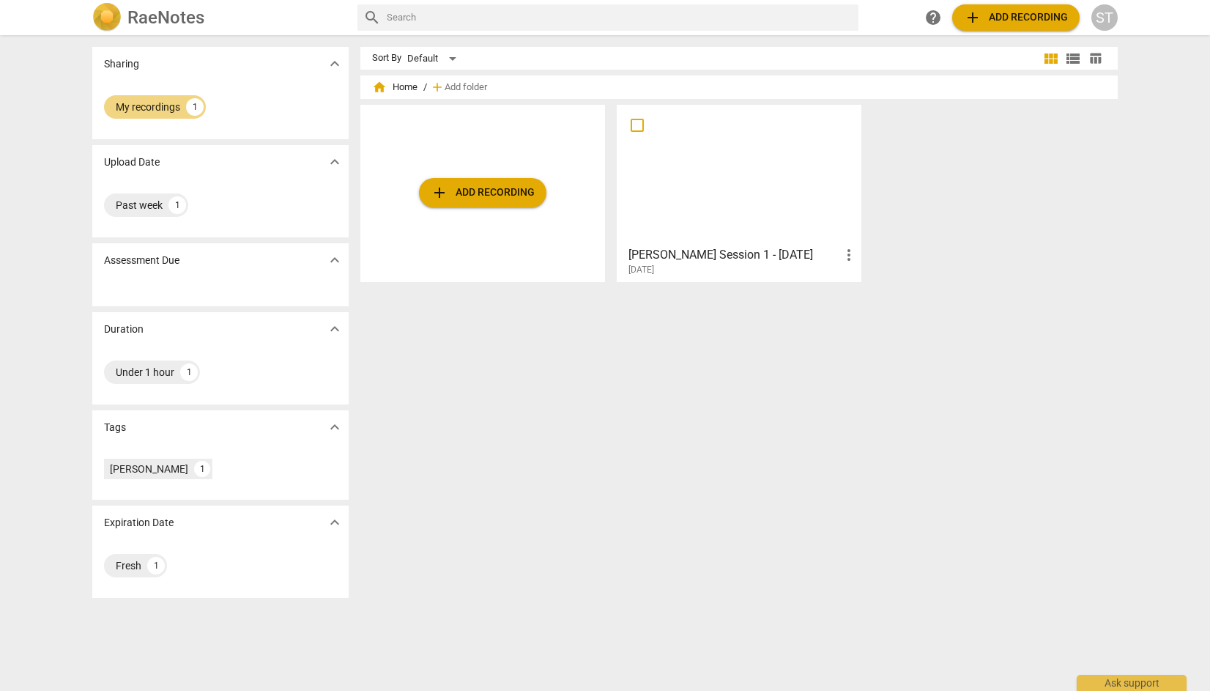
click at [742, 195] on div at bounding box center [739, 175] width 234 height 130
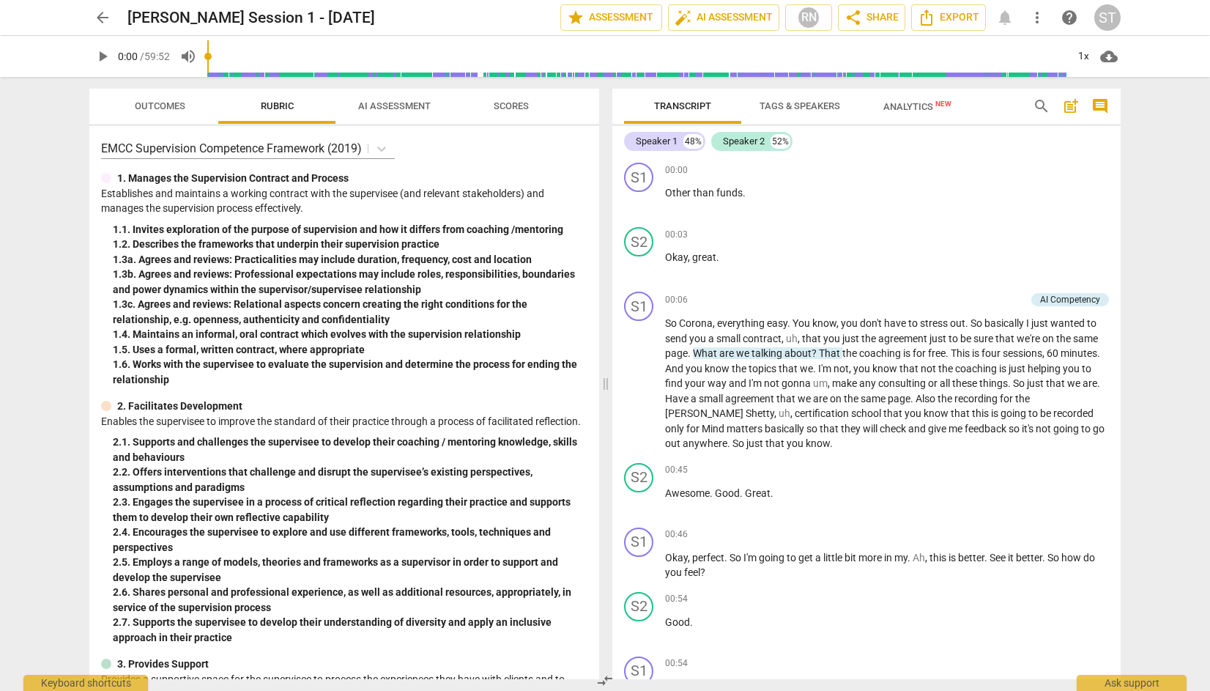
click at [391, 106] on span "AI Assessment" at bounding box center [394, 105] width 73 height 11
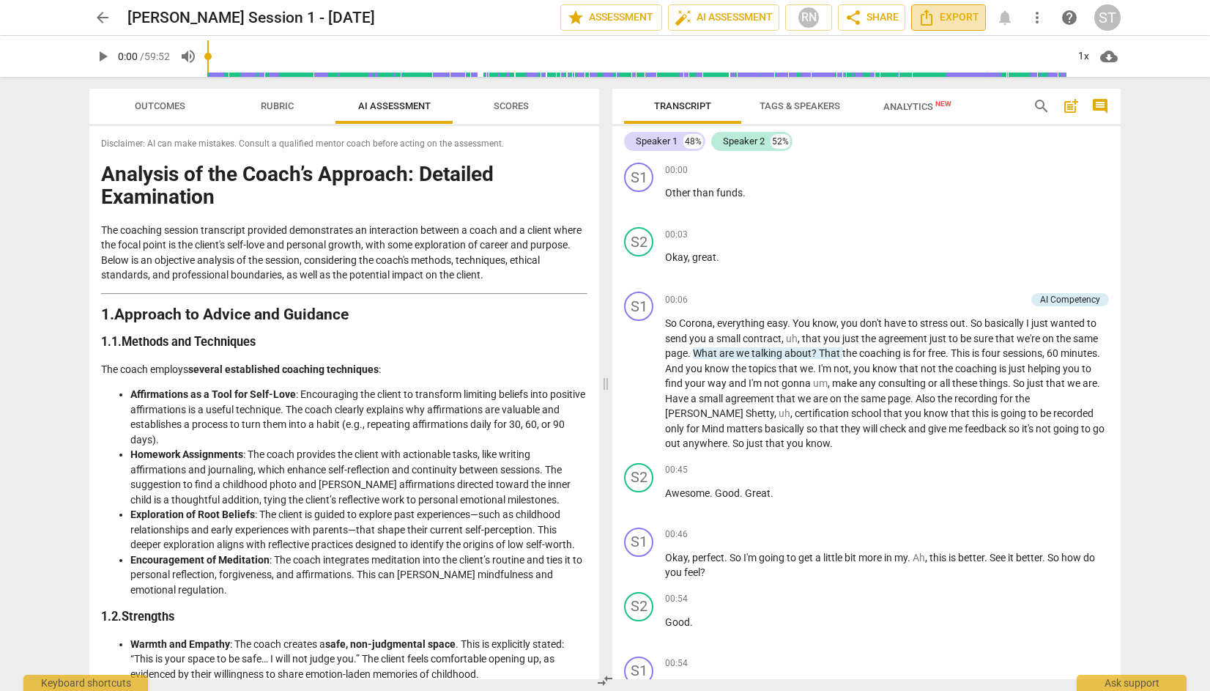
click at [953, 14] on span "Export" at bounding box center [949, 18] width 62 height 18
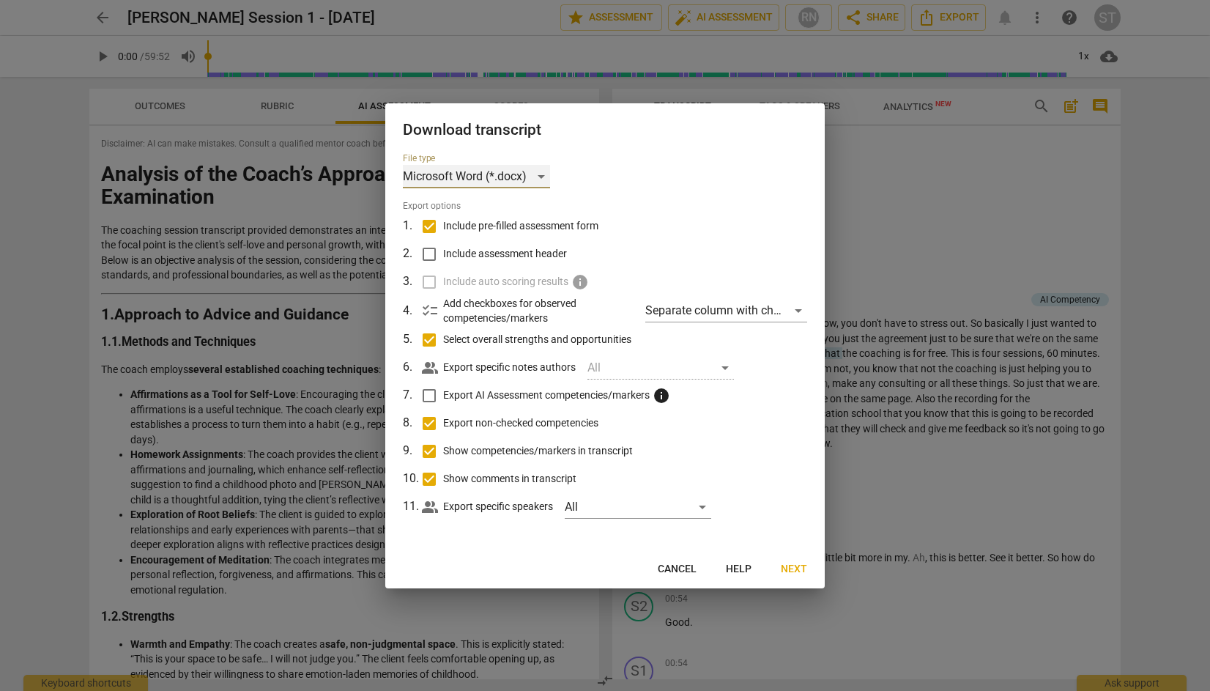
click at [542, 174] on div "Microsoft Word (*.docx)" at bounding box center [476, 176] width 147 height 23
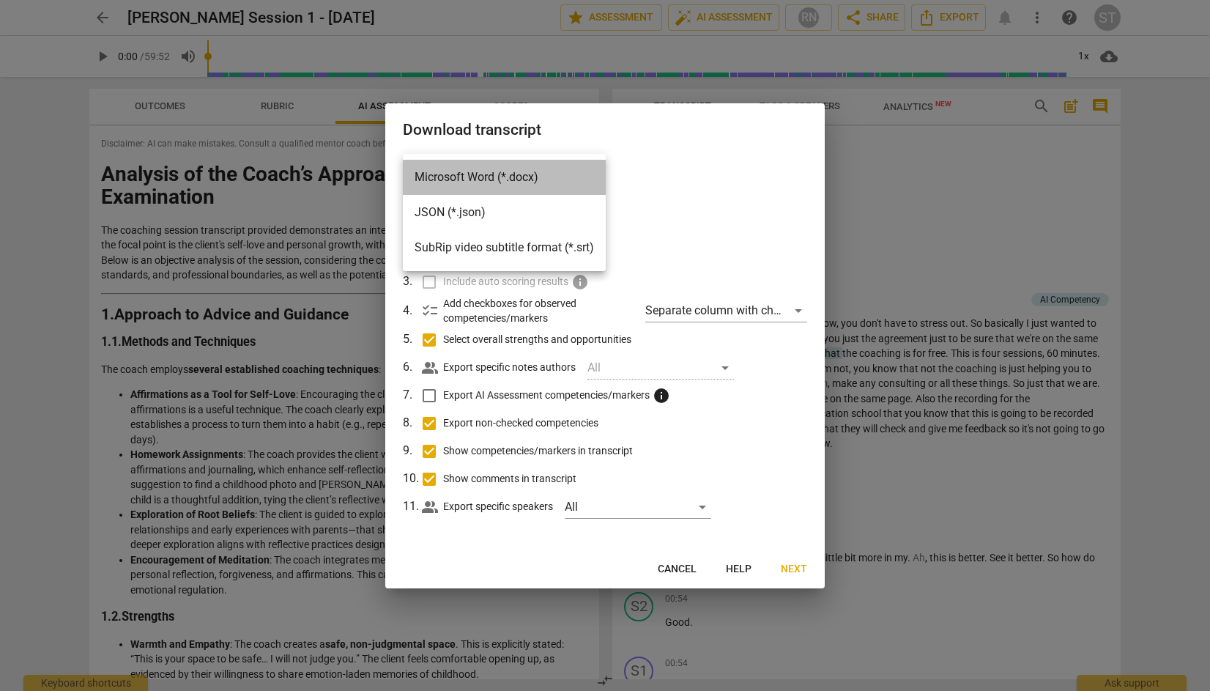
click at [542, 173] on li "Microsoft Word (*.docx)" at bounding box center [504, 177] width 203 height 35
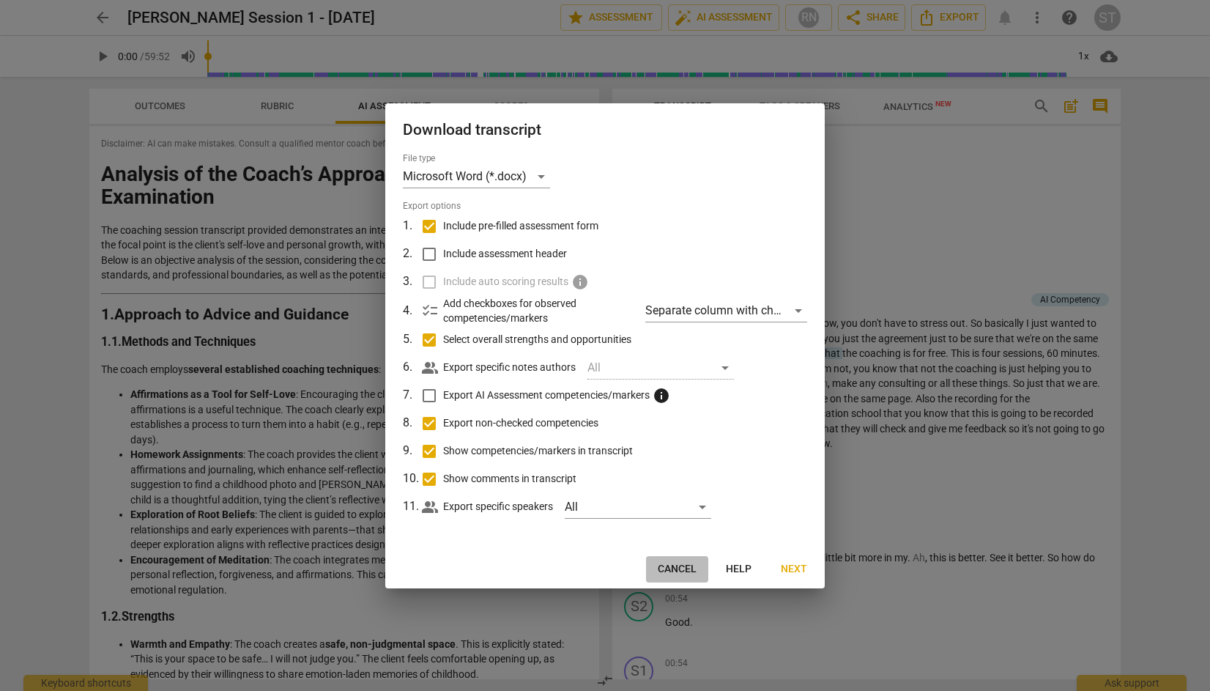
click at [695, 565] on span "Cancel" at bounding box center [677, 569] width 39 height 15
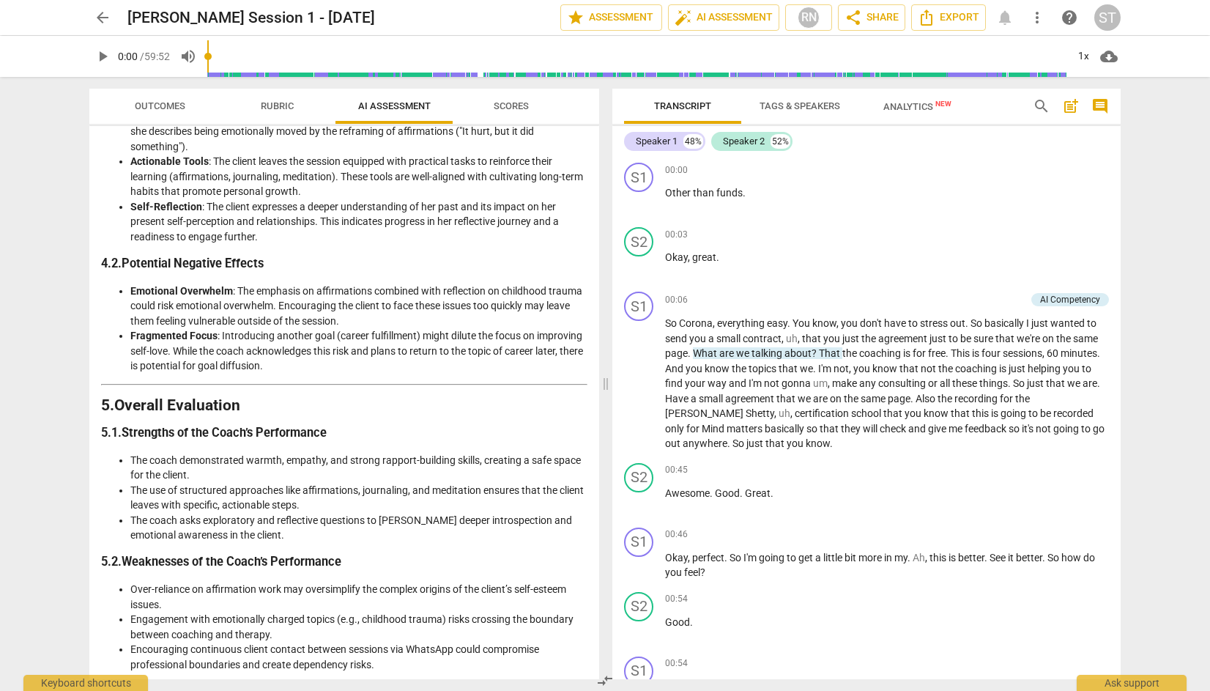
scroll to position [1811, 0]
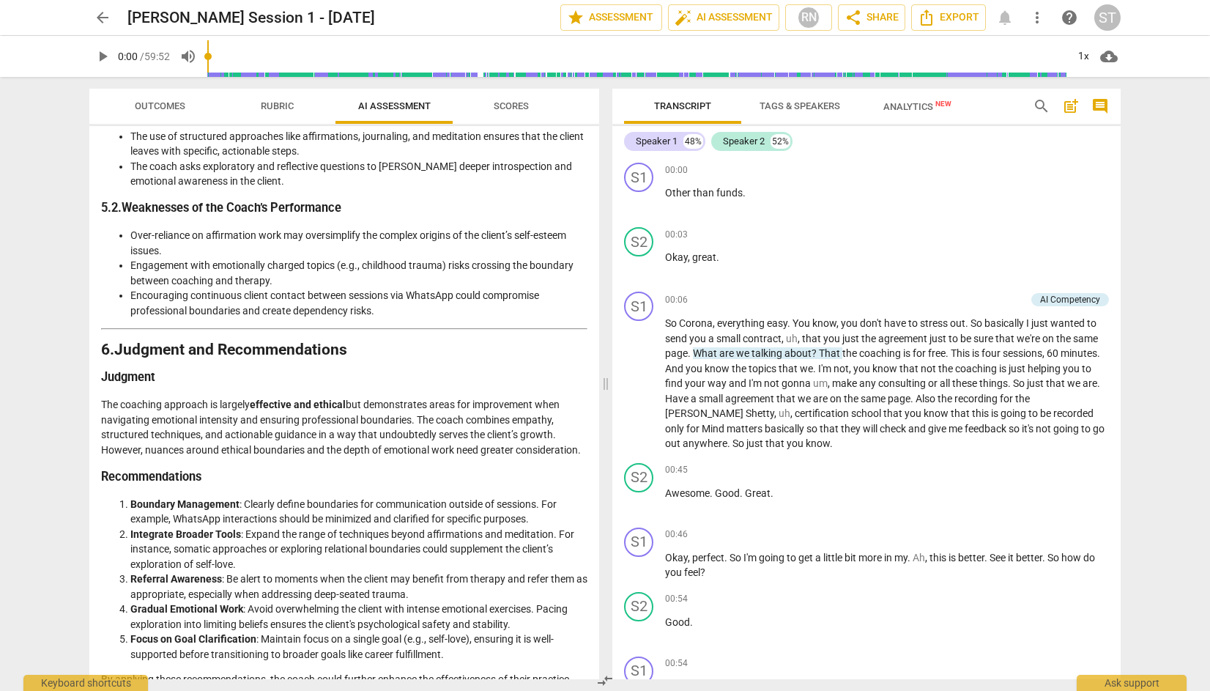
click at [509, 632] on li "Focus on Goal Clarification : Maintain focus on a single goal (e.g., self-love)…" at bounding box center [358, 647] width 457 height 30
click at [451, 632] on li "Focus on Goal Clarification : Maintain focus on a single goal (e.g., self-love)…" at bounding box center [358, 647] width 457 height 30
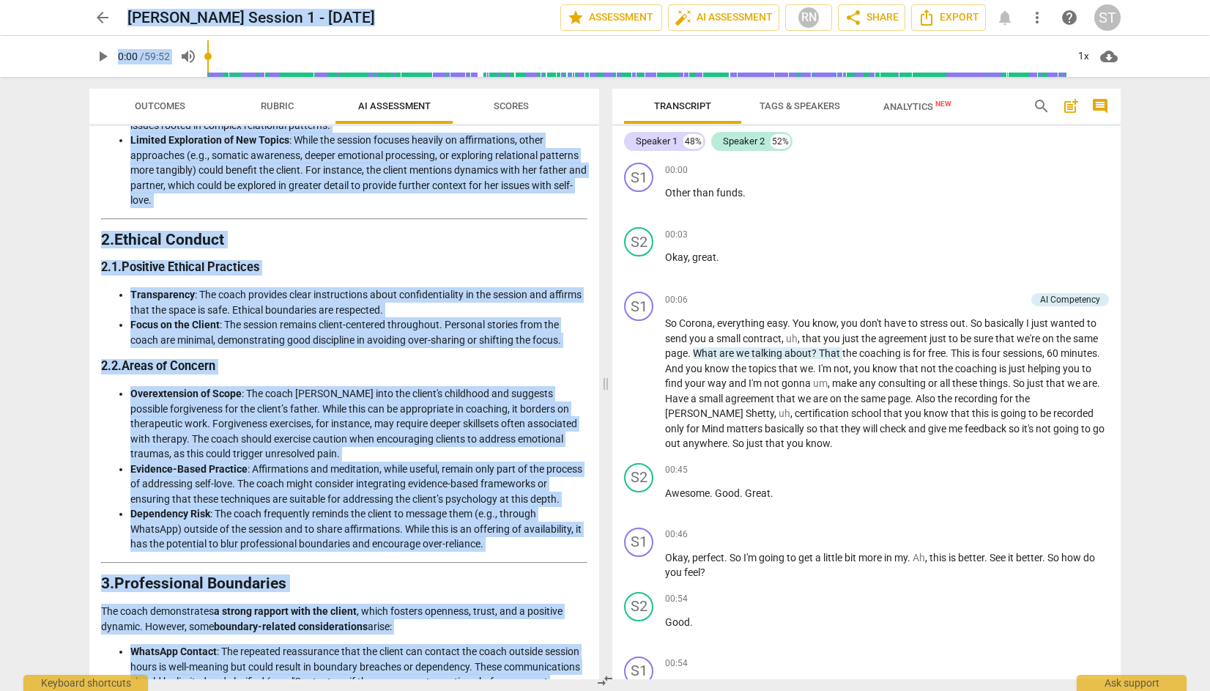
scroll to position [0, 0]
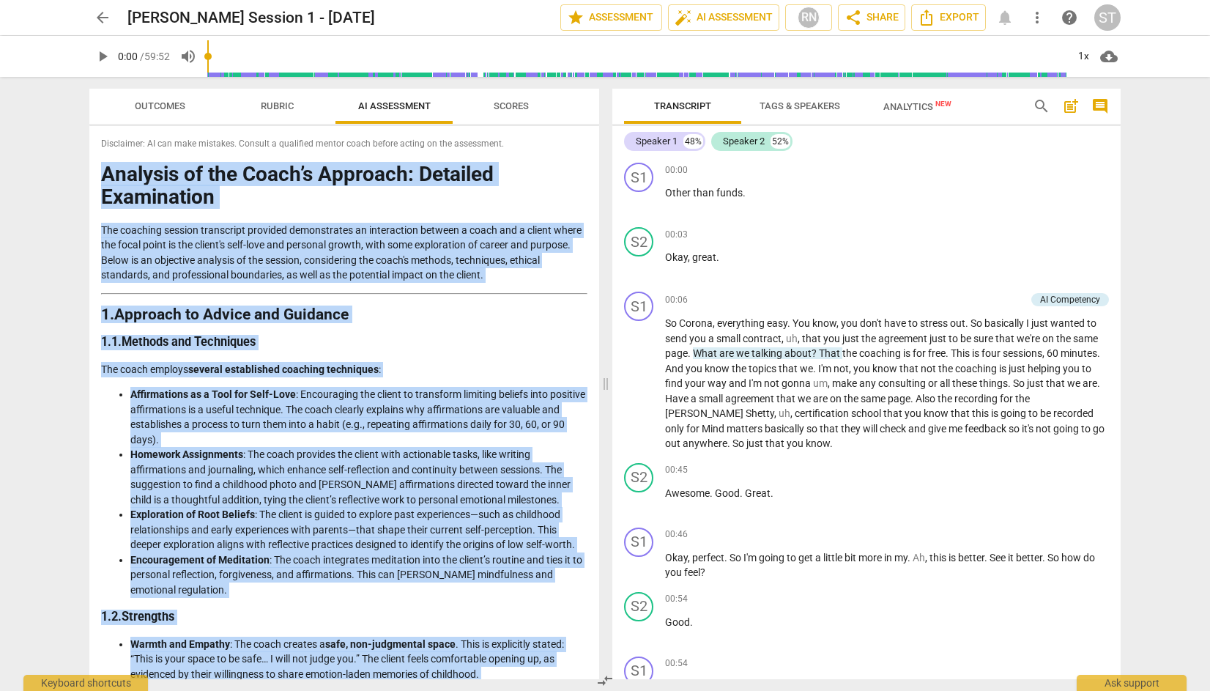
drag, startPoint x: 437, startPoint y: 664, endPoint x: 96, endPoint y: 160, distance: 608.9
click at [96, 160] on div "Disclaimer: AI can make mistakes. Consult a qualified mentor coach before actin…" at bounding box center [344, 402] width 510 height 553
copy div "Loremips do sit Ametc’a Elitsedd: Eiusmodt Incididuntu Lab etdolore magnaal eni…"
click at [509, 224] on p "The coaching session transcript provided demonstrates an interaction between a …" at bounding box center [344, 253] width 487 height 60
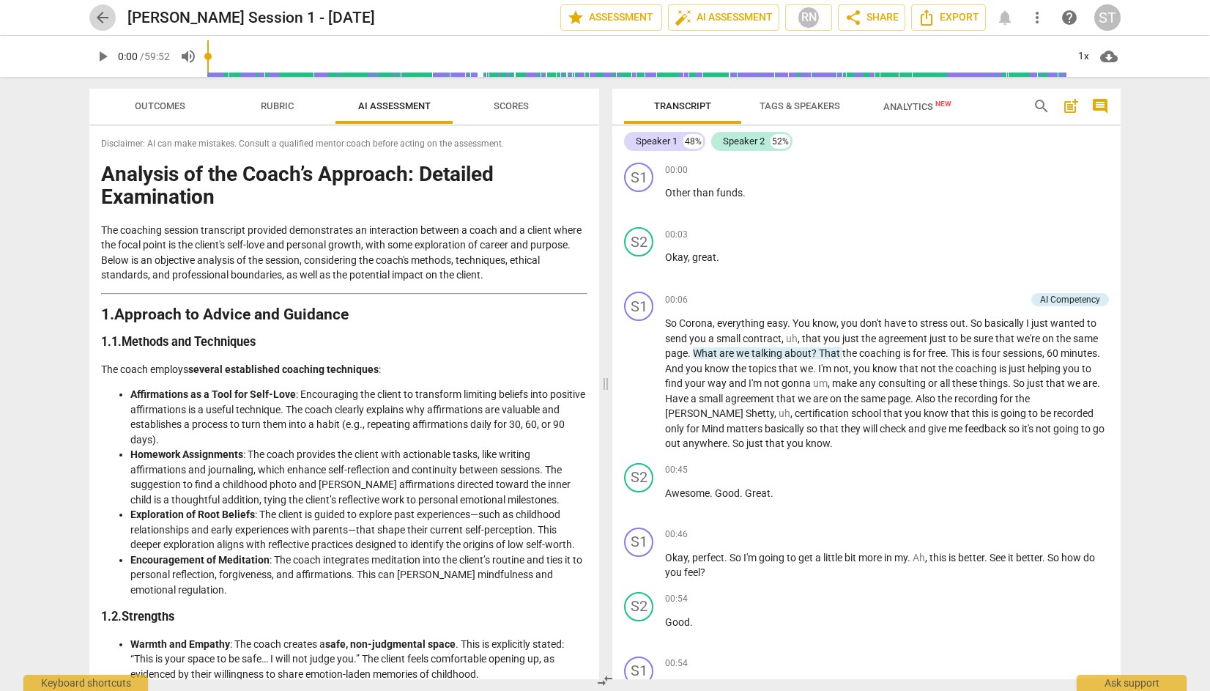
click at [103, 16] on span "arrow_back" at bounding box center [103, 18] width 18 height 18
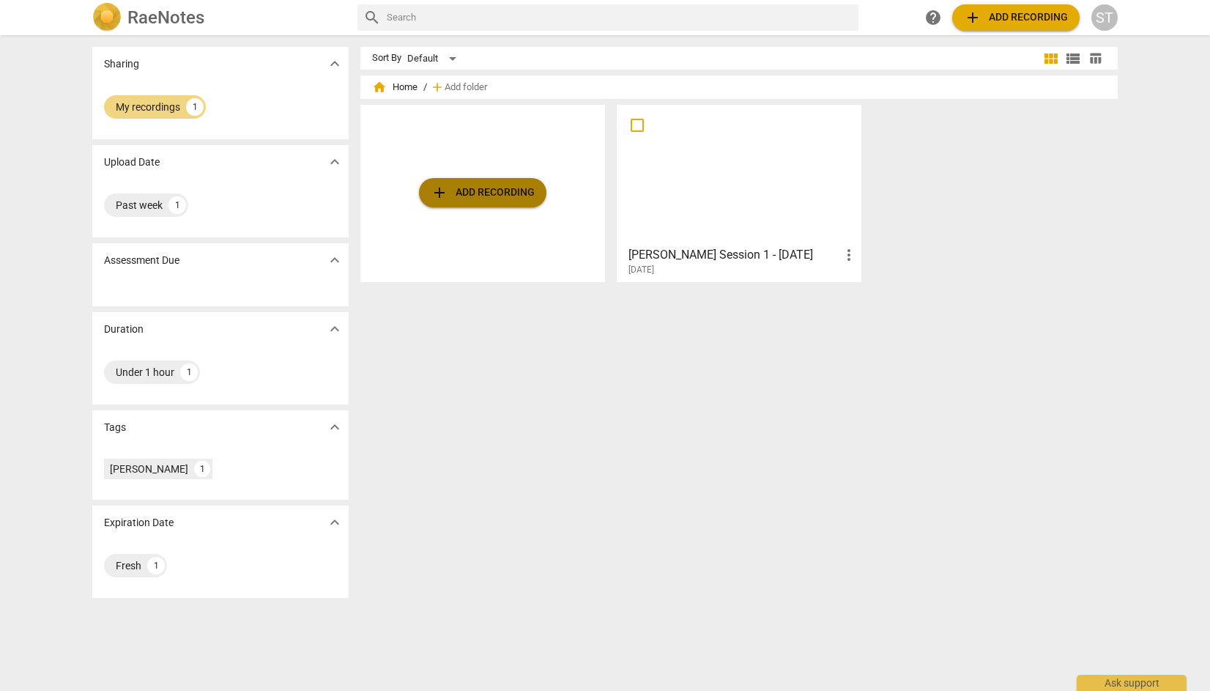
click at [495, 193] on span "add Add recording" at bounding box center [483, 193] width 104 height 18
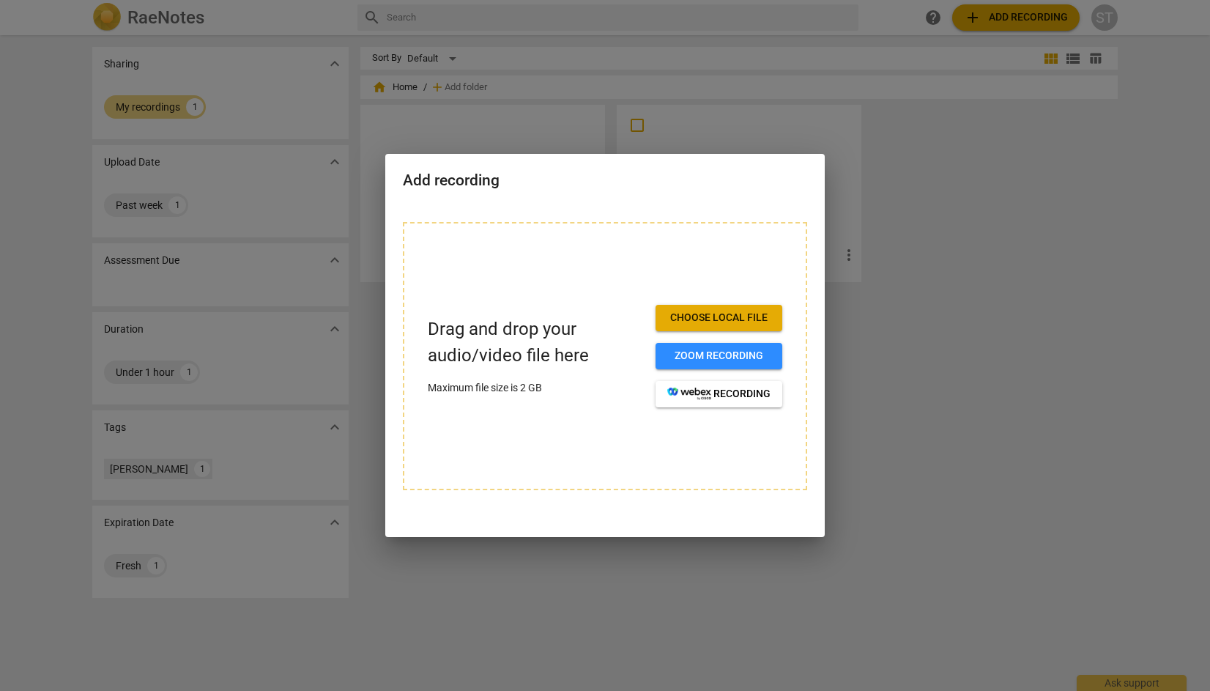
click at [744, 317] on span "Choose local file" at bounding box center [719, 318] width 103 height 15
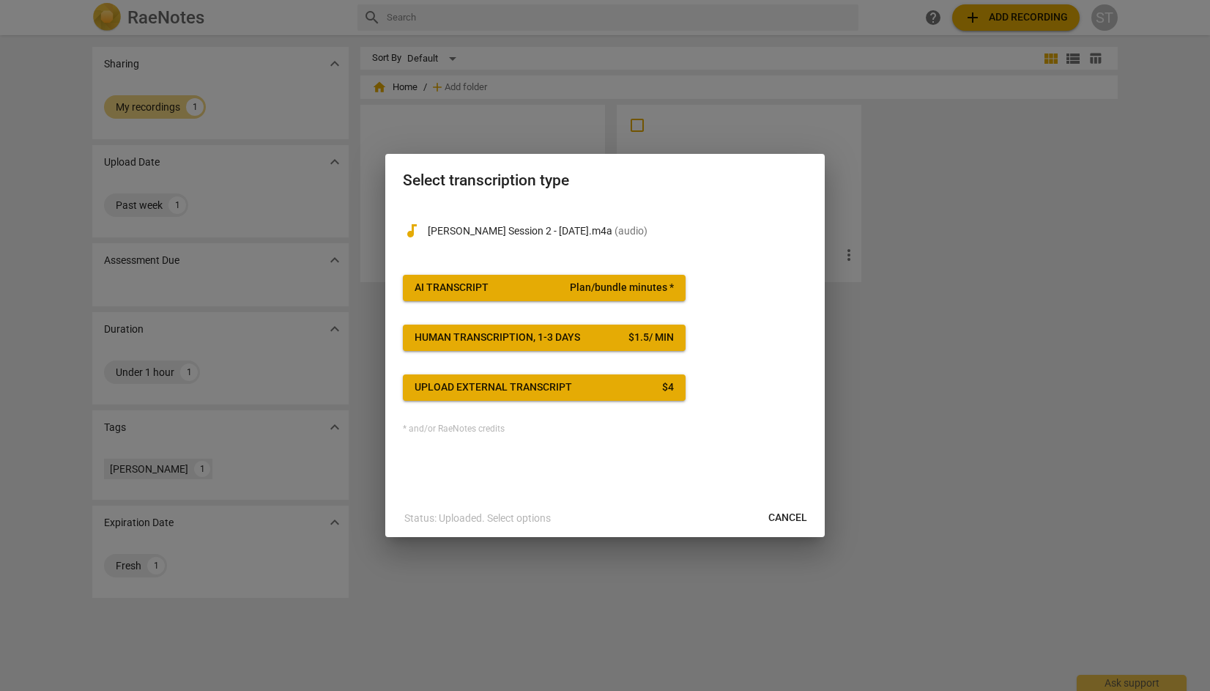
click at [606, 287] on span "Plan/bundle minutes *" at bounding box center [622, 288] width 104 height 15
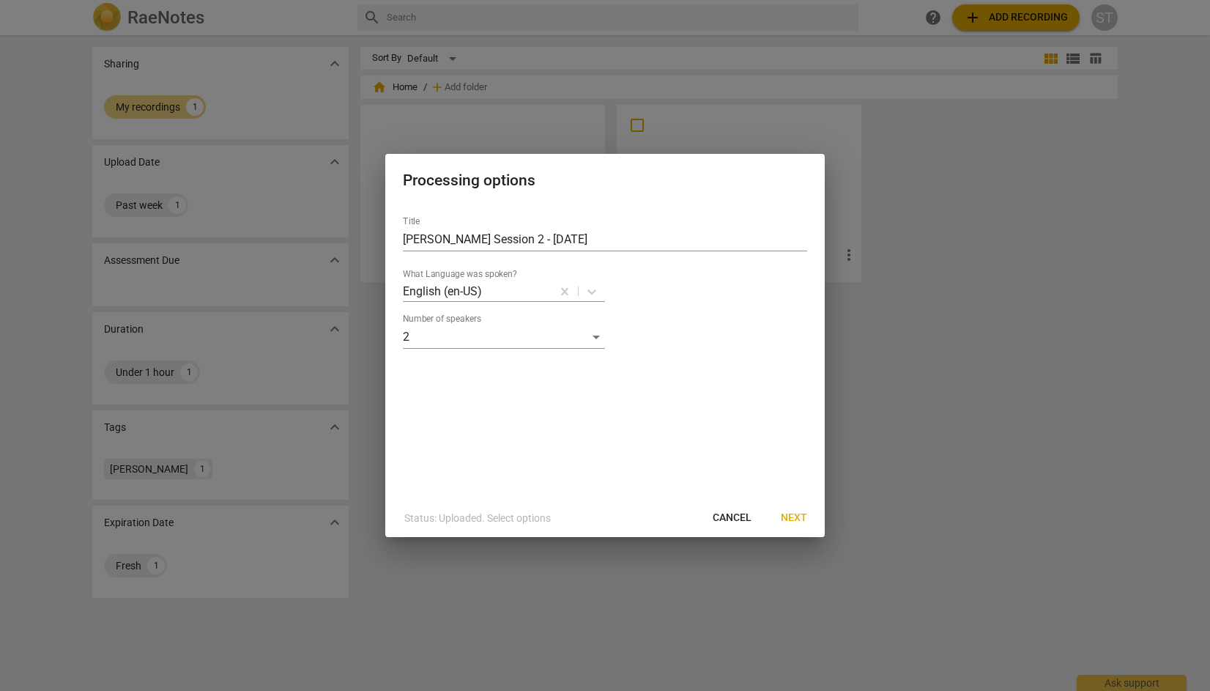
click at [804, 517] on span "Next" at bounding box center [794, 518] width 26 height 15
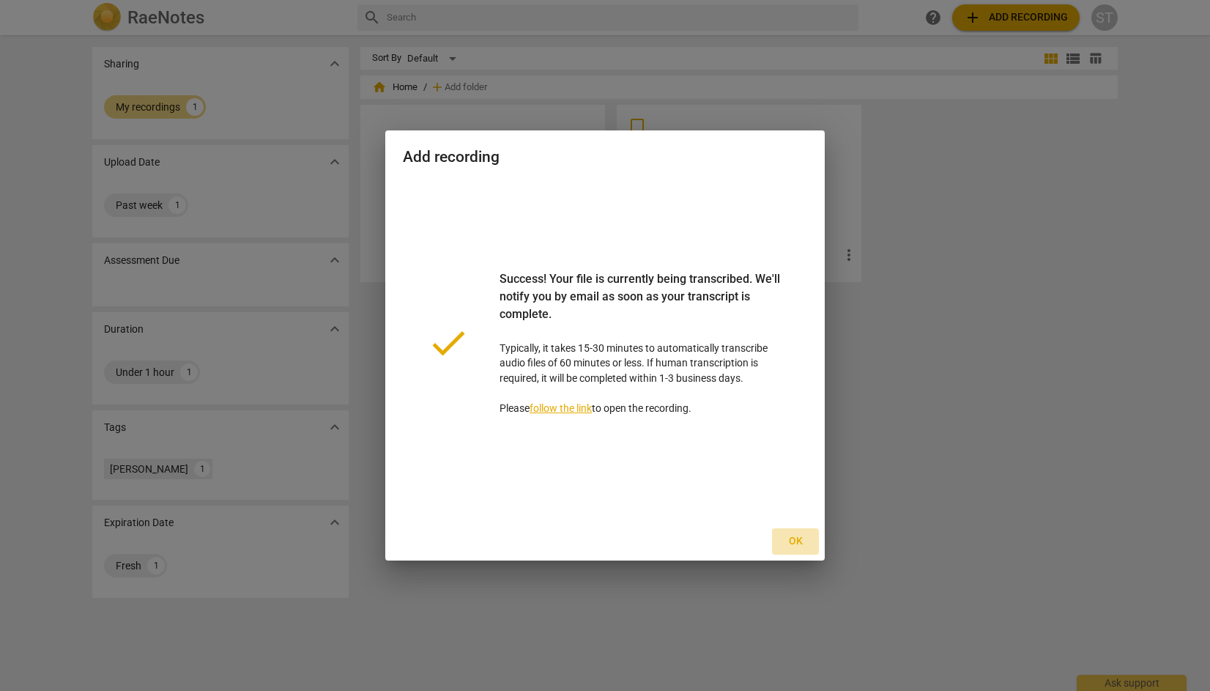
click at [796, 539] on span "Ok" at bounding box center [795, 541] width 23 height 15
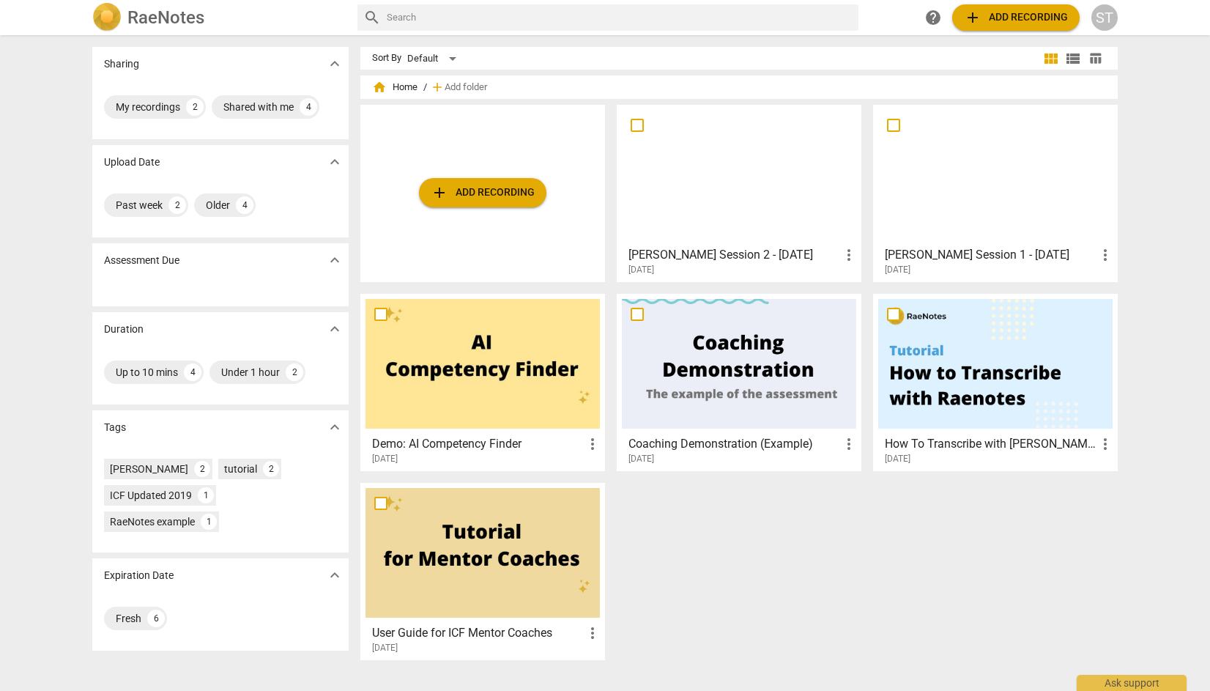
click at [736, 185] on div at bounding box center [739, 175] width 234 height 130
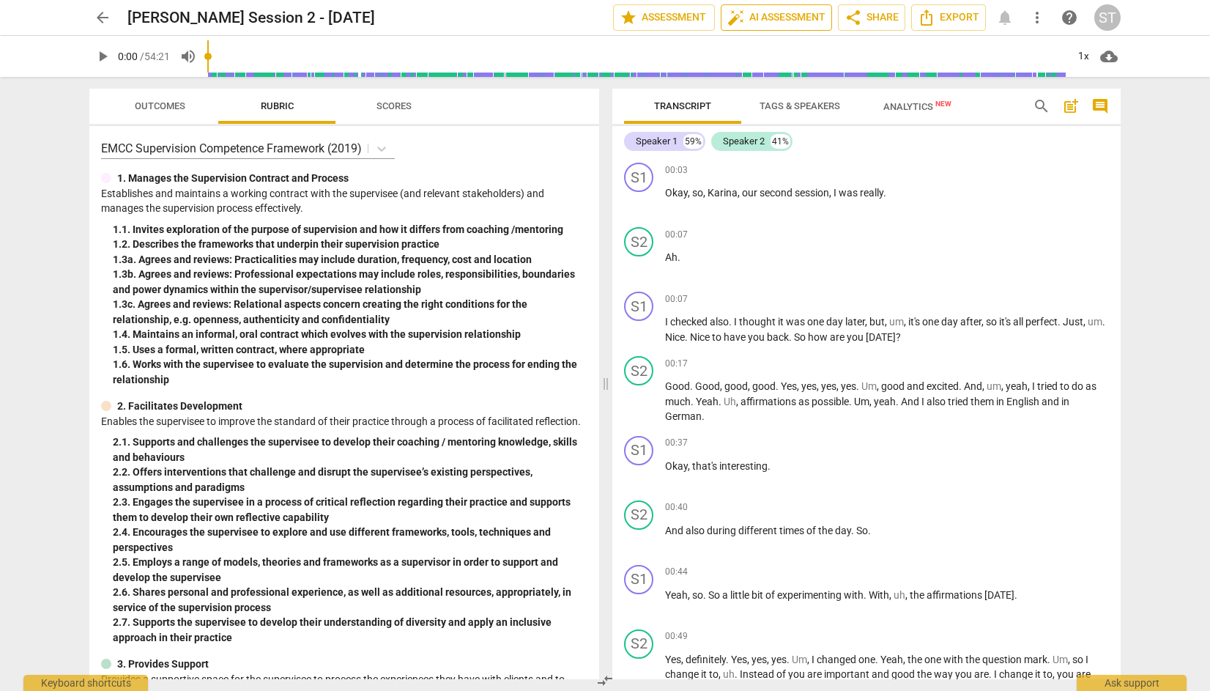
click at [785, 13] on span "auto_fix_high AI Assessment" at bounding box center [777, 18] width 98 height 18
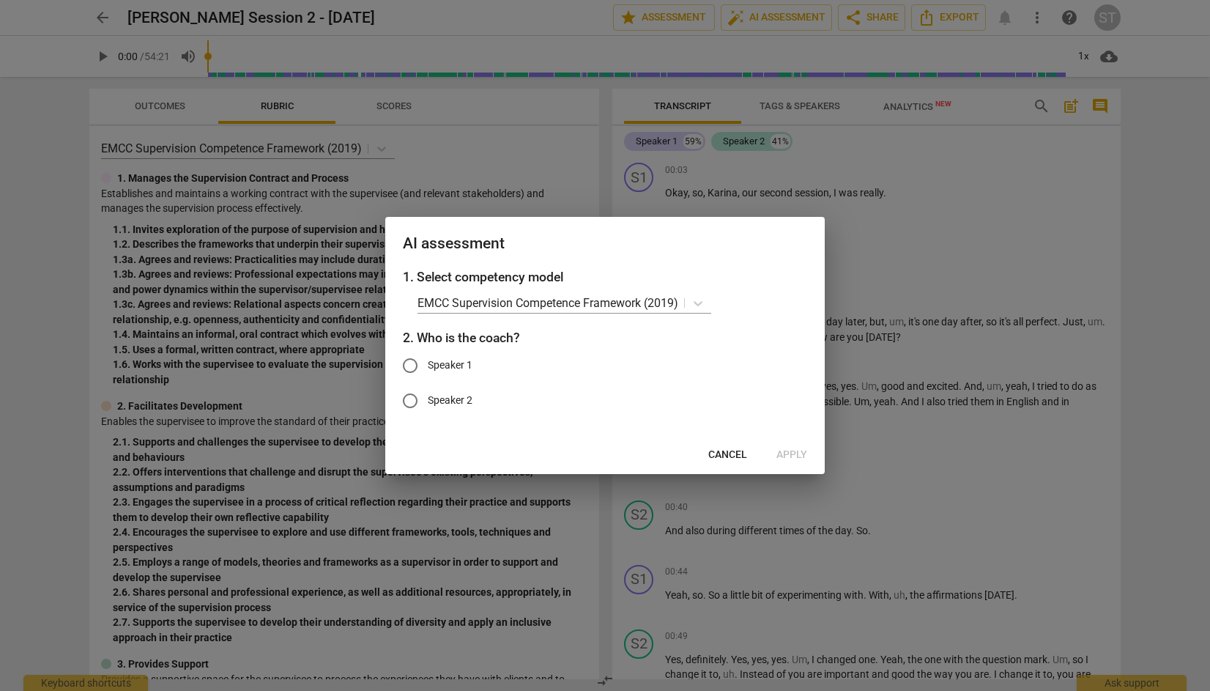
click at [740, 451] on span "Cancel" at bounding box center [728, 455] width 39 height 15
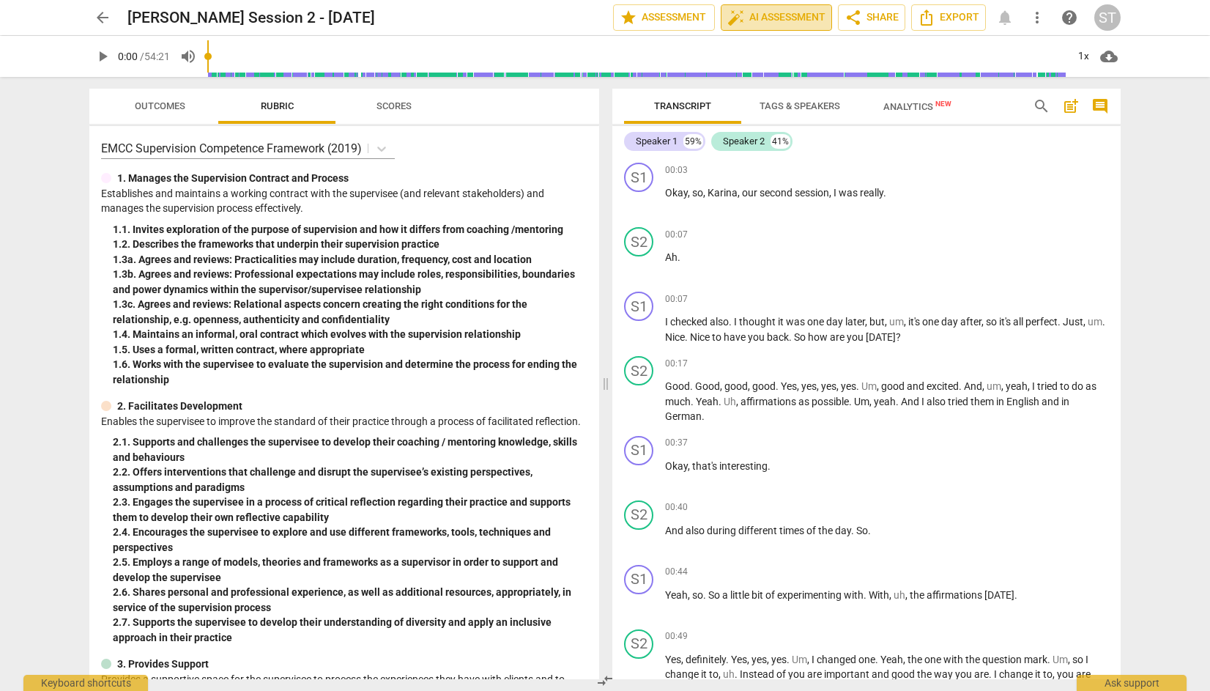
click at [787, 15] on span "auto_fix_high AI Assessment" at bounding box center [777, 18] width 98 height 18
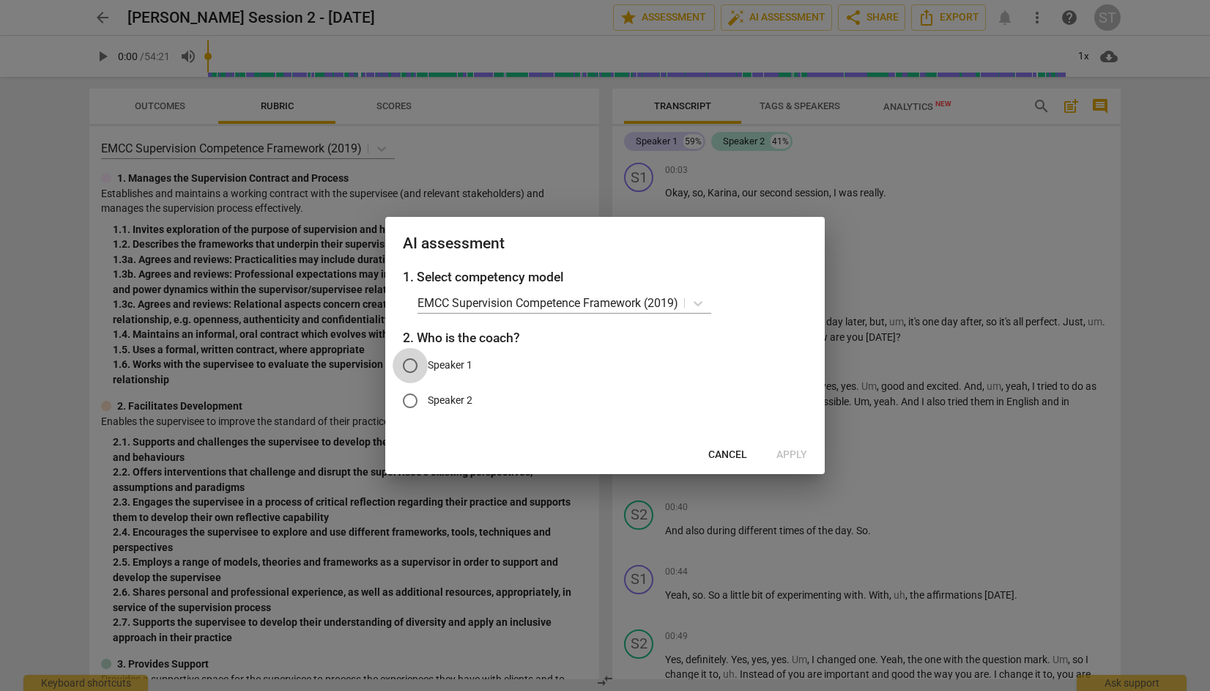
click at [413, 365] on input "Speaker 1" at bounding box center [410, 365] width 35 height 35
radio input "true"
click at [791, 455] on span "Apply" at bounding box center [792, 455] width 31 height 15
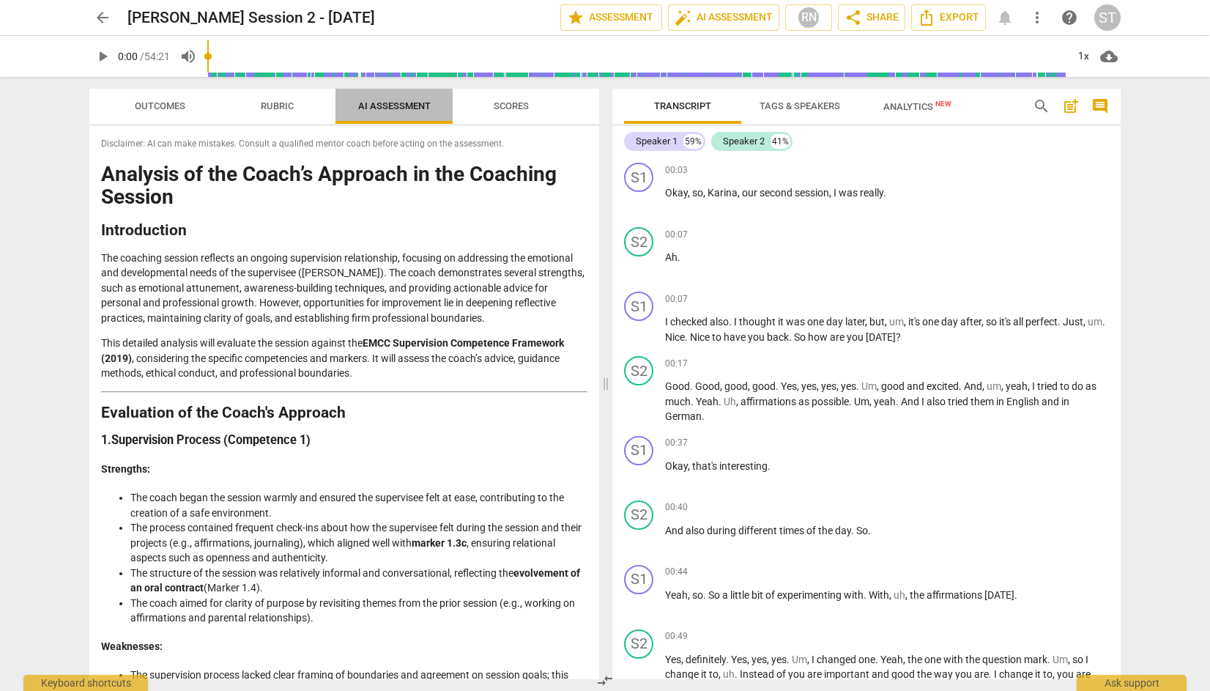
click at [399, 106] on span "AI Assessment" at bounding box center [394, 105] width 73 height 11
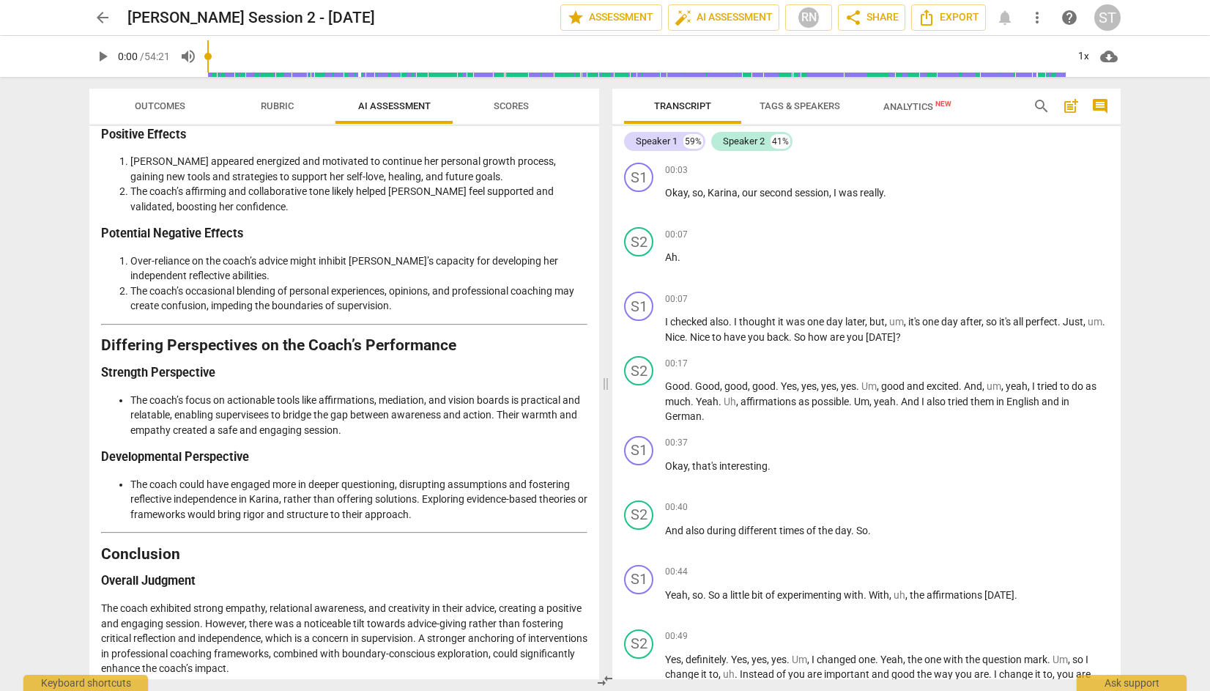
scroll to position [2235, 0]
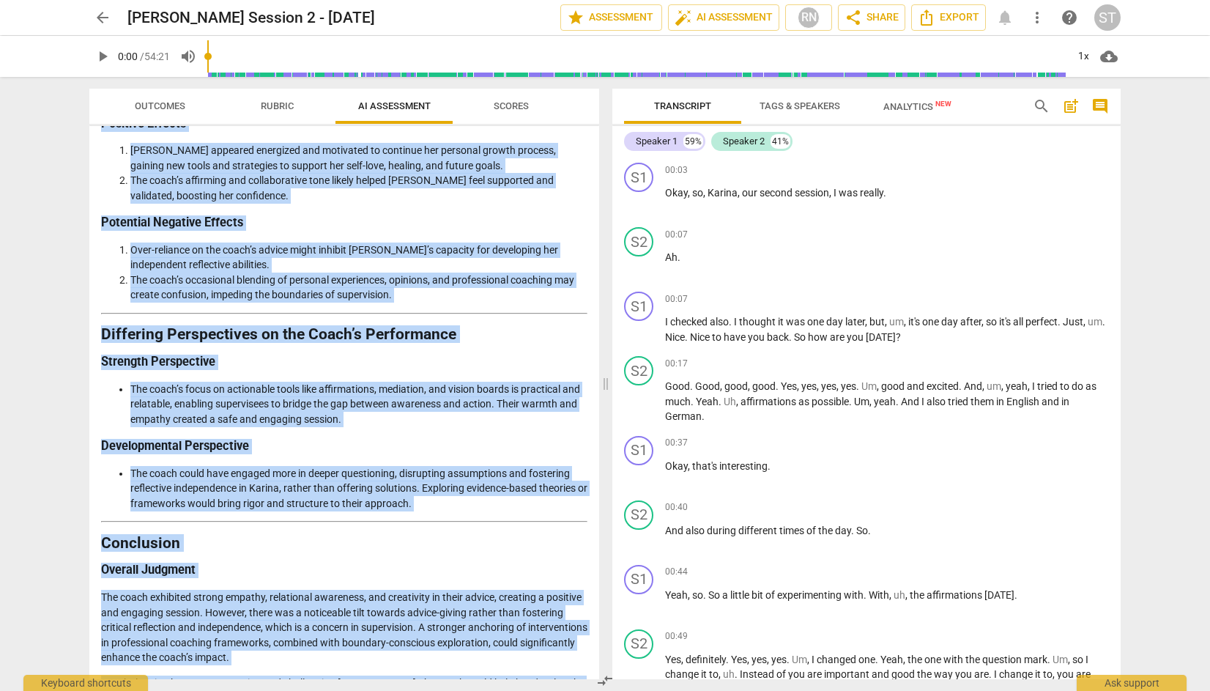
drag, startPoint x: 104, startPoint y: 171, endPoint x: 471, endPoint y: 664, distance: 614.8
copy div "Loremips do sit Ametc’a Elitsedd ei tem Incididu Utlabor Etdoloremagn Ali enima…"
